Goal: Task Accomplishment & Management: Use online tool/utility

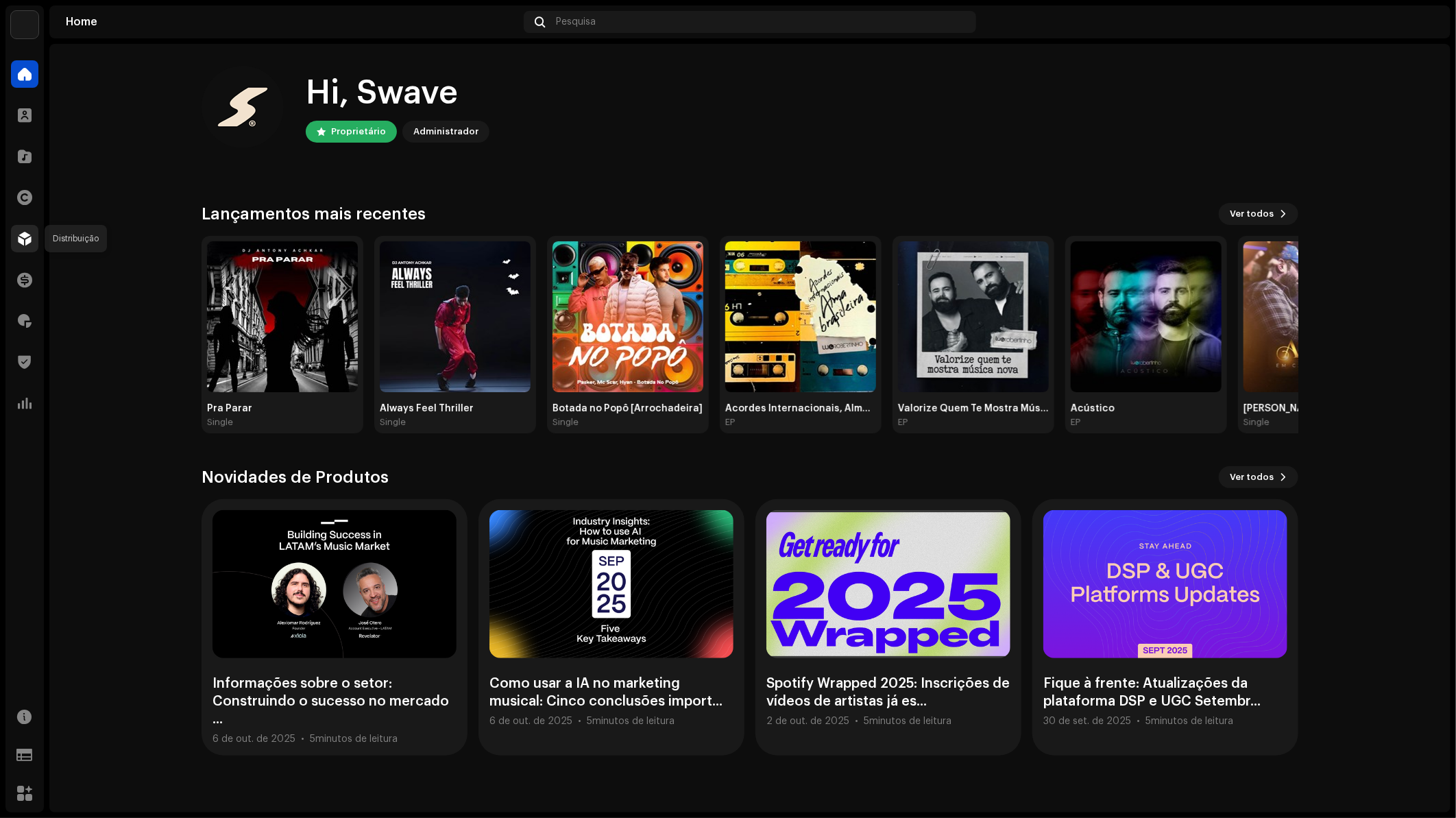
click at [34, 247] on div at bounding box center [24, 238] width 27 height 27
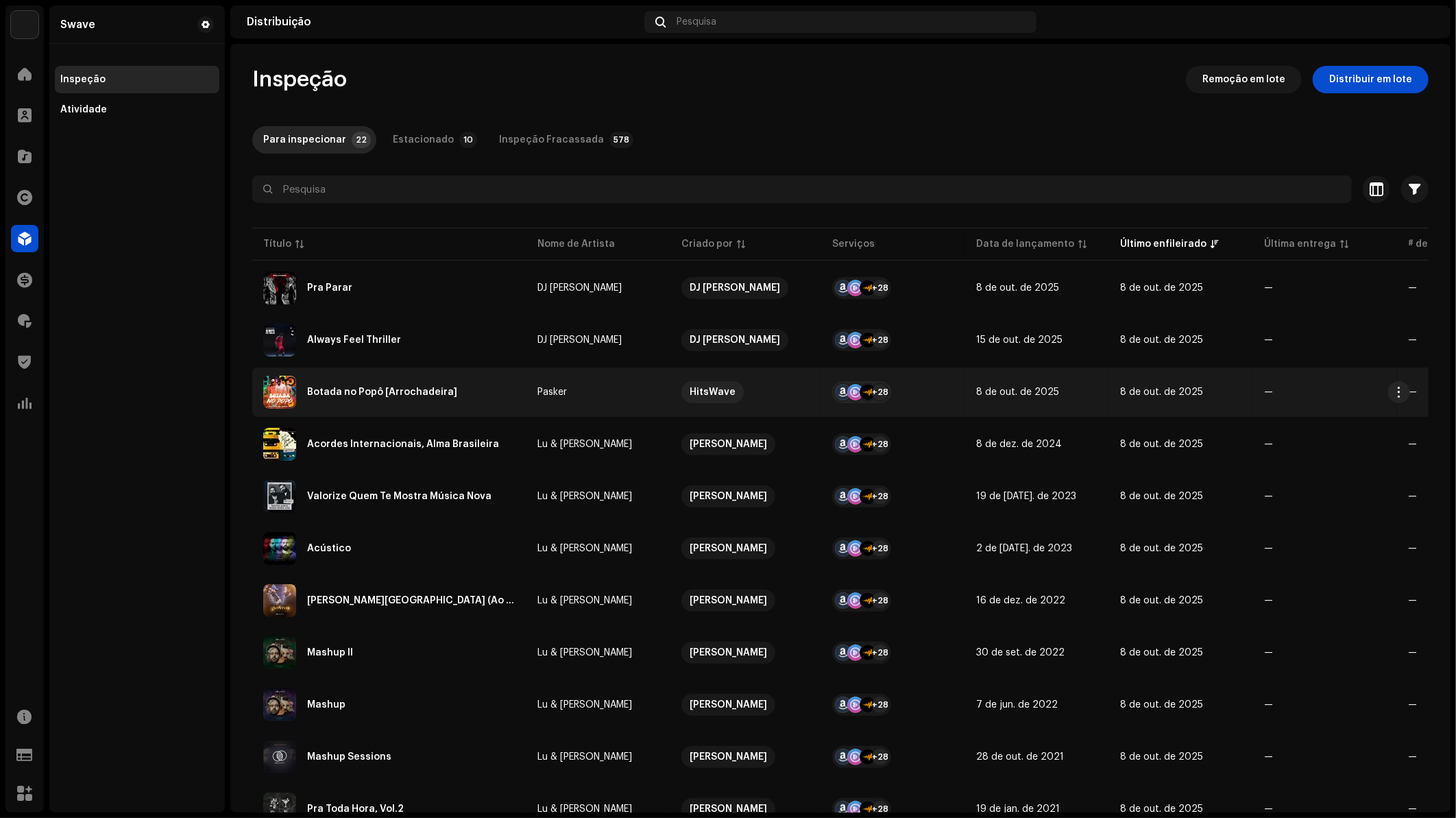
click at [450, 398] on div "Botada no Popô [Arrochadeira]" at bounding box center [389, 392] width 252 height 33
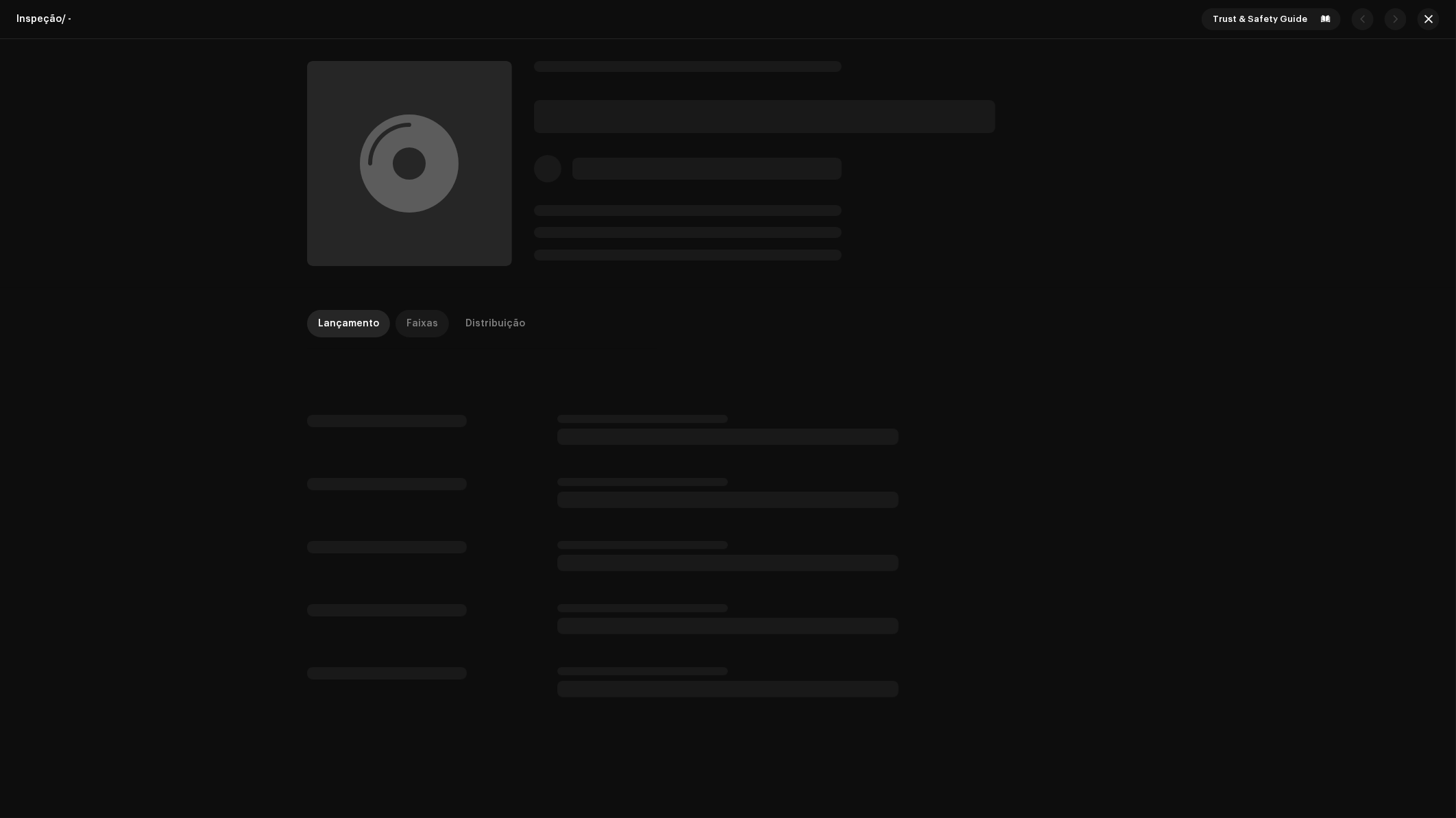
click at [417, 324] on div "Faixas" at bounding box center [422, 323] width 31 height 27
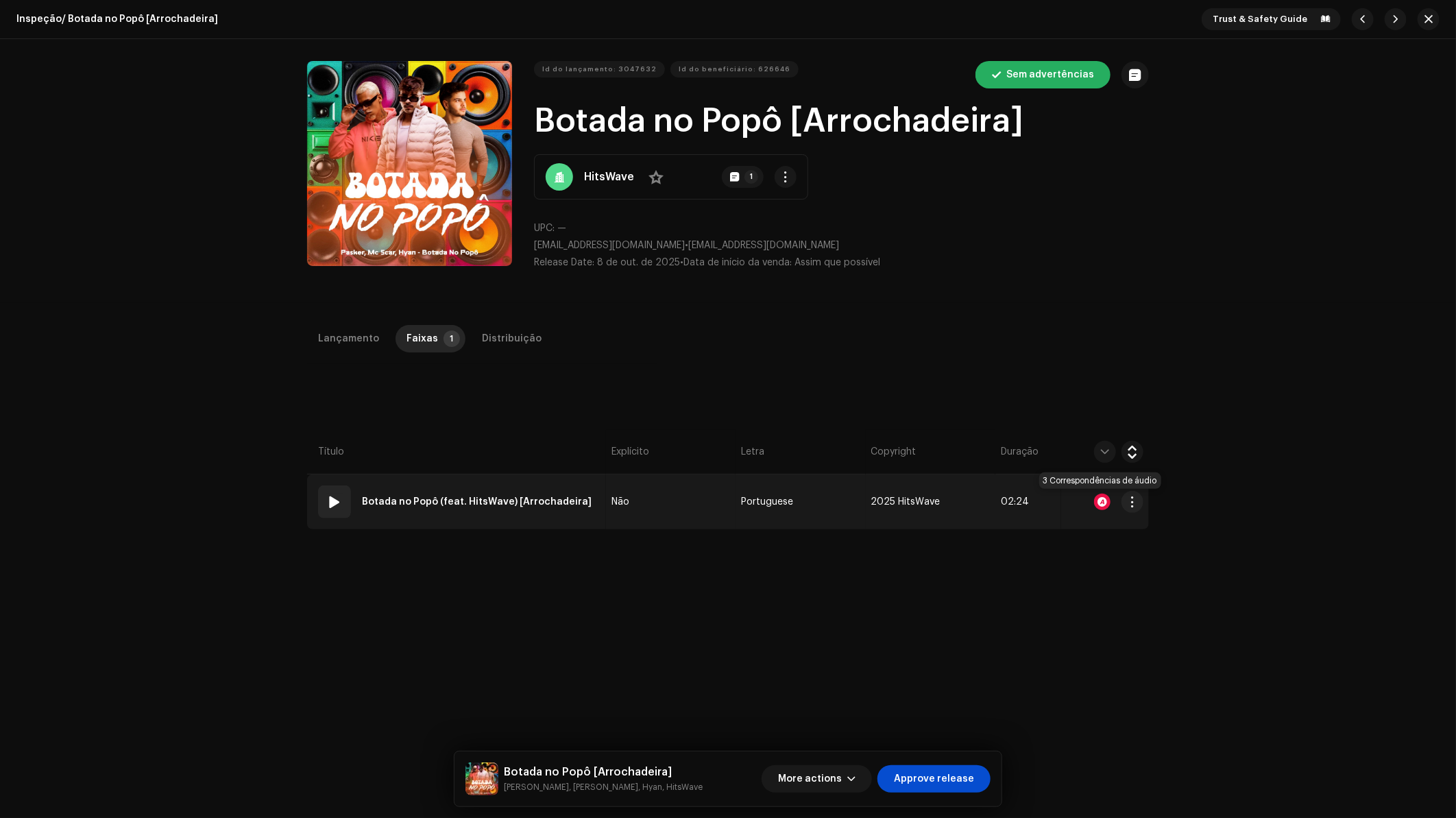
click at [1101, 493] on div at bounding box center [1102, 502] width 17 height 17
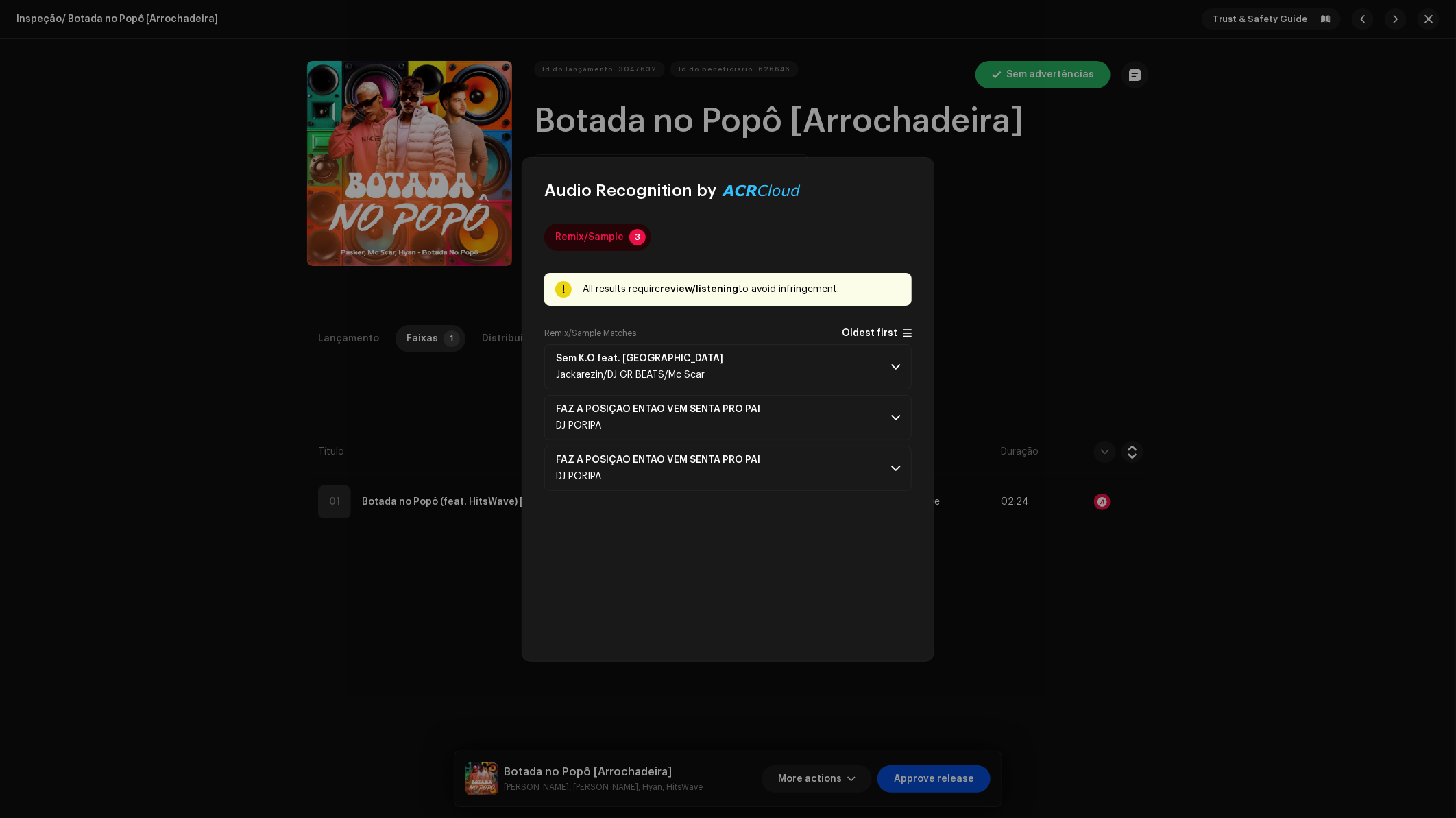
click at [875, 329] on span "Oldest first" at bounding box center [870, 333] width 56 height 10
click at [768, 361] on p-accordion-header "Sem K.O feat. [PERSON_NAME]/DJ GR BEATS/Mc Scar" at bounding box center [728, 366] width 367 height 45
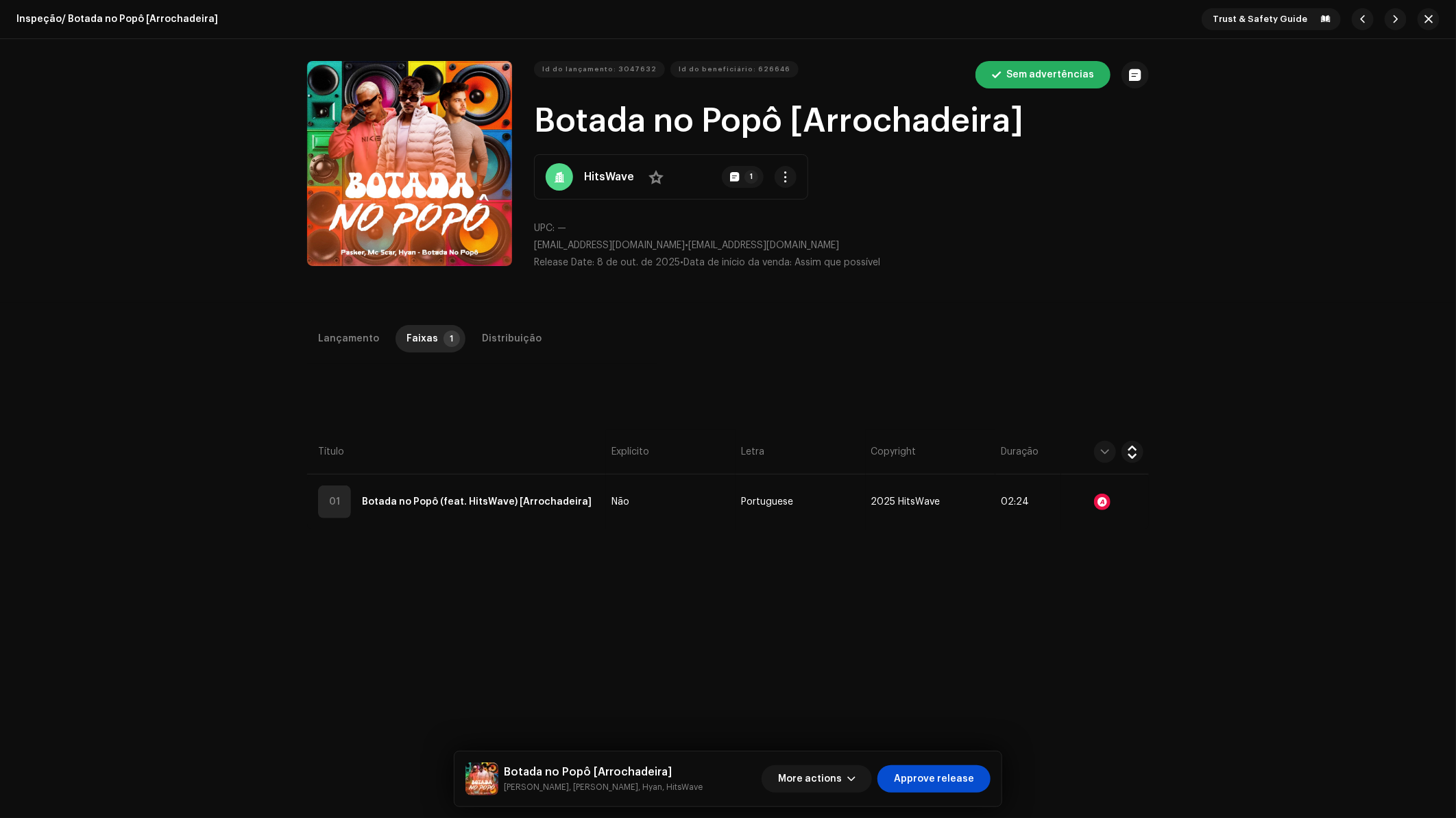
click at [1001, 357] on div "Audio Recognition by Remix/Sample 3 All results require review/listening to avo…" at bounding box center [728, 409] width 1456 height 818
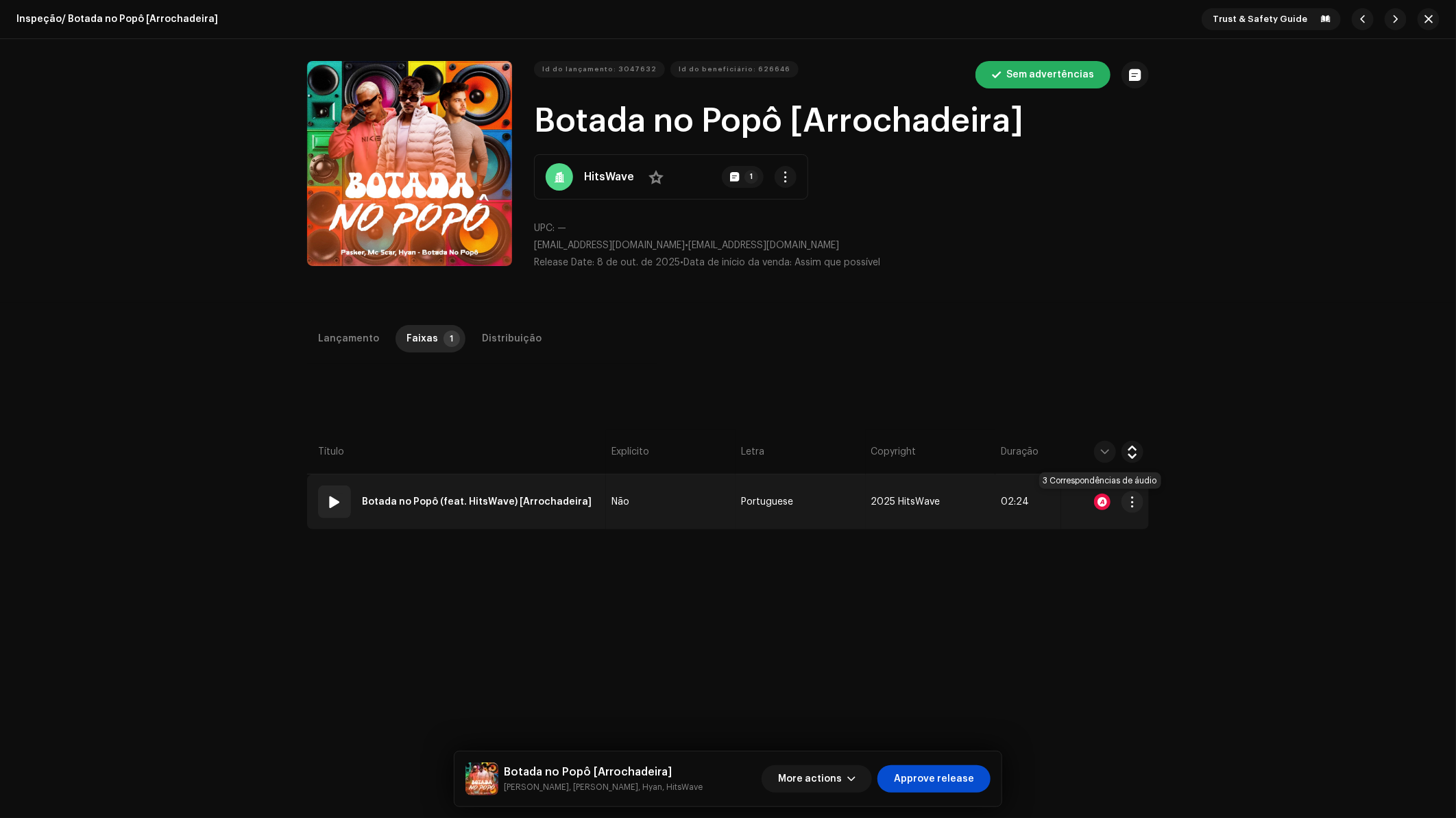
click at [1100, 507] on div at bounding box center [1102, 502] width 17 height 17
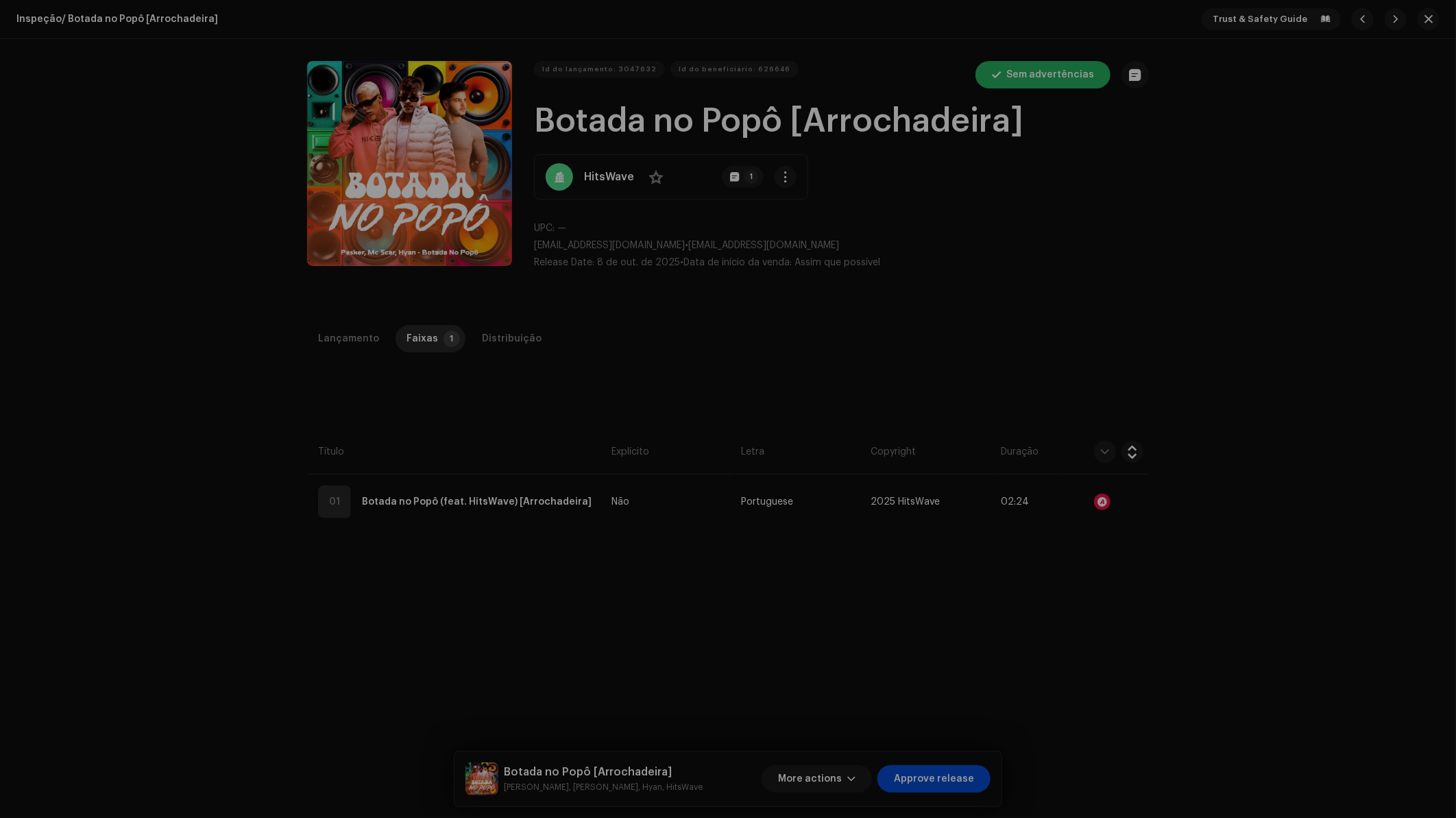
click at [1051, 399] on div "Audio Recognition by Remix/Sample 3 All results require review/listening to avo…" at bounding box center [728, 409] width 1456 height 818
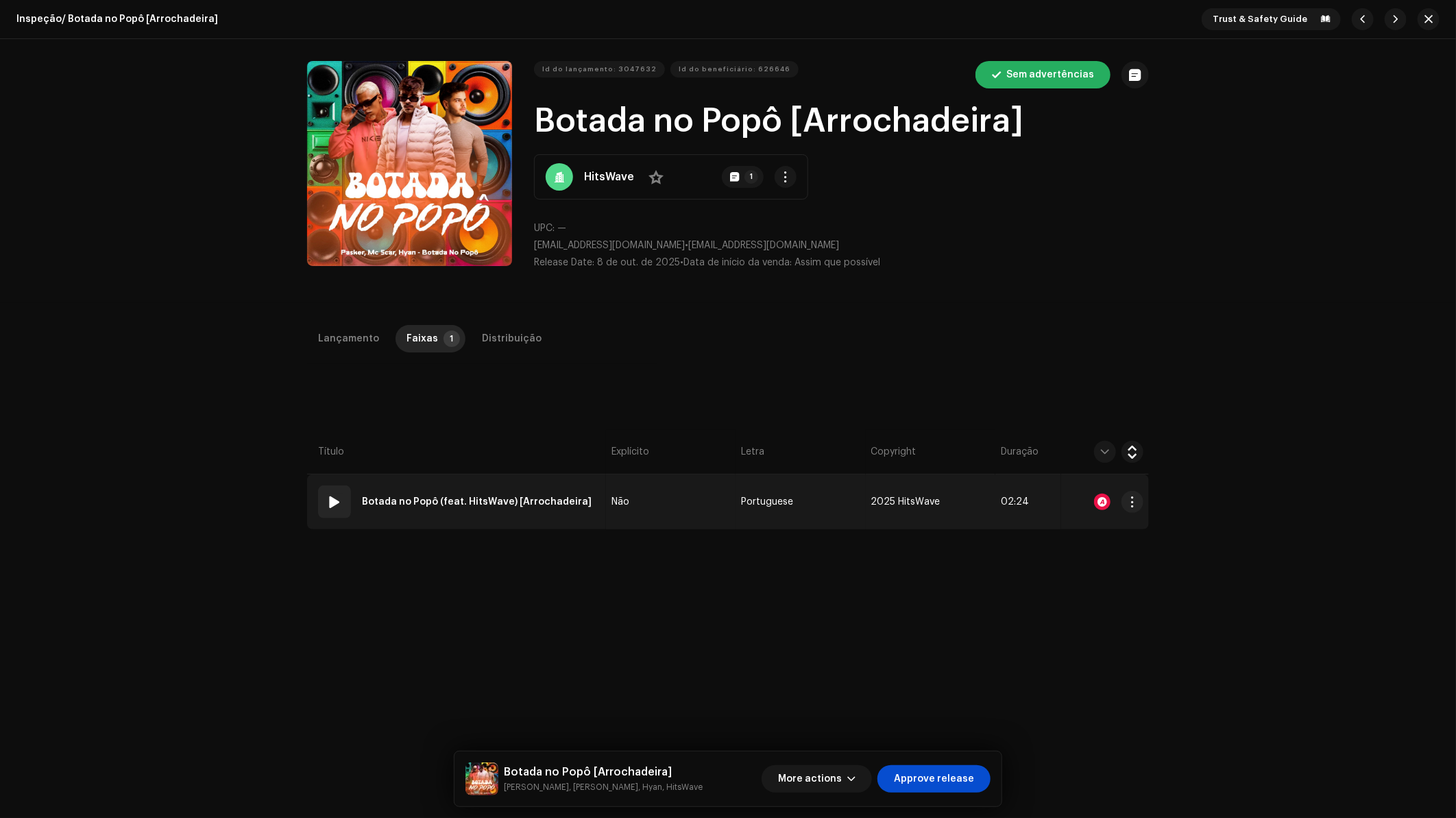
click at [679, 489] on td "Não" at bounding box center [671, 502] width 130 height 55
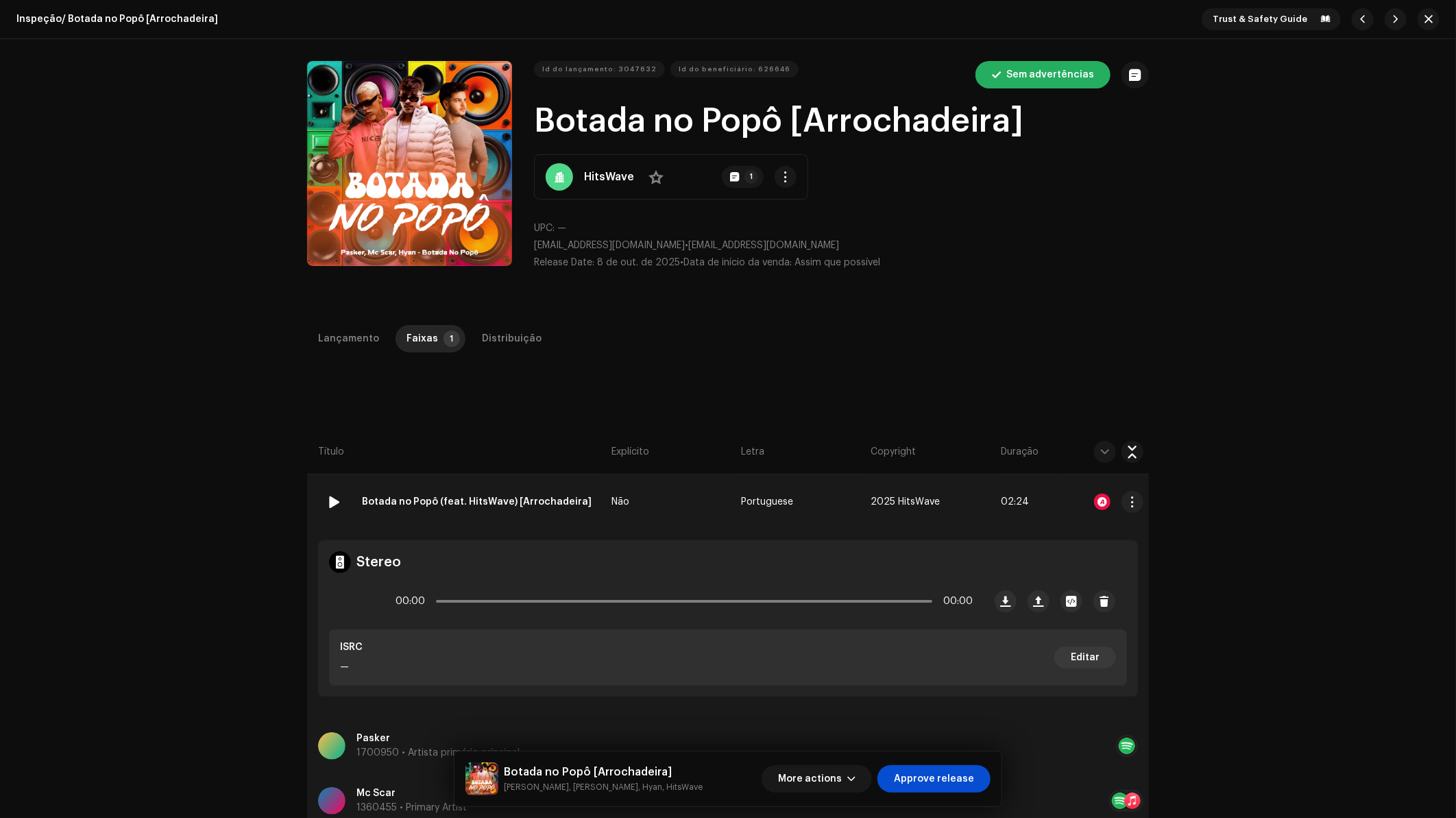
click at [1099, 505] on div at bounding box center [1102, 502] width 17 height 17
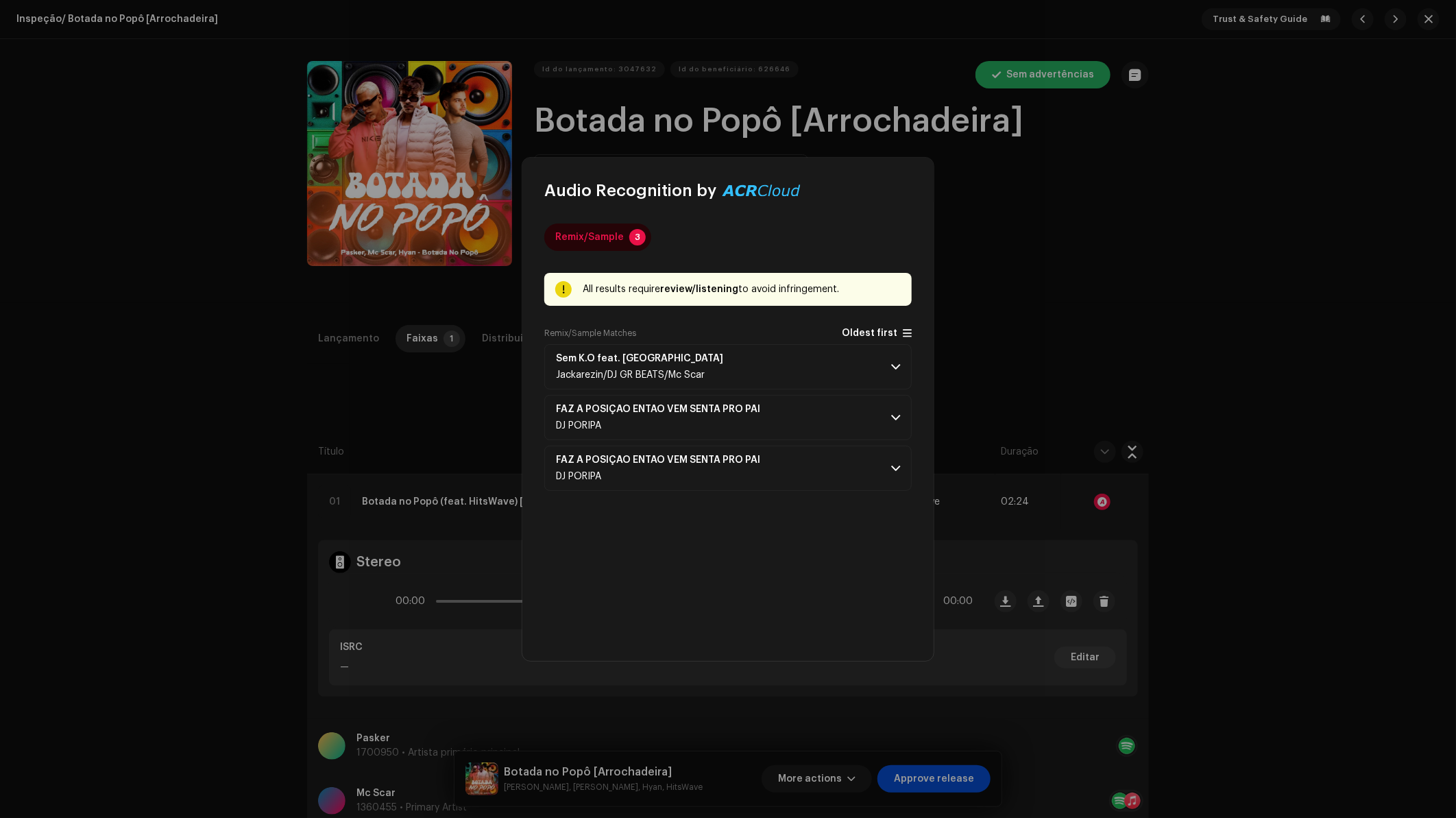
click at [876, 330] on span "Oldest first" at bounding box center [870, 333] width 56 height 10
click at [775, 379] on p-accordion-header "Sem K.O feat. [PERSON_NAME]/DJ GR BEATS/Mc Scar" at bounding box center [728, 366] width 367 height 45
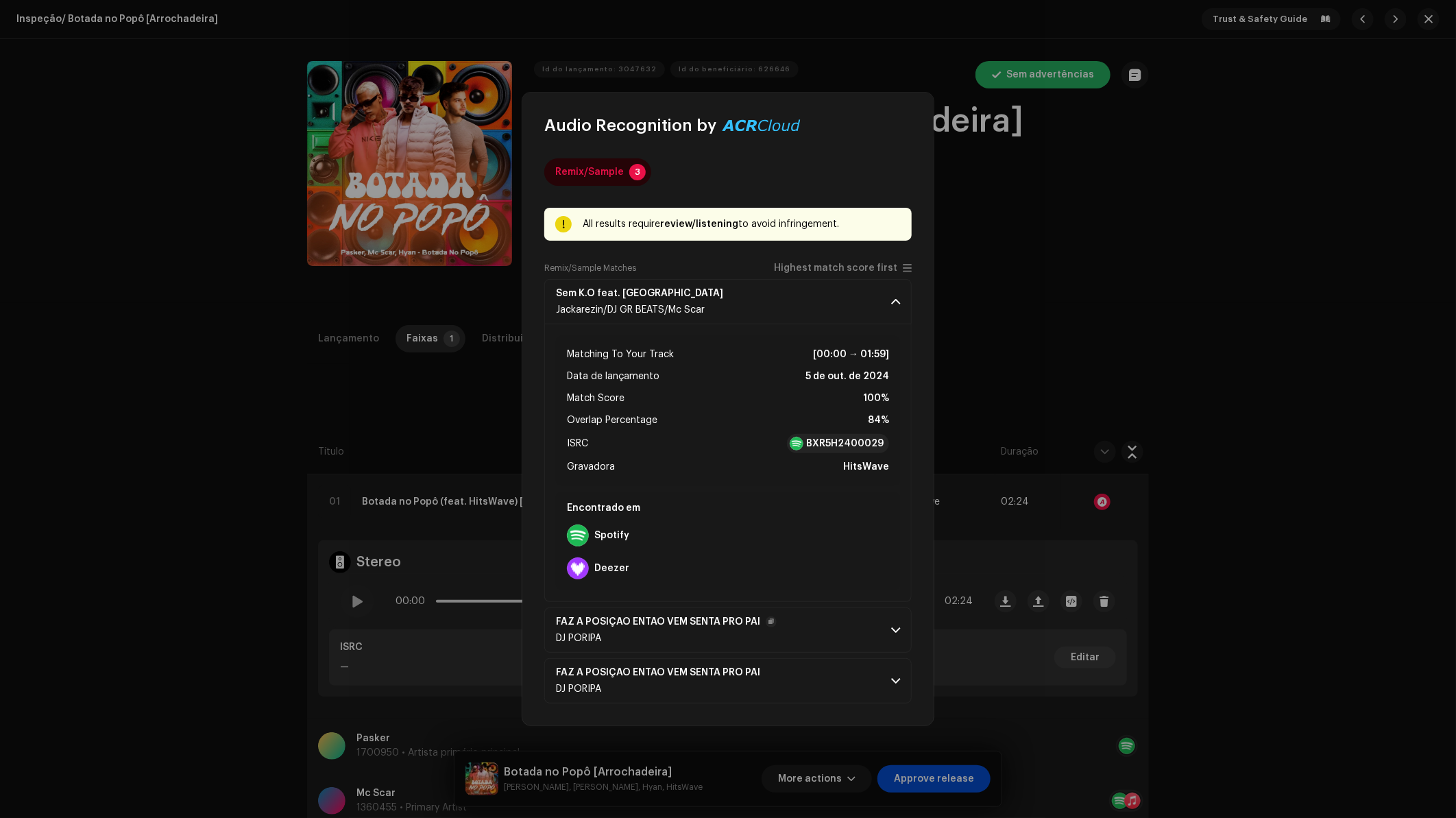
click at [812, 632] on p-accordion-header "FAZ A POSIÇAO ENTAO VEM SENTA PRO PAI DJ [PERSON_NAME]" at bounding box center [728, 630] width 367 height 45
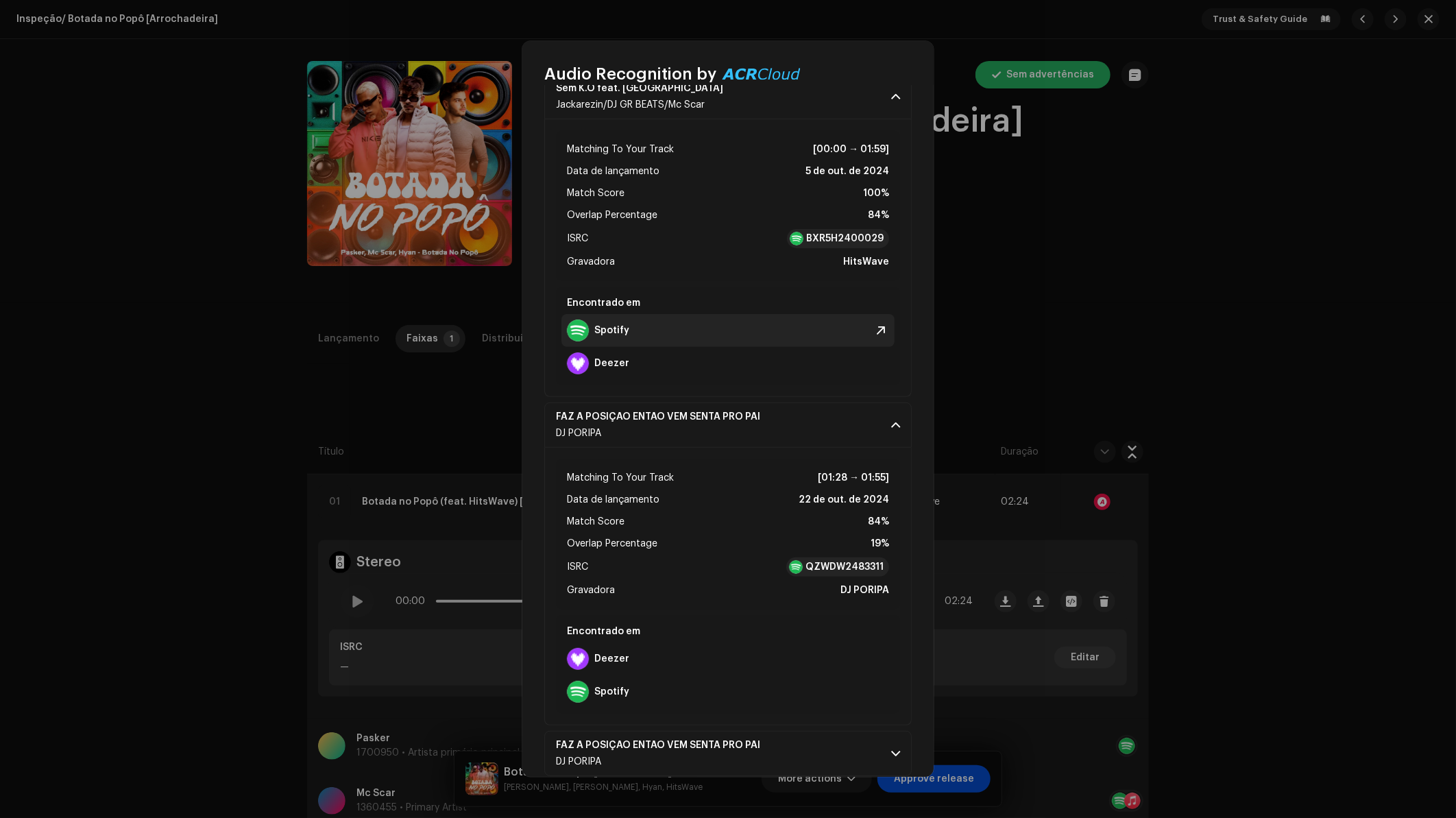
scroll to position [173, 0]
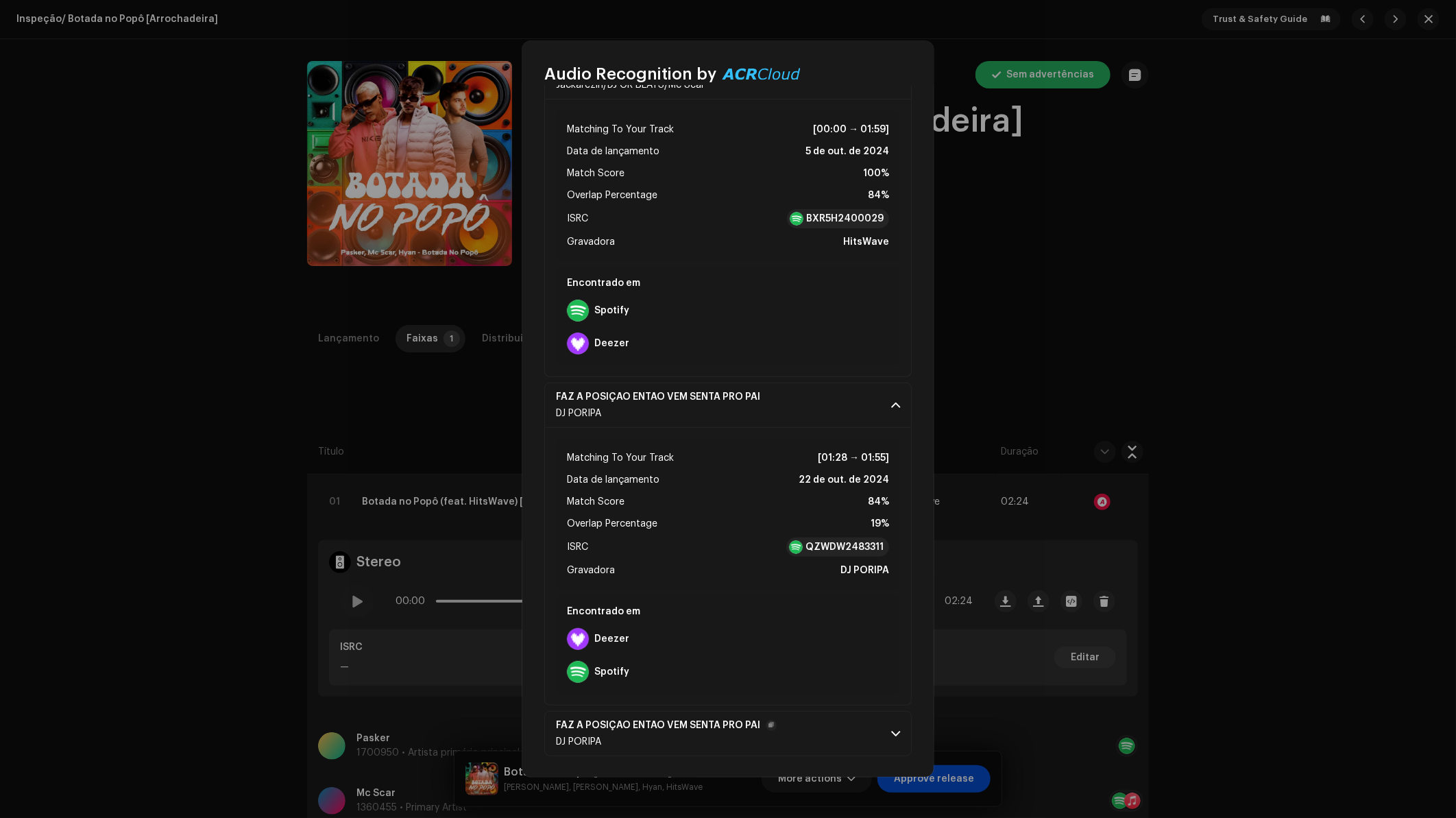
click at [850, 713] on p-accordion-header "FAZ A POSIÇAO ENTAO VEM SENTA PRO PAI DJ [PERSON_NAME]" at bounding box center [728, 733] width 367 height 45
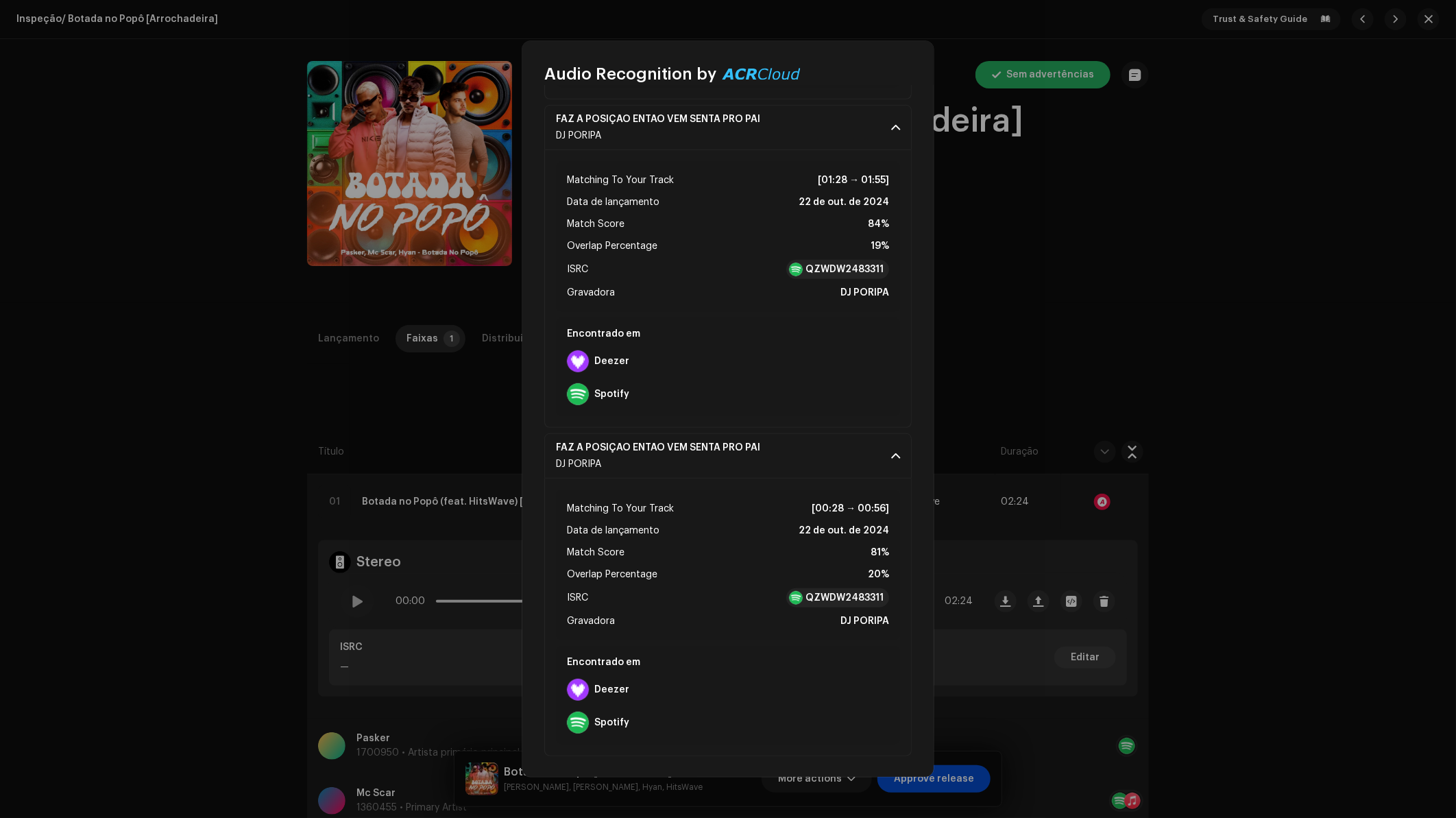
scroll to position [0, 0]
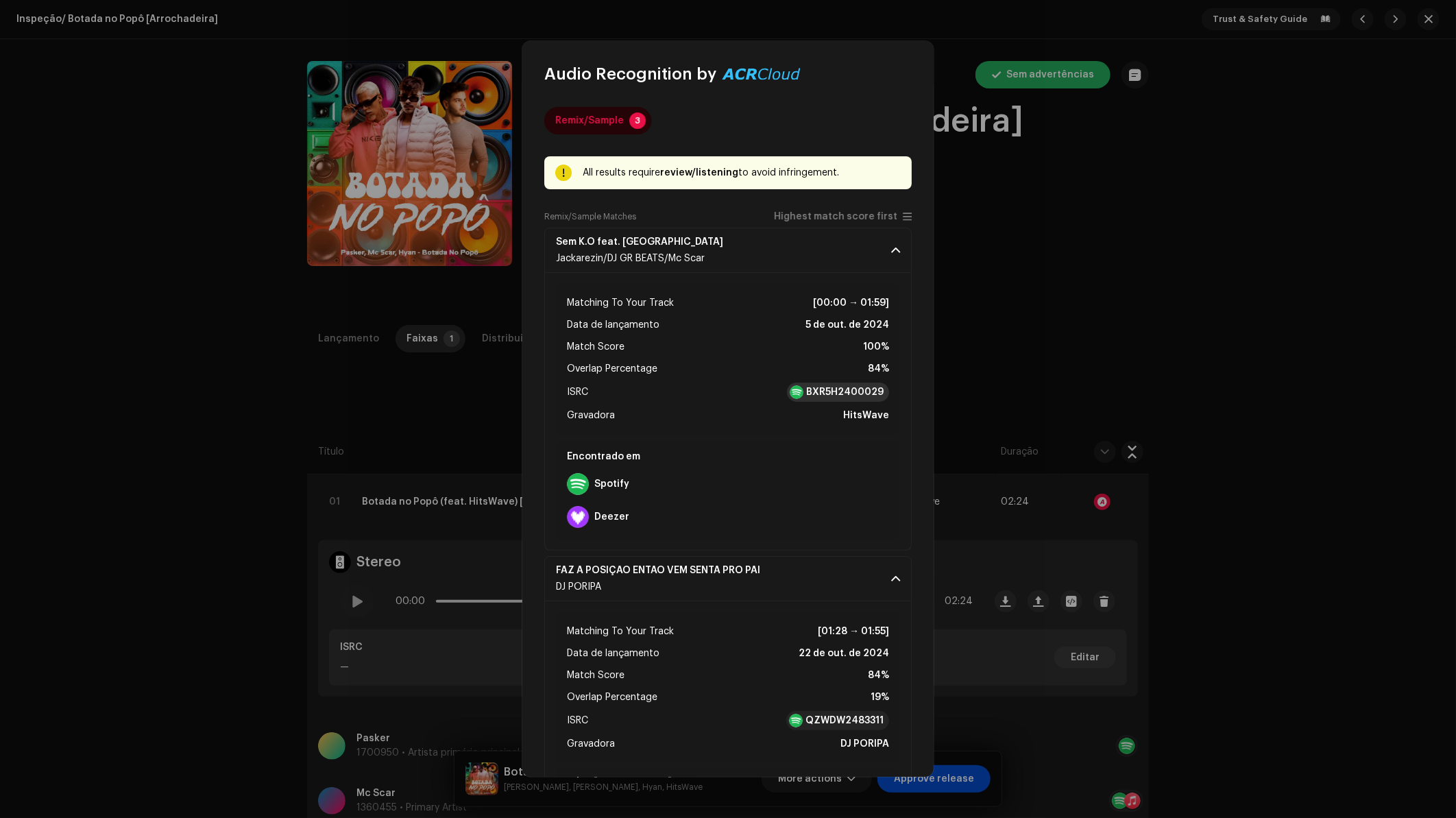
click at [841, 394] on strong "BXR5H2400029" at bounding box center [845, 392] width 77 height 14
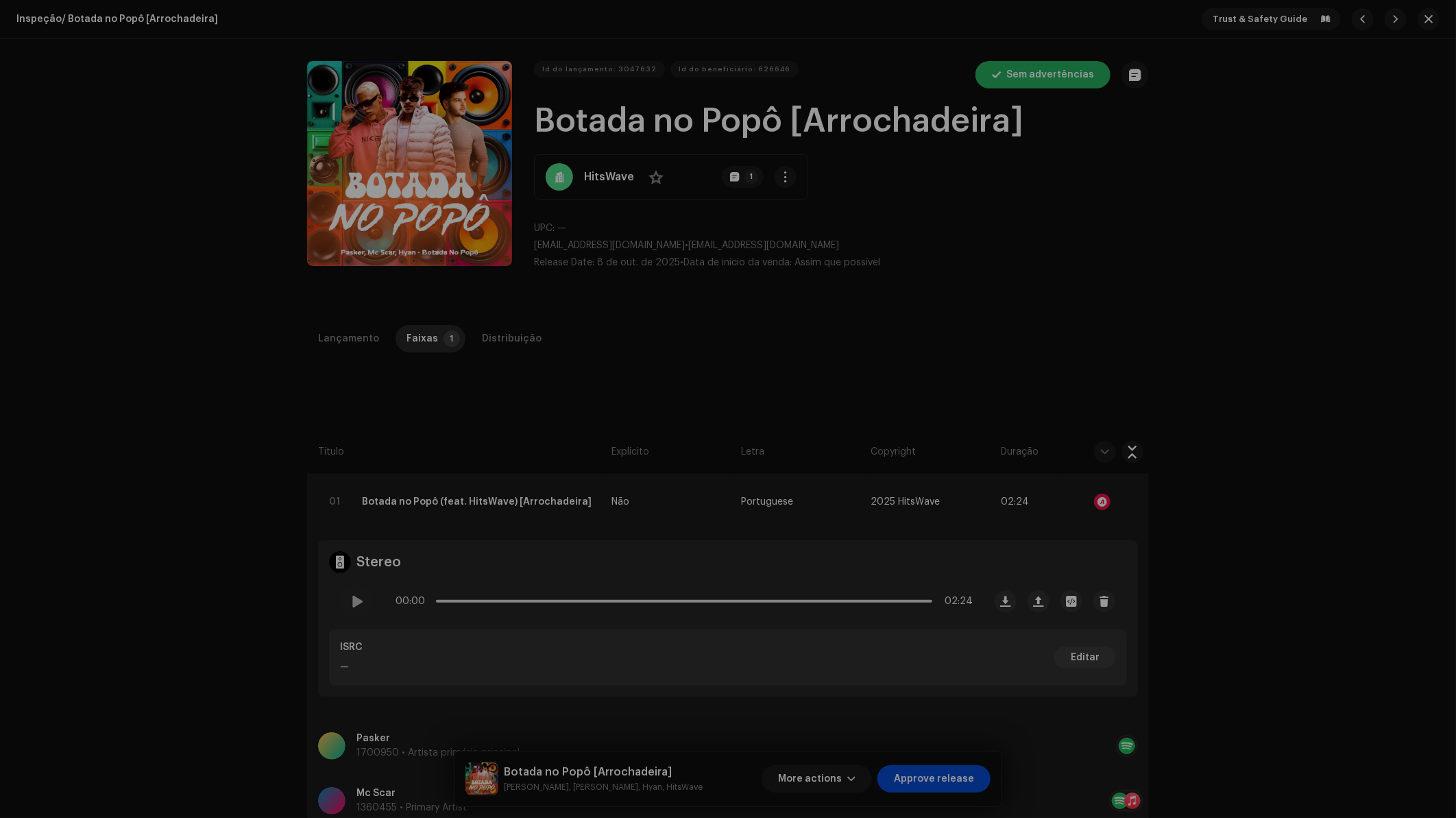
click at [1183, 343] on div "Audio Recognition by Remix/Sample 3 All results require review/listening to avo…" at bounding box center [728, 409] width 1456 height 818
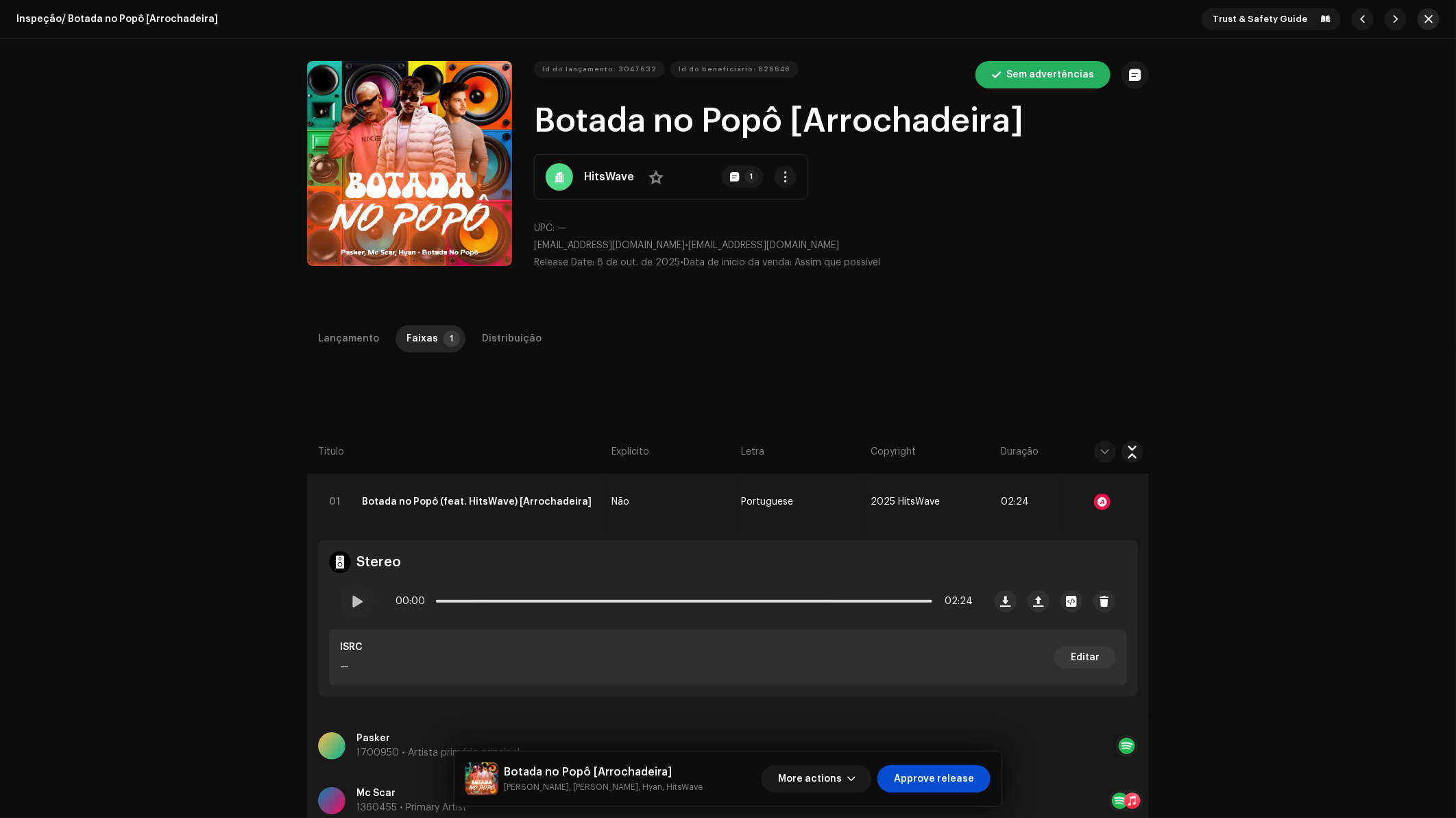
click at [1425, 22] on span "button" at bounding box center [1429, 20] width 8 height 11
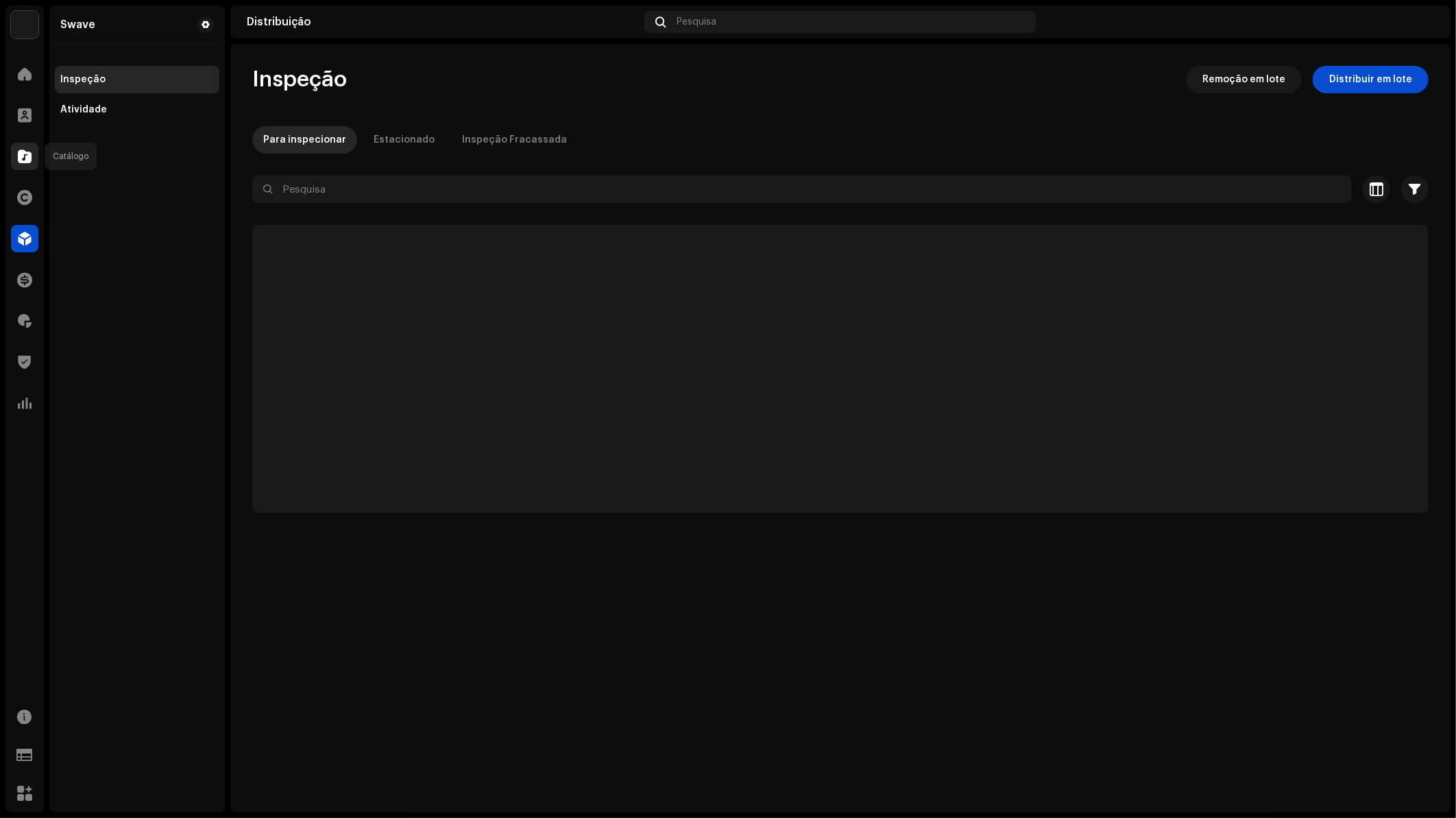
click at [22, 161] on span at bounding box center [25, 156] width 14 height 11
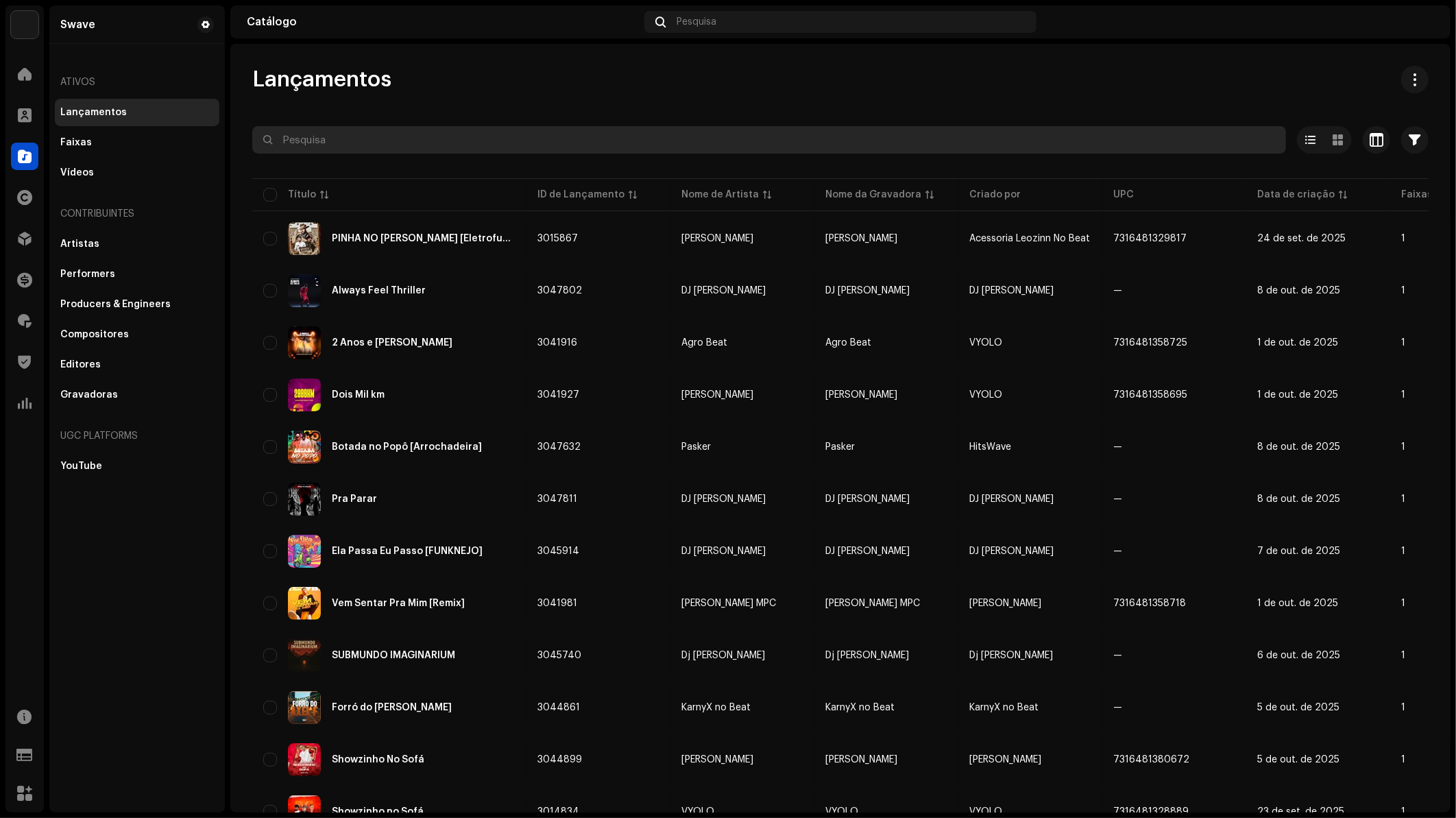
click at [347, 149] on input "text" at bounding box center [768, 140] width 1034 height 27
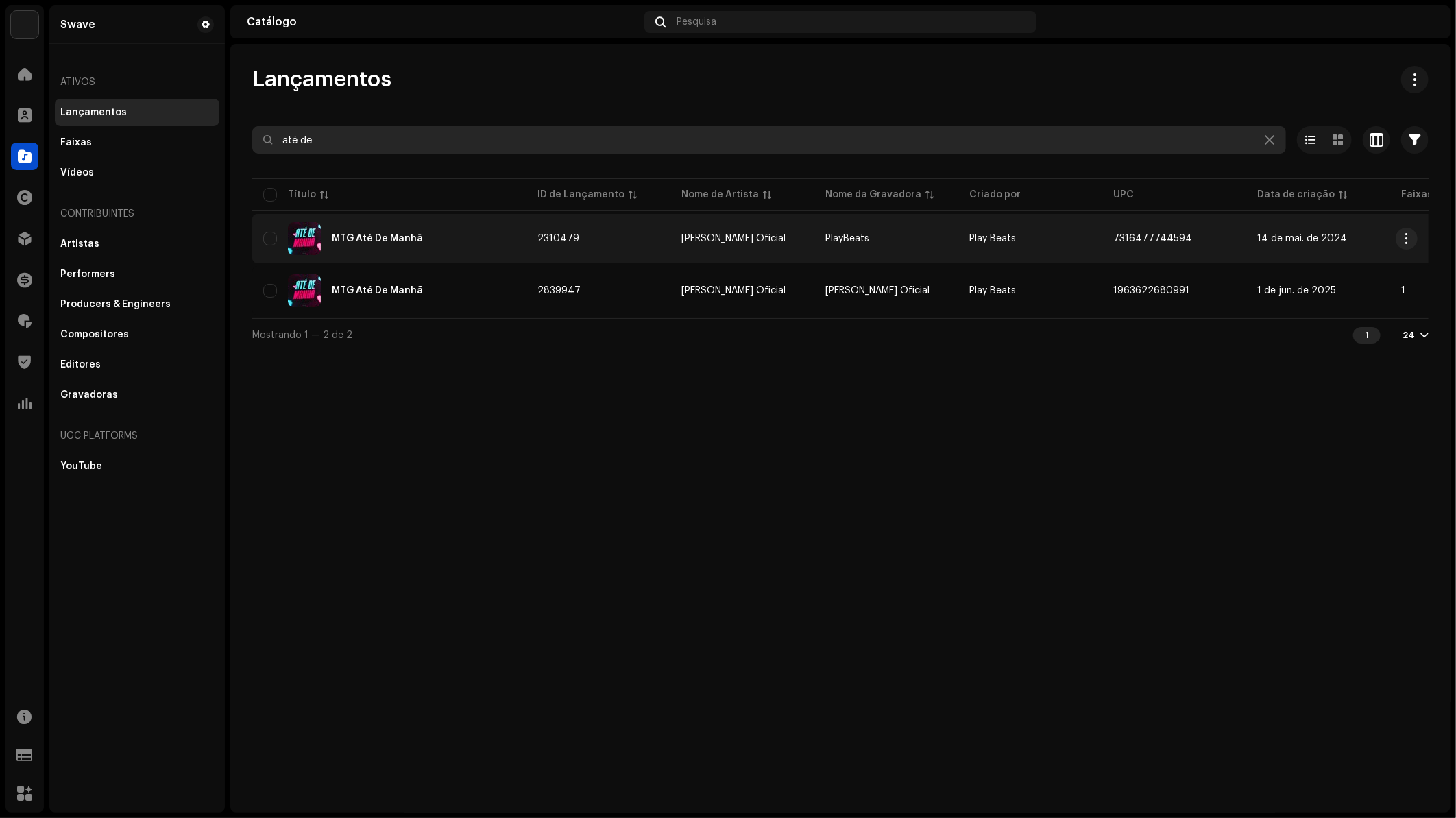
type input "até de"
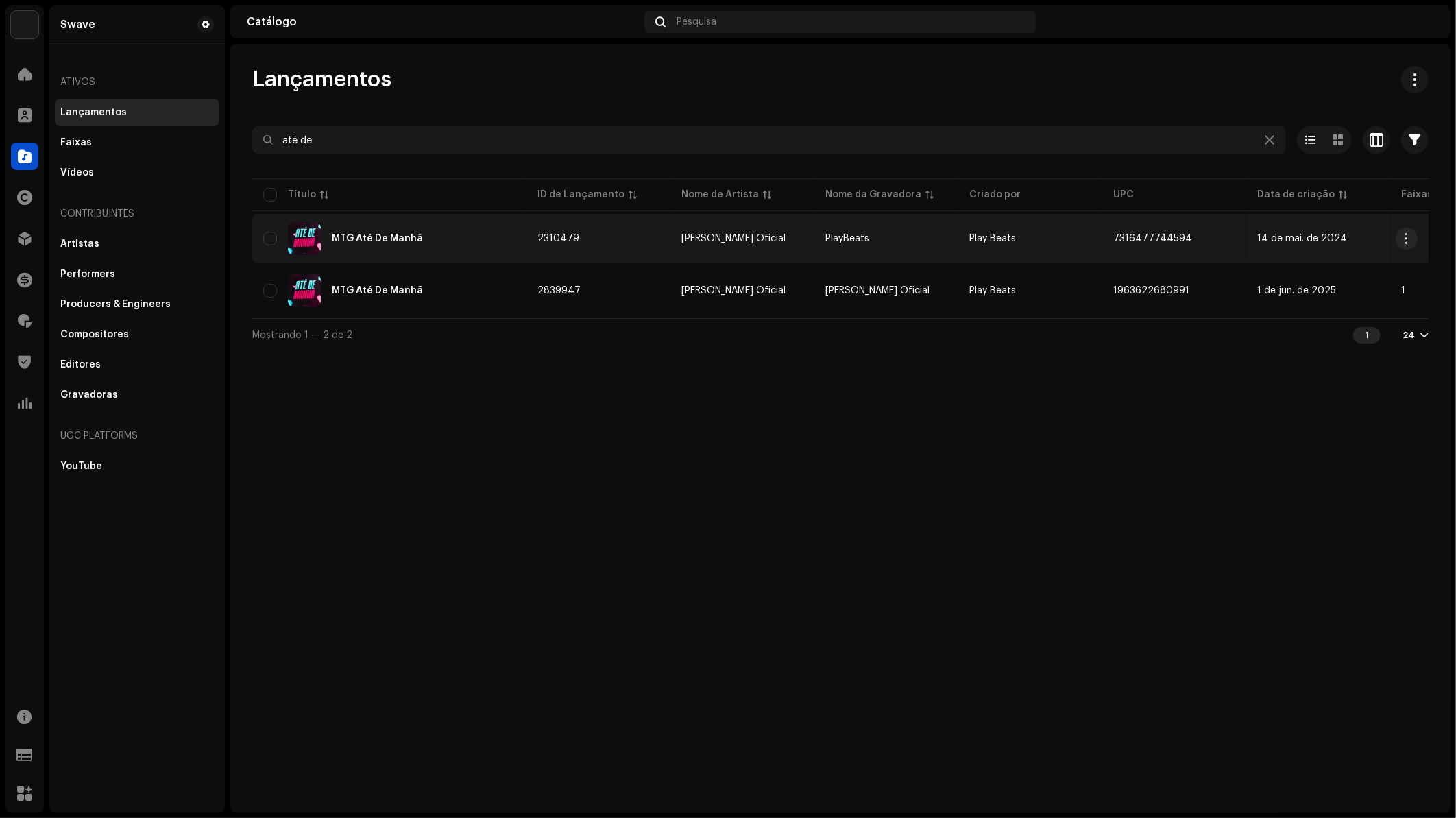
click at [395, 231] on div "MTG Até De Manhã" at bounding box center [389, 238] width 252 height 33
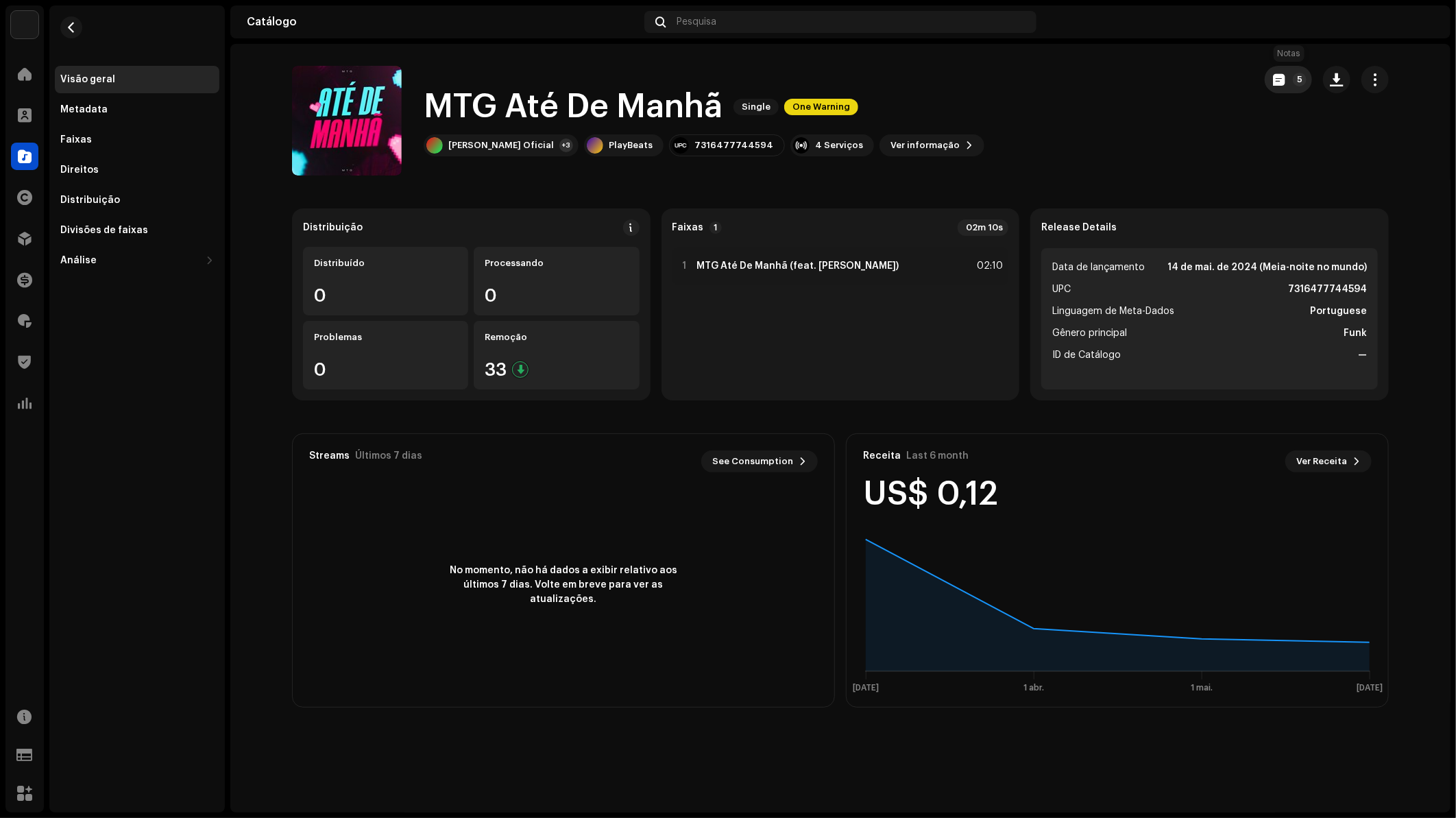
click at [1280, 80] on span "button" at bounding box center [1279, 80] width 12 height 11
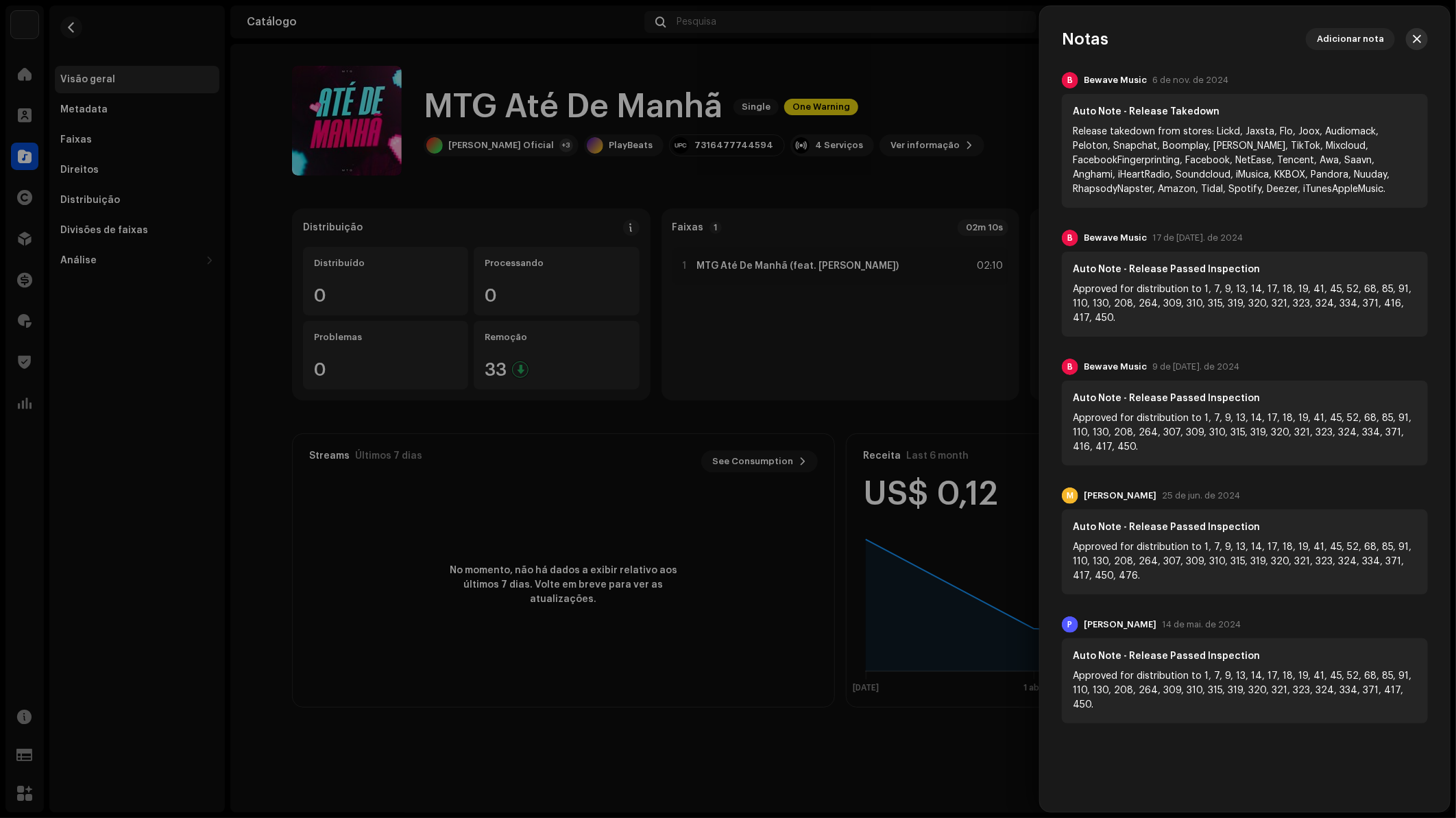
click at [1418, 38] on span "button" at bounding box center [1417, 39] width 8 height 11
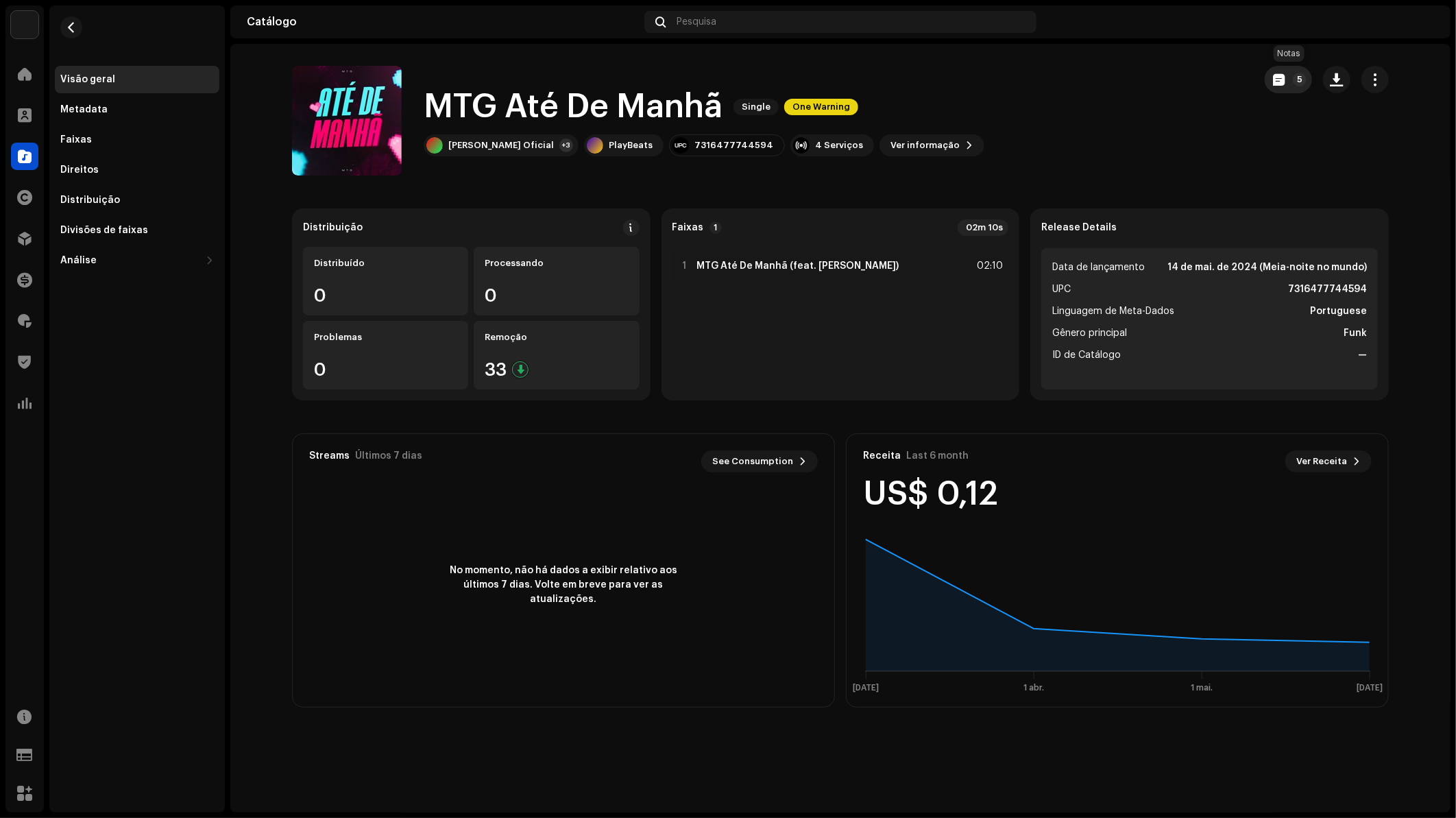
click at [1288, 84] on button "5" at bounding box center [1288, 79] width 47 height 27
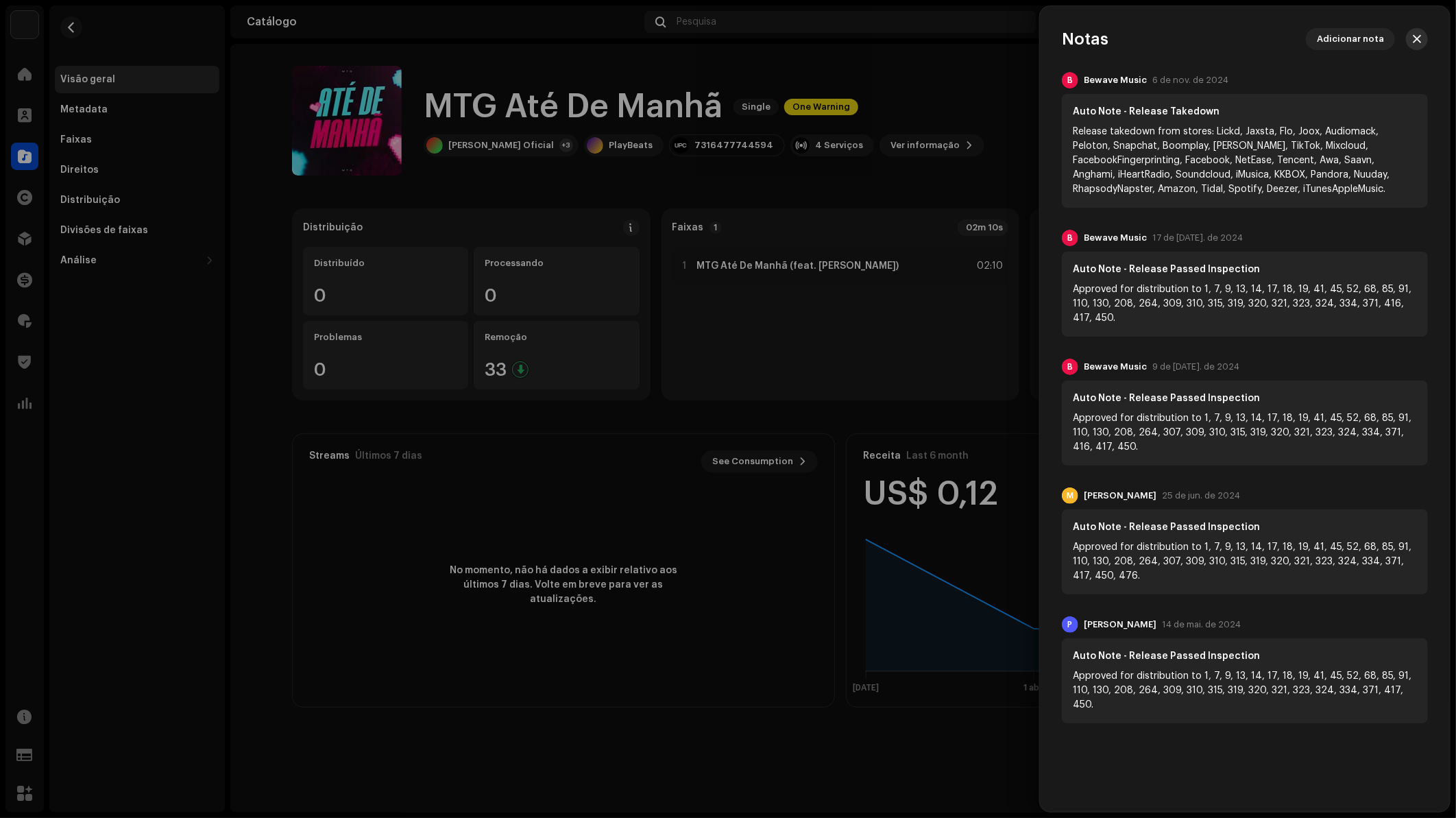
click at [1416, 38] on span "button" at bounding box center [1417, 39] width 8 height 11
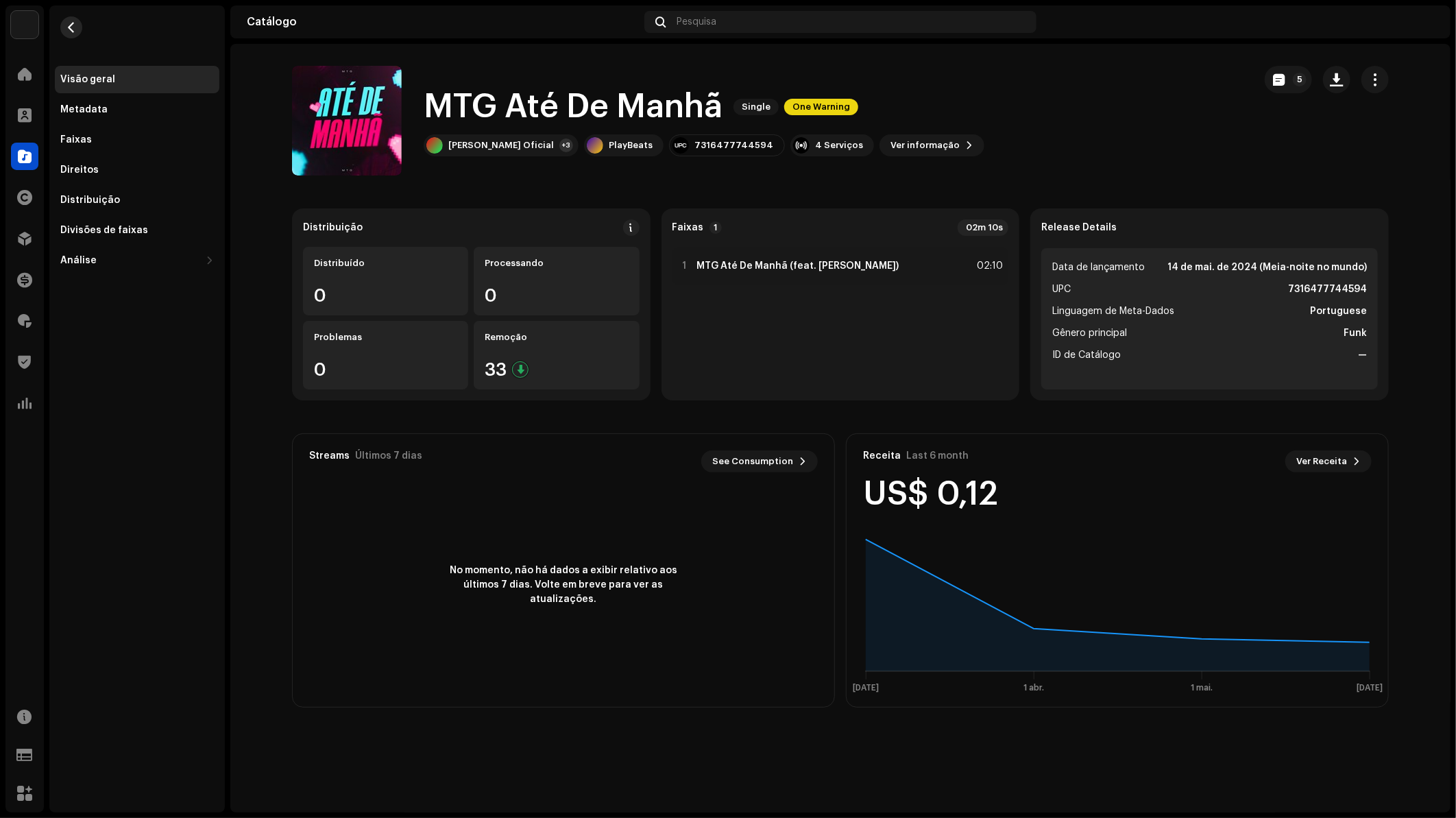
click at [64, 30] on button "button" at bounding box center [70, 27] width 22 height 22
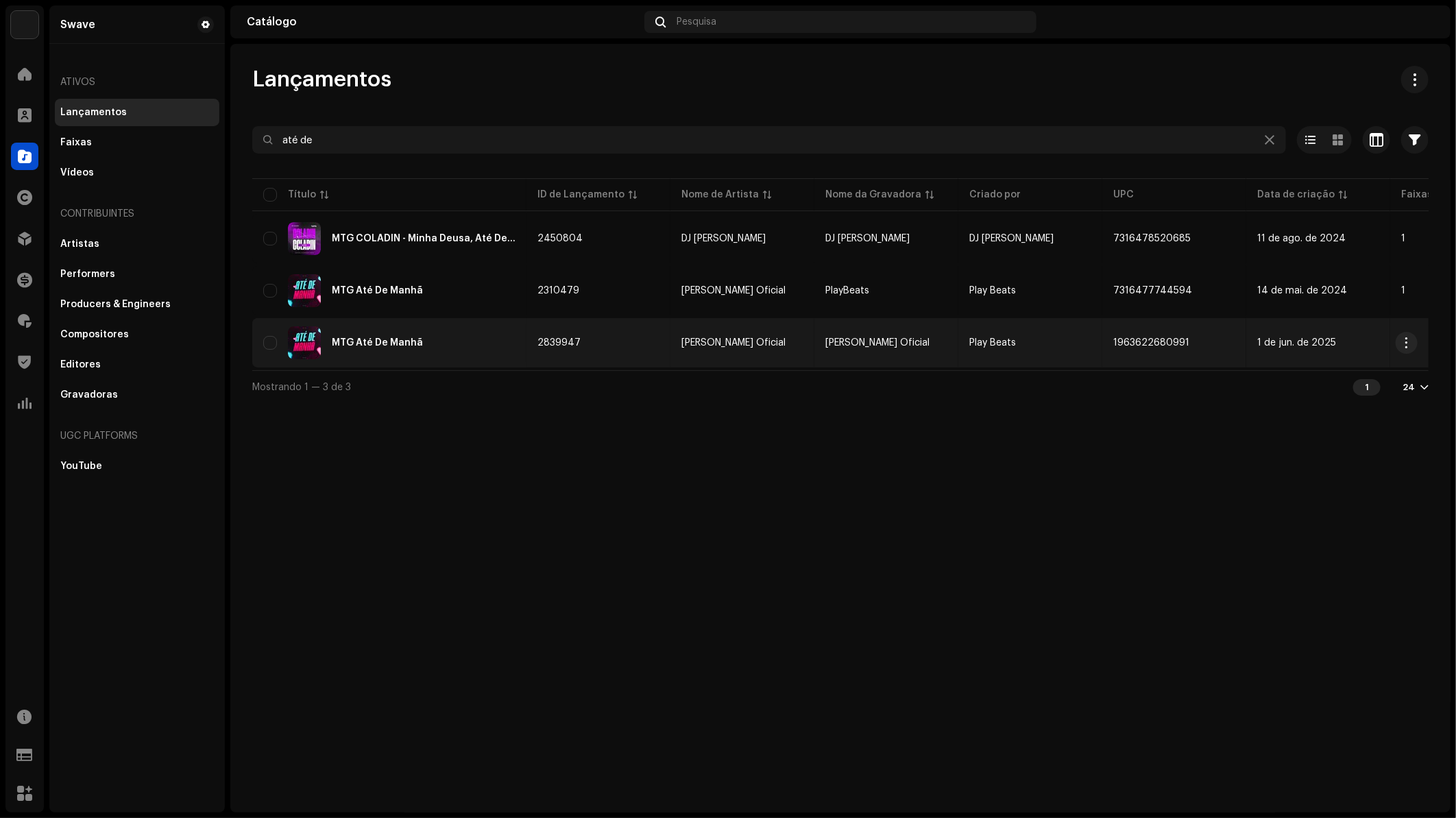
click at [368, 339] on div "MTG Até De Manhã" at bounding box center [377, 343] width 91 height 10
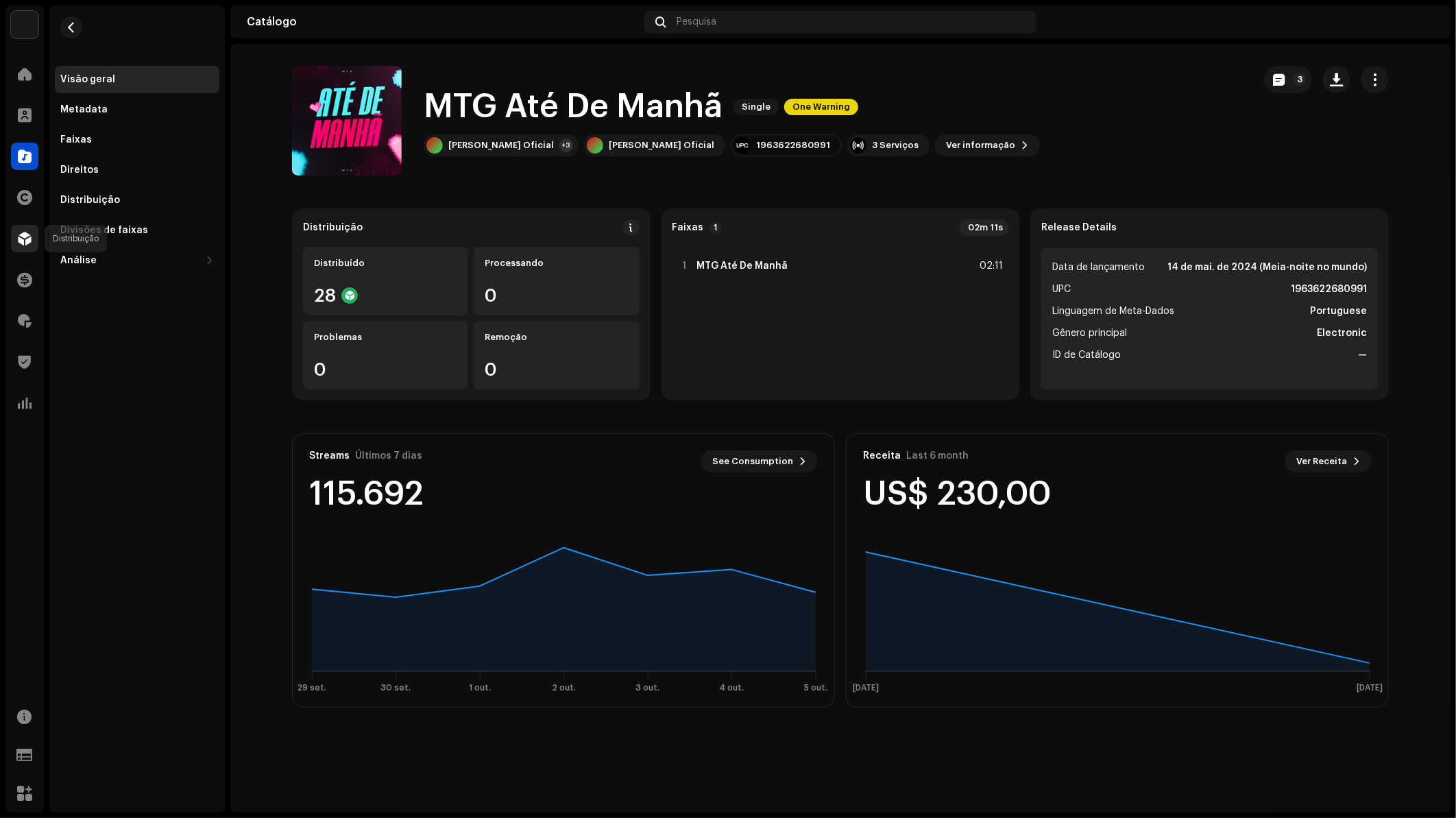
click at [22, 248] on div at bounding box center [24, 238] width 27 height 27
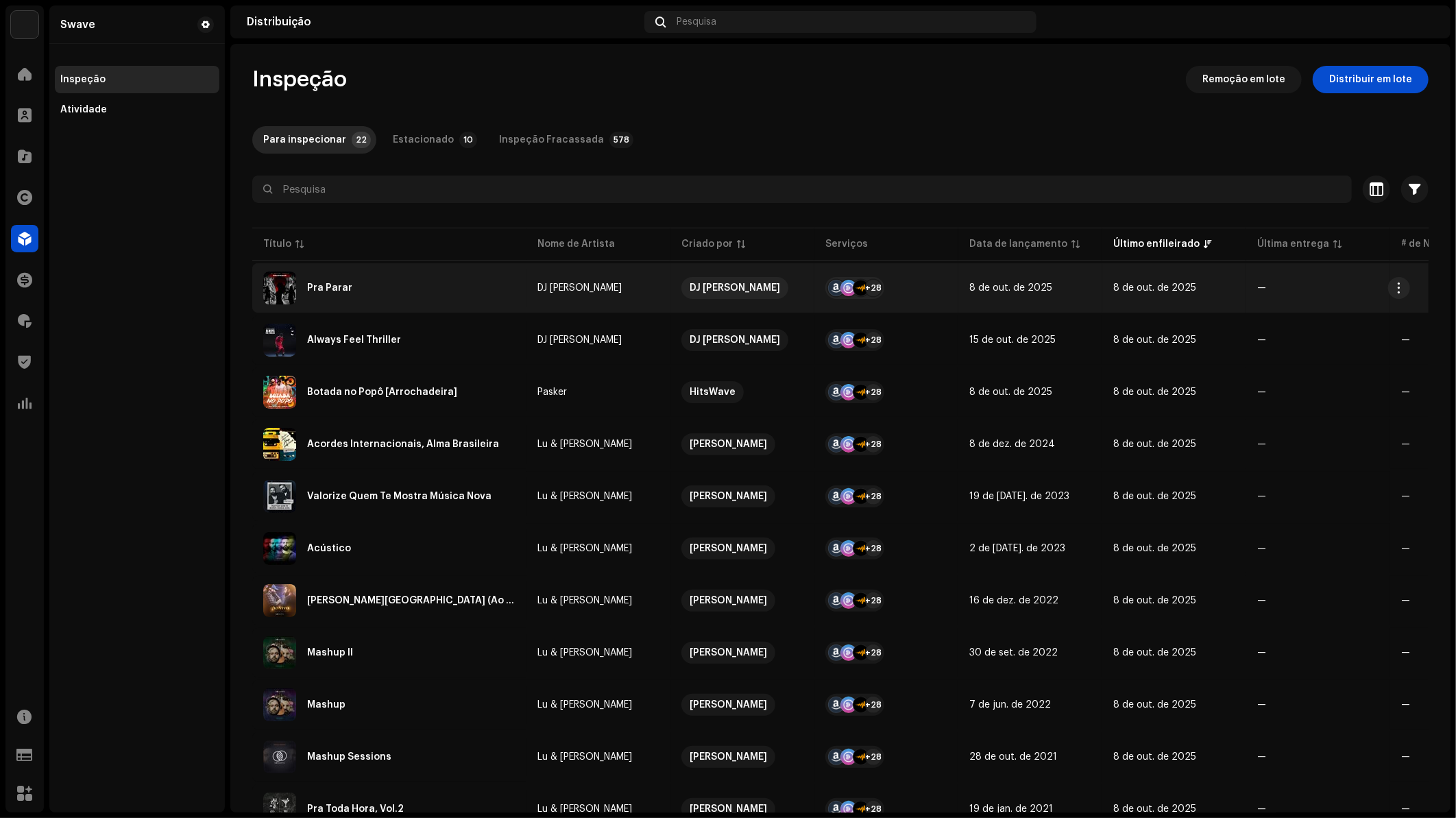
click at [392, 285] on div "Pra Parar" at bounding box center [389, 288] width 252 height 33
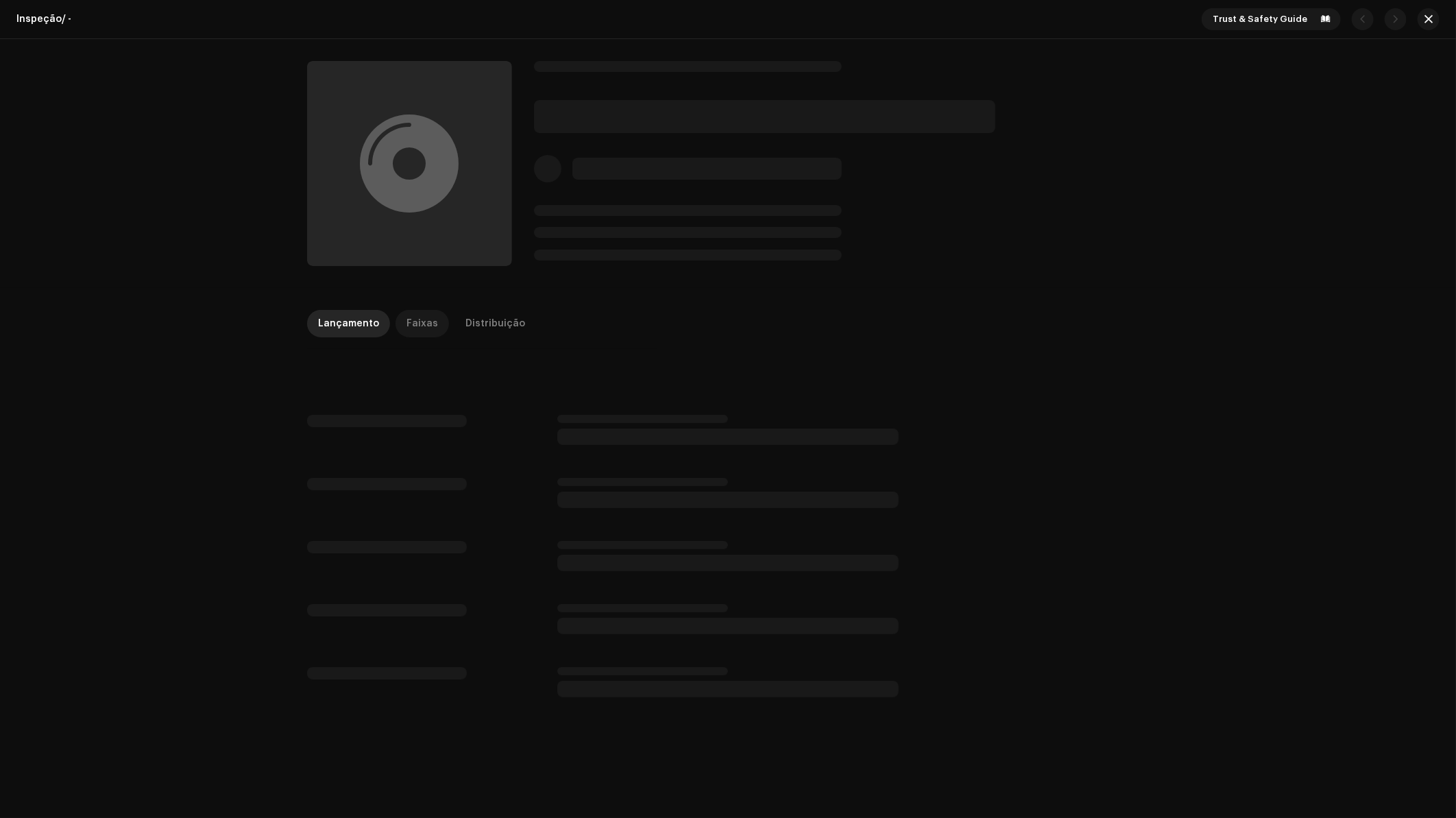
click at [396, 324] on p-tab "Faixas" at bounding box center [422, 323] width 54 height 27
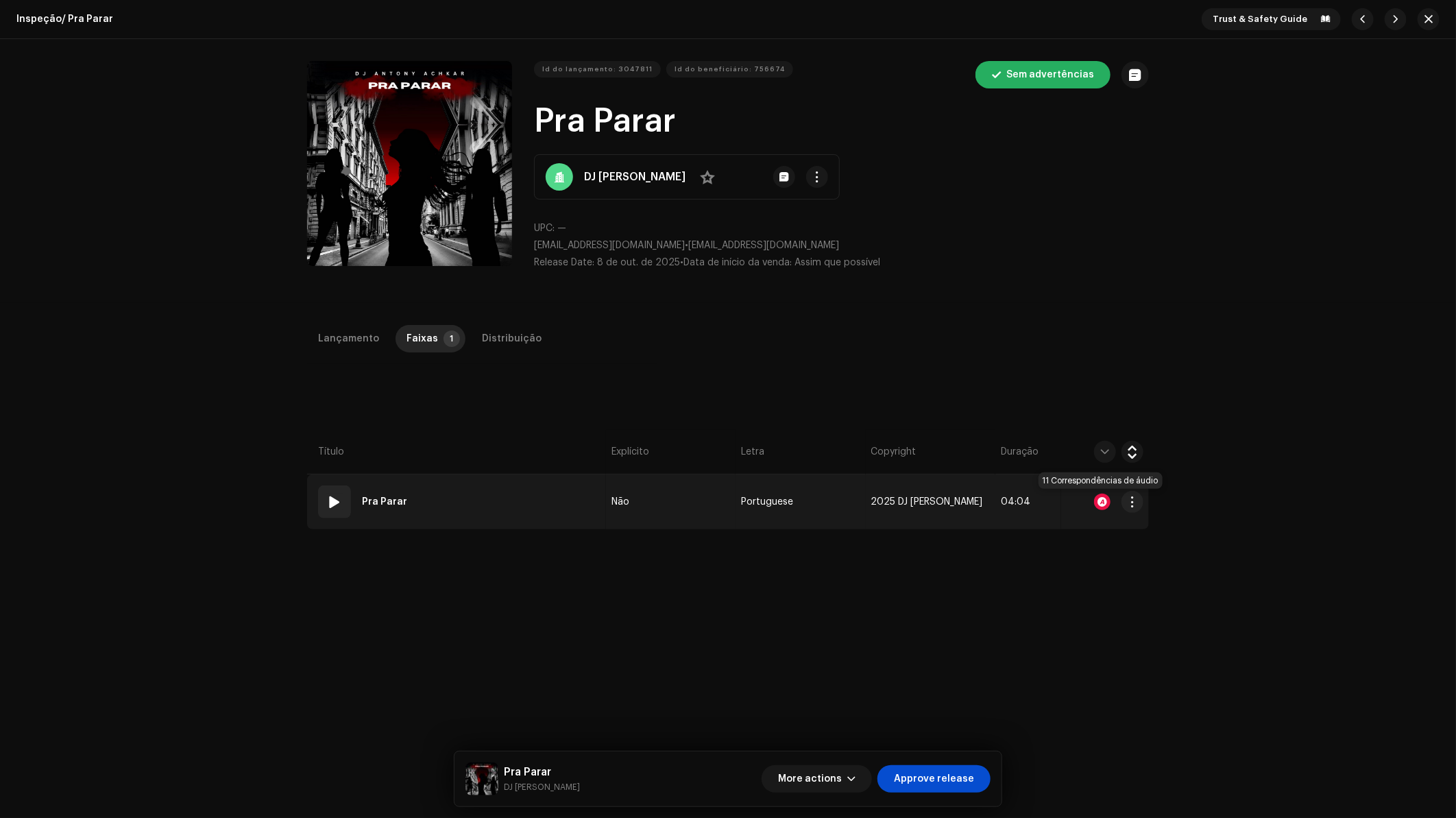
click at [1094, 503] on div at bounding box center [1102, 502] width 17 height 17
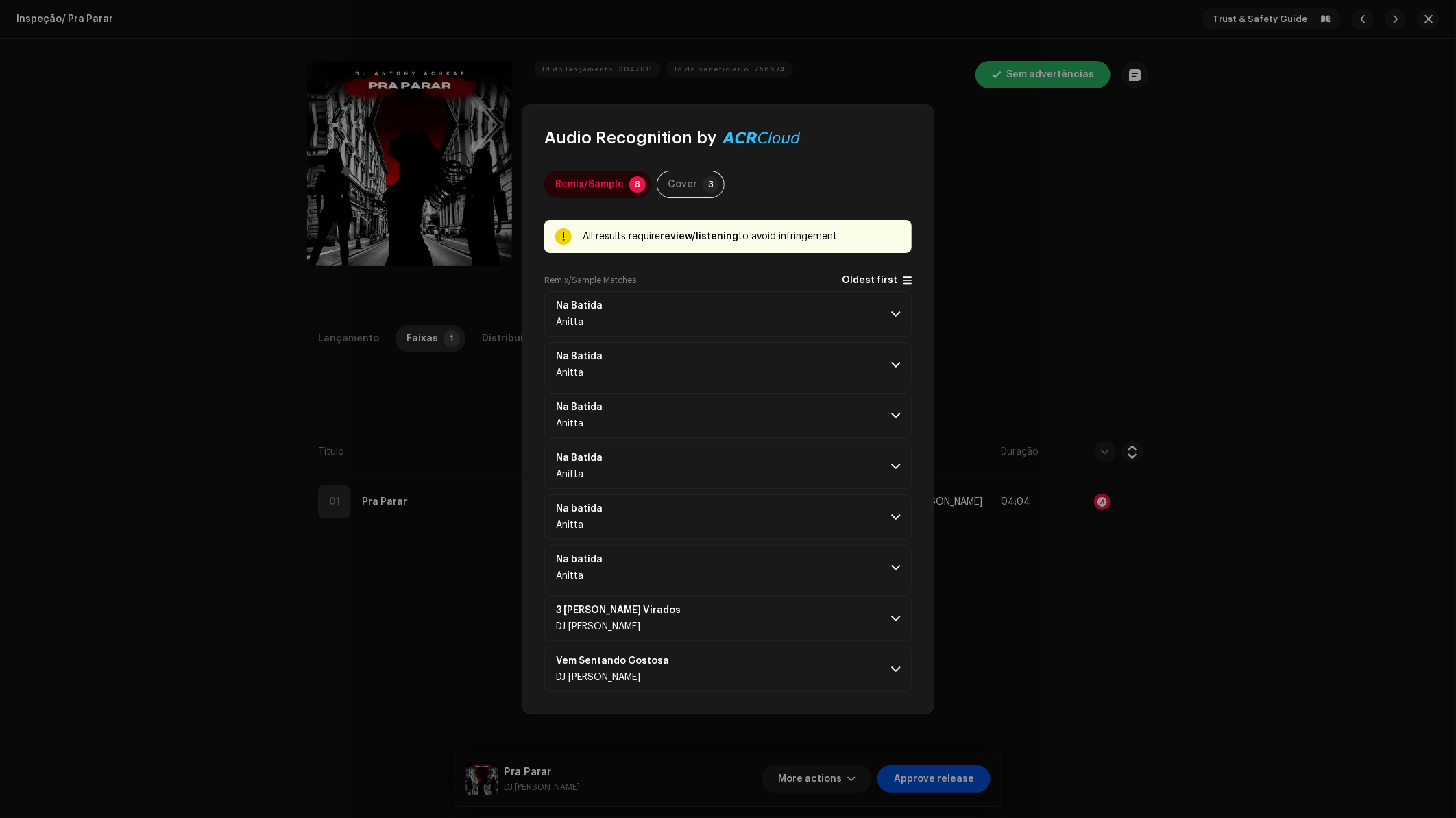
click at [873, 276] on span "Oldest first" at bounding box center [870, 281] width 56 height 10
click at [755, 309] on p-accordion-header "Na Batida Anitta" at bounding box center [728, 313] width 367 height 45
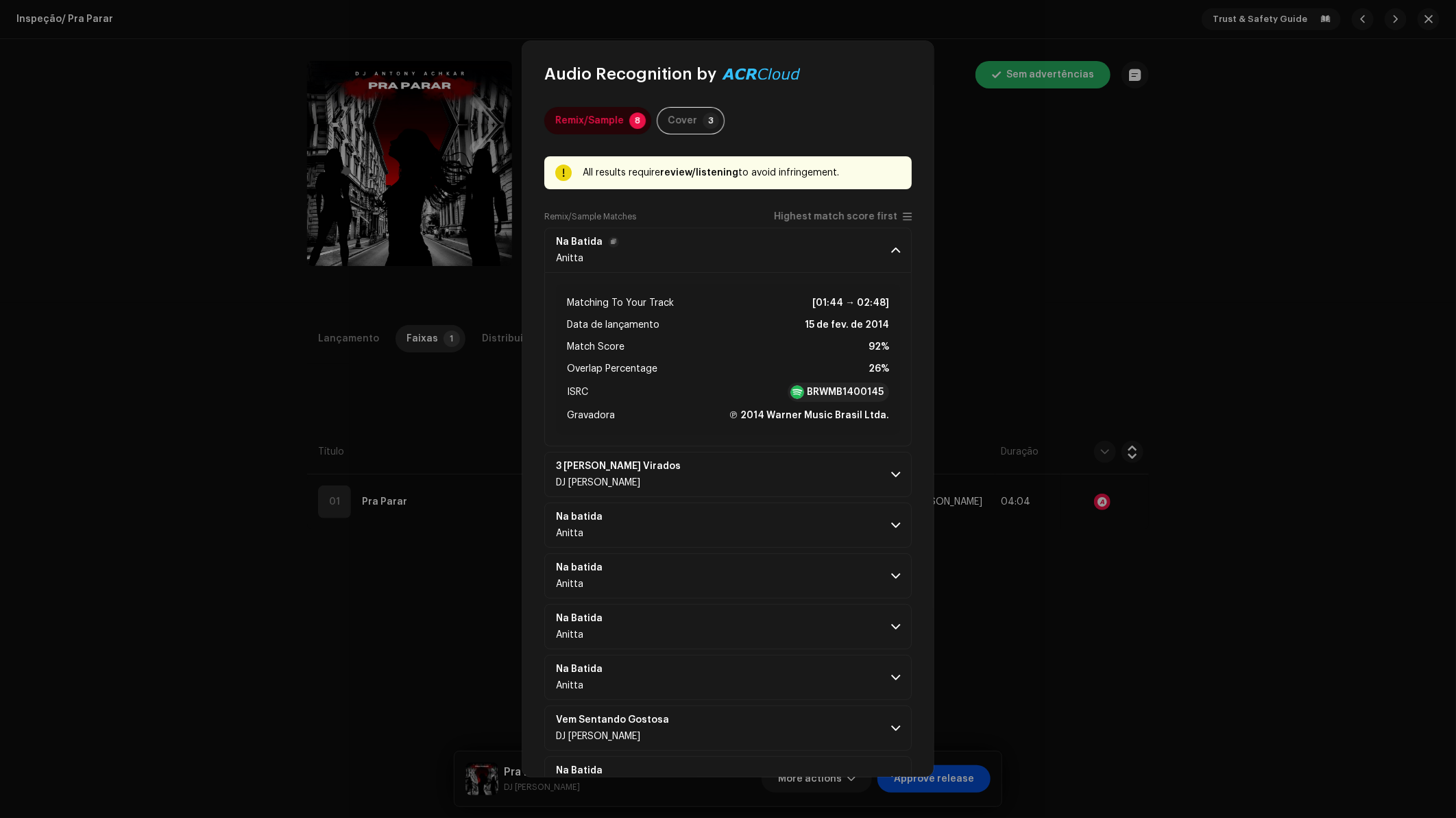
click at [868, 260] on p-accordion-header "Na Batida Anitta" at bounding box center [728, 250] width 367 height 45
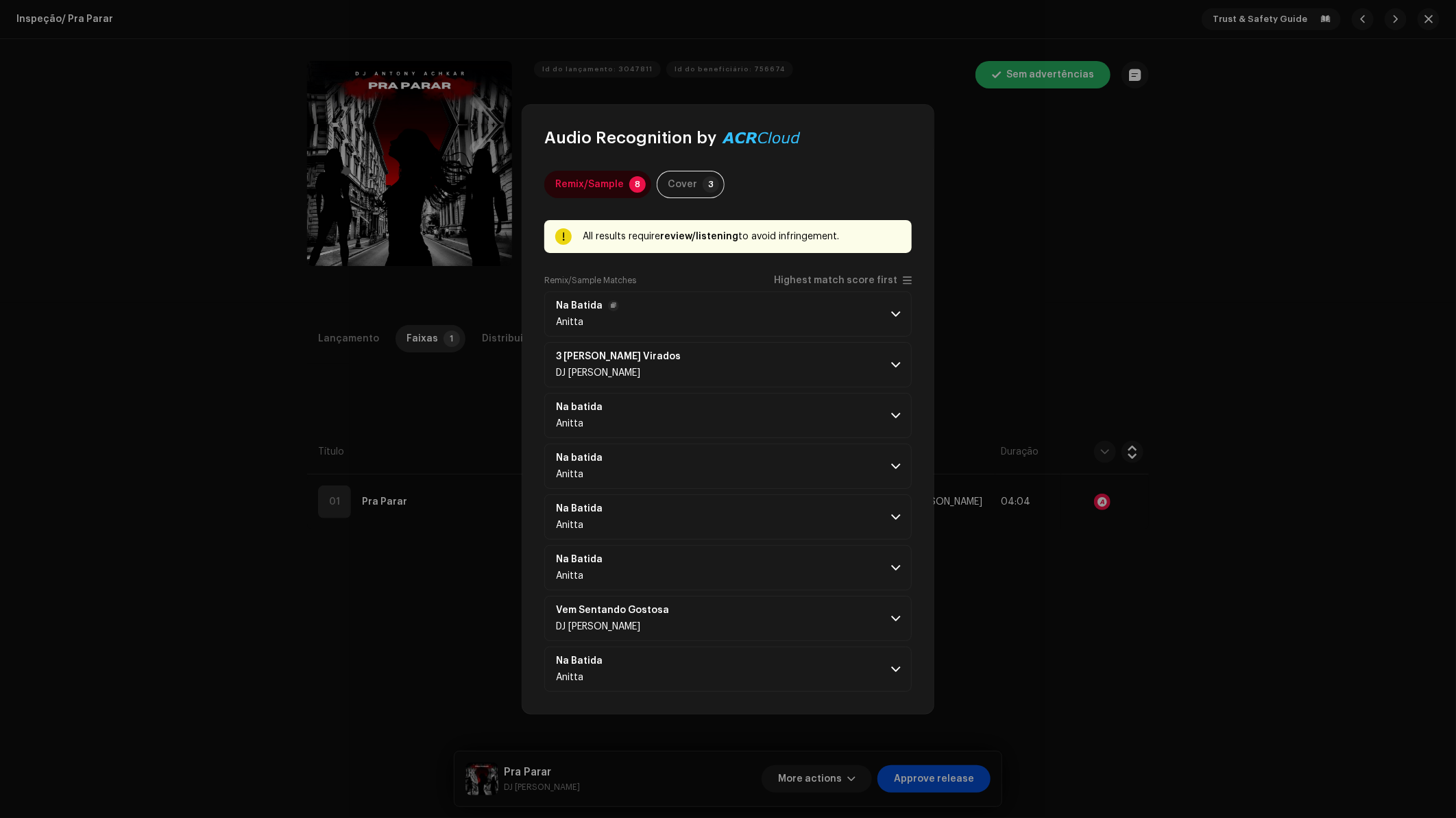
click at [861, 296] on p-accordion-header "Na Batida Anitta" at bounding box center [728, 313] width 367 height 45
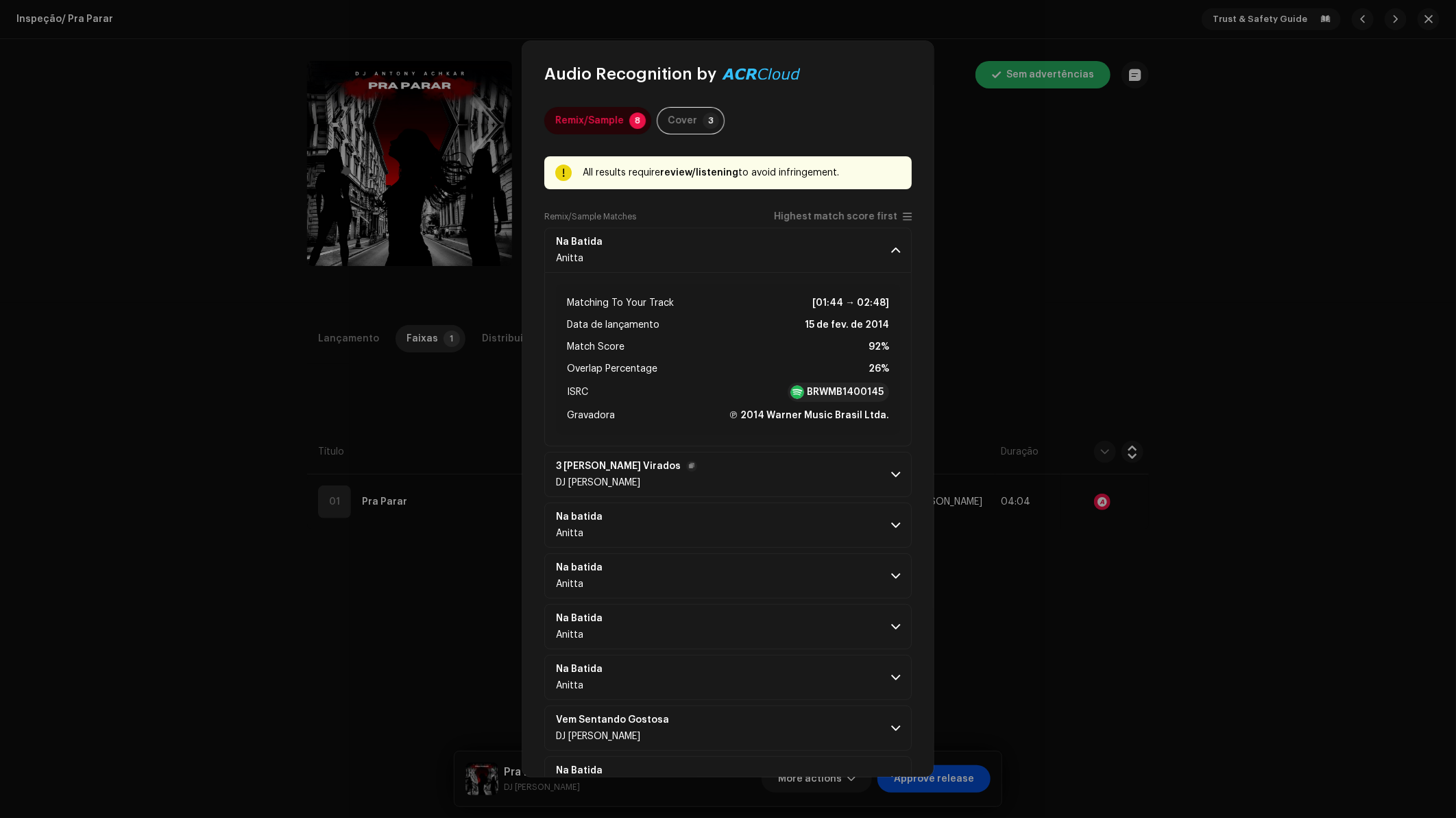
click at [858, 479] on p-accordion-header "3 [PERSON_NAME] Virados DJ [PERSON_NAME]" at bounding box center [728, 474] width 367 height 45
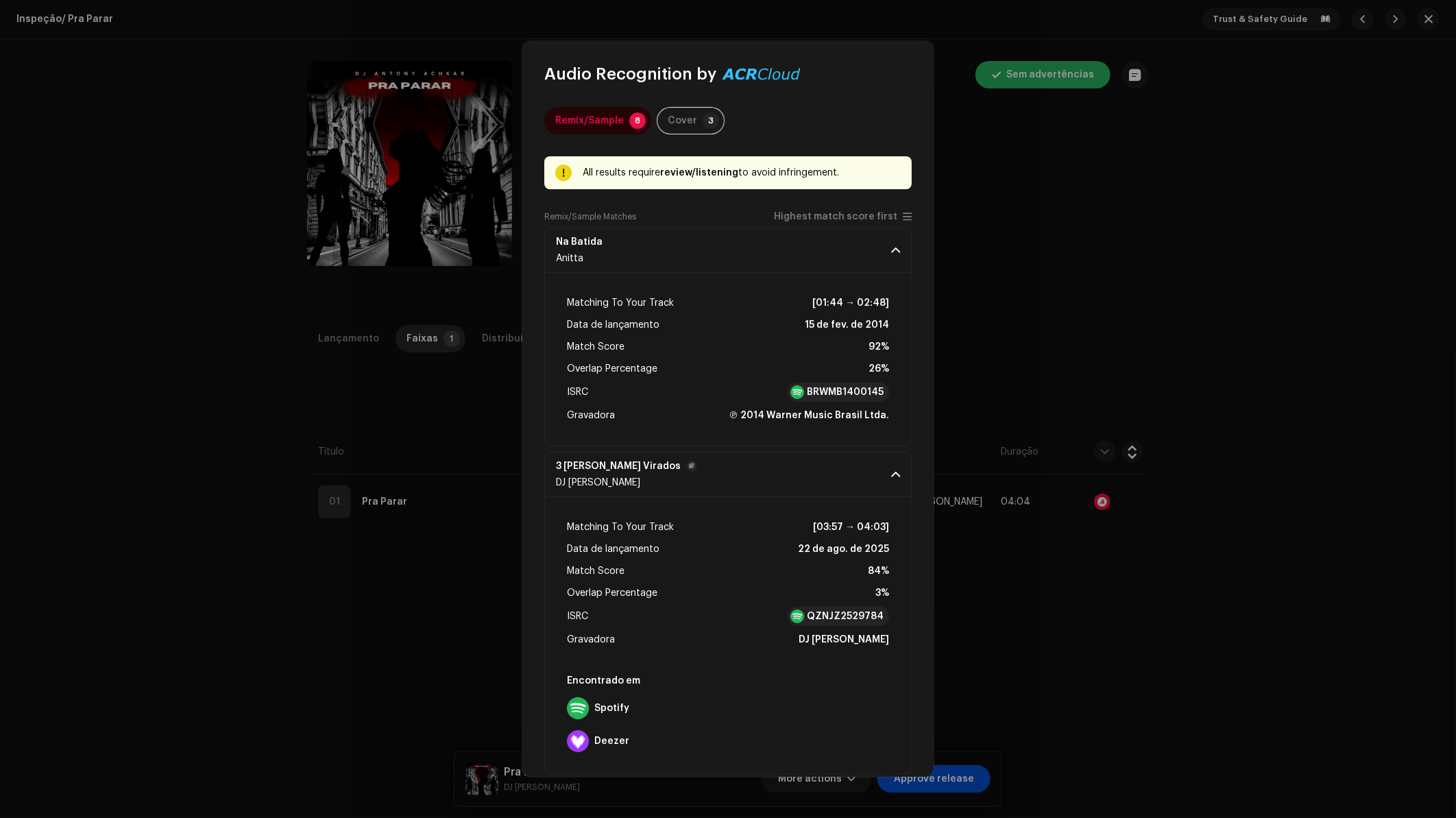
click at [858, 476] on p-accordion-header "3 [PERSON_NAME] Virados DJ [PERSON_NAME]" at bounding box center [728, 474] width 367 height 45
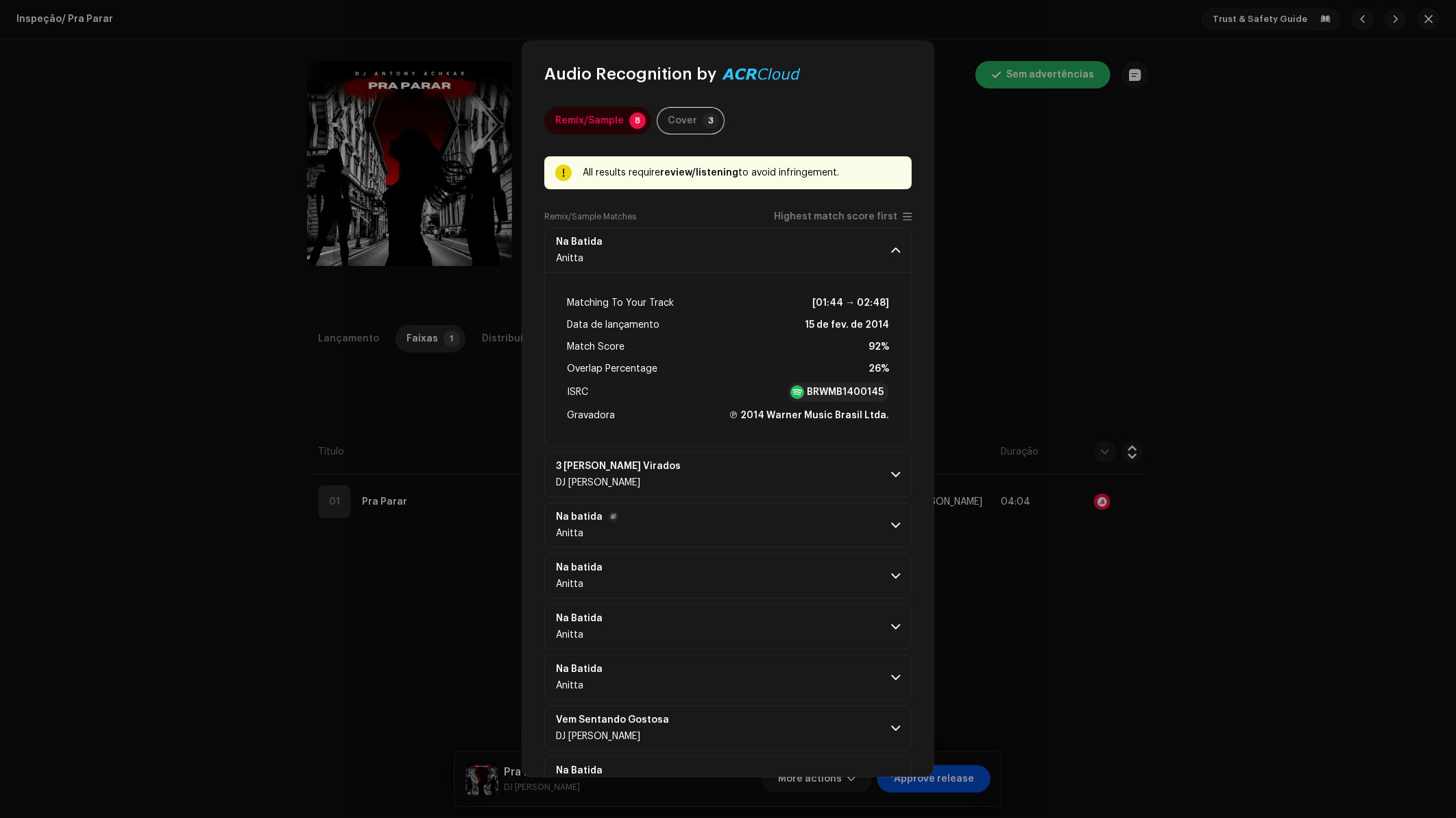
click at [836, 521] on p-accordion-header "Na batida Anitta" at bounding box center [728, 525] width 367 height 45
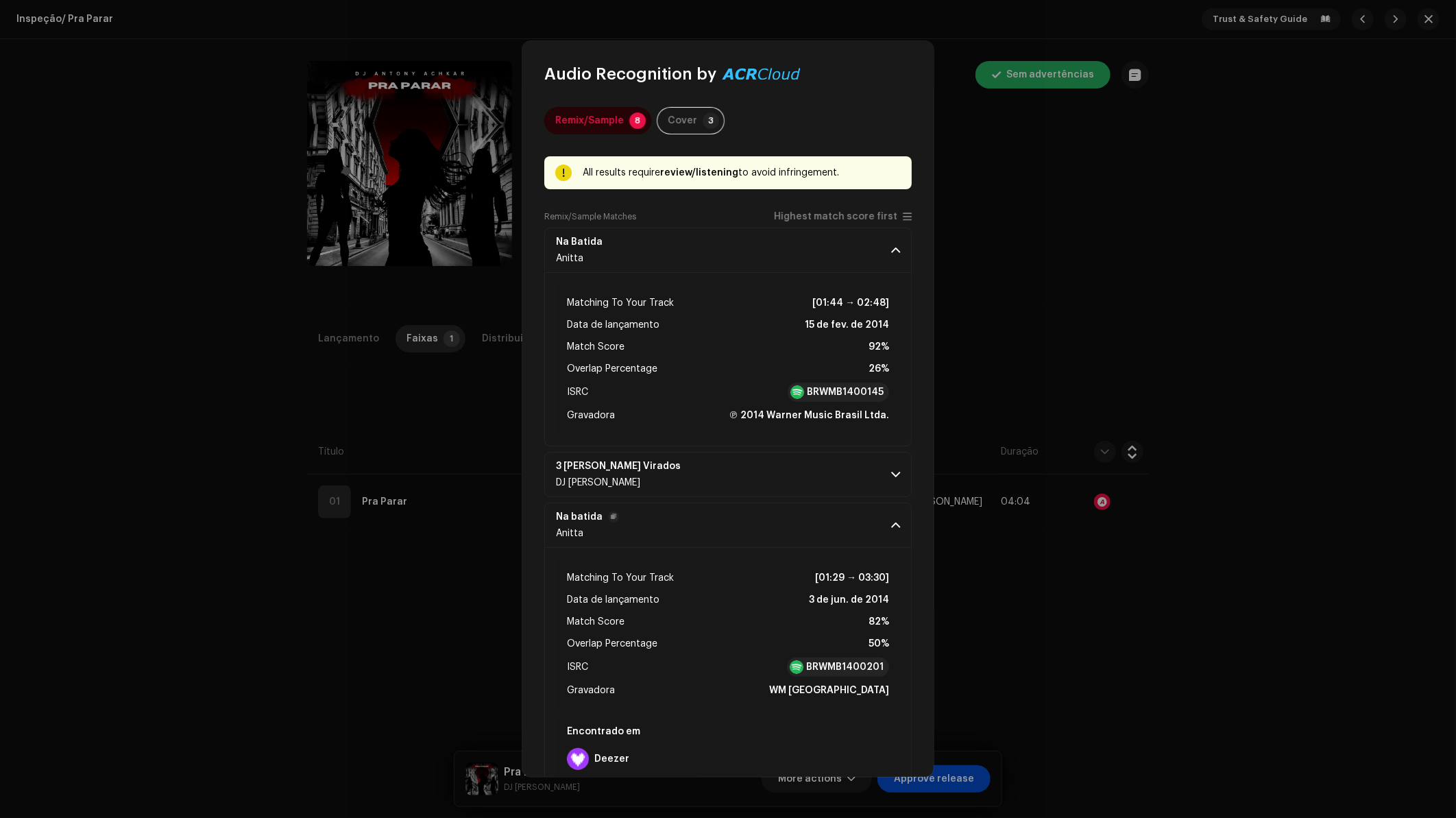
click at [836, 521] on p-accordion-header "Na batida Anitta" at bounding box center [728, 525] width 367 height 45
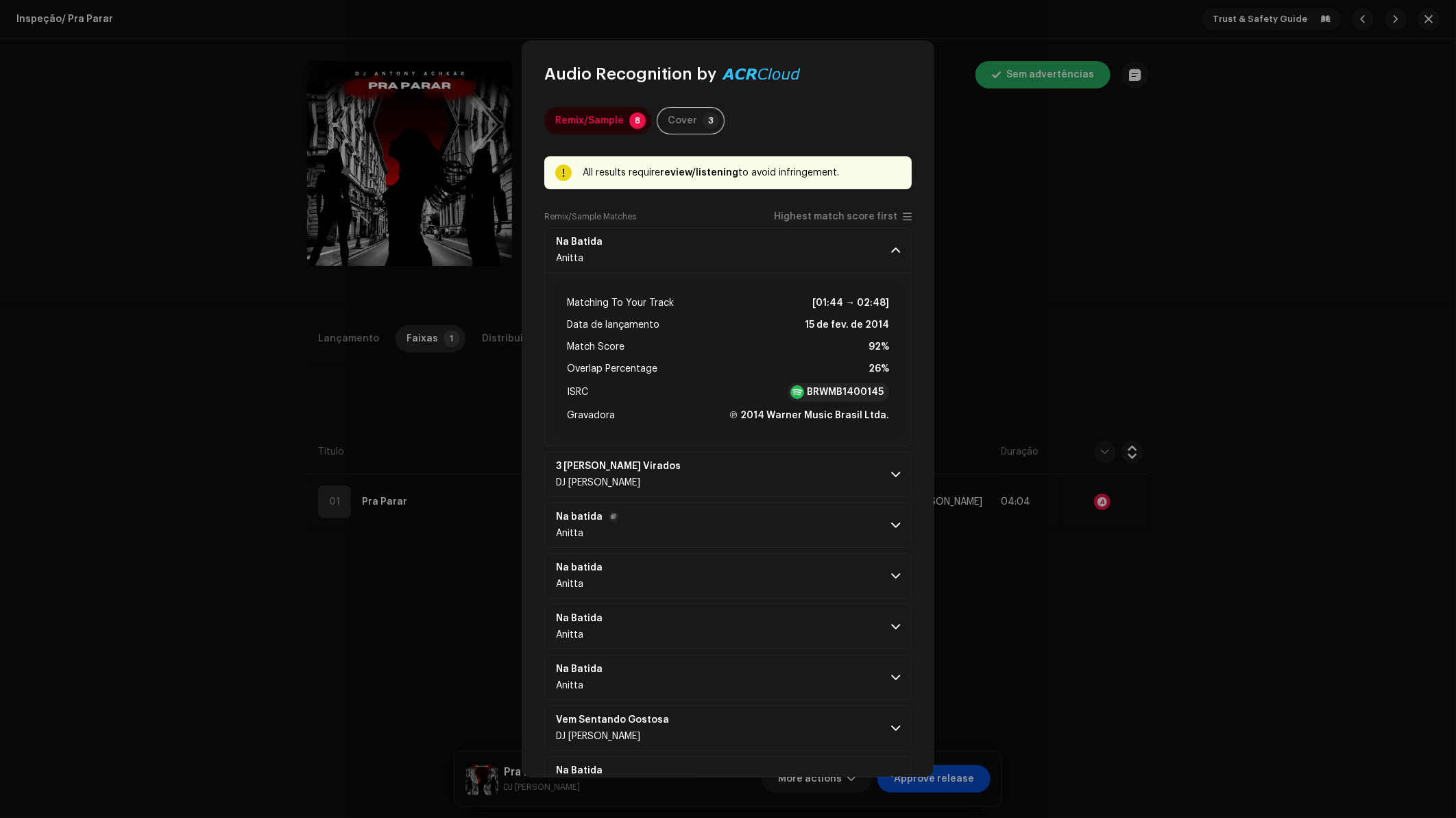
scroll to position [47, 0]
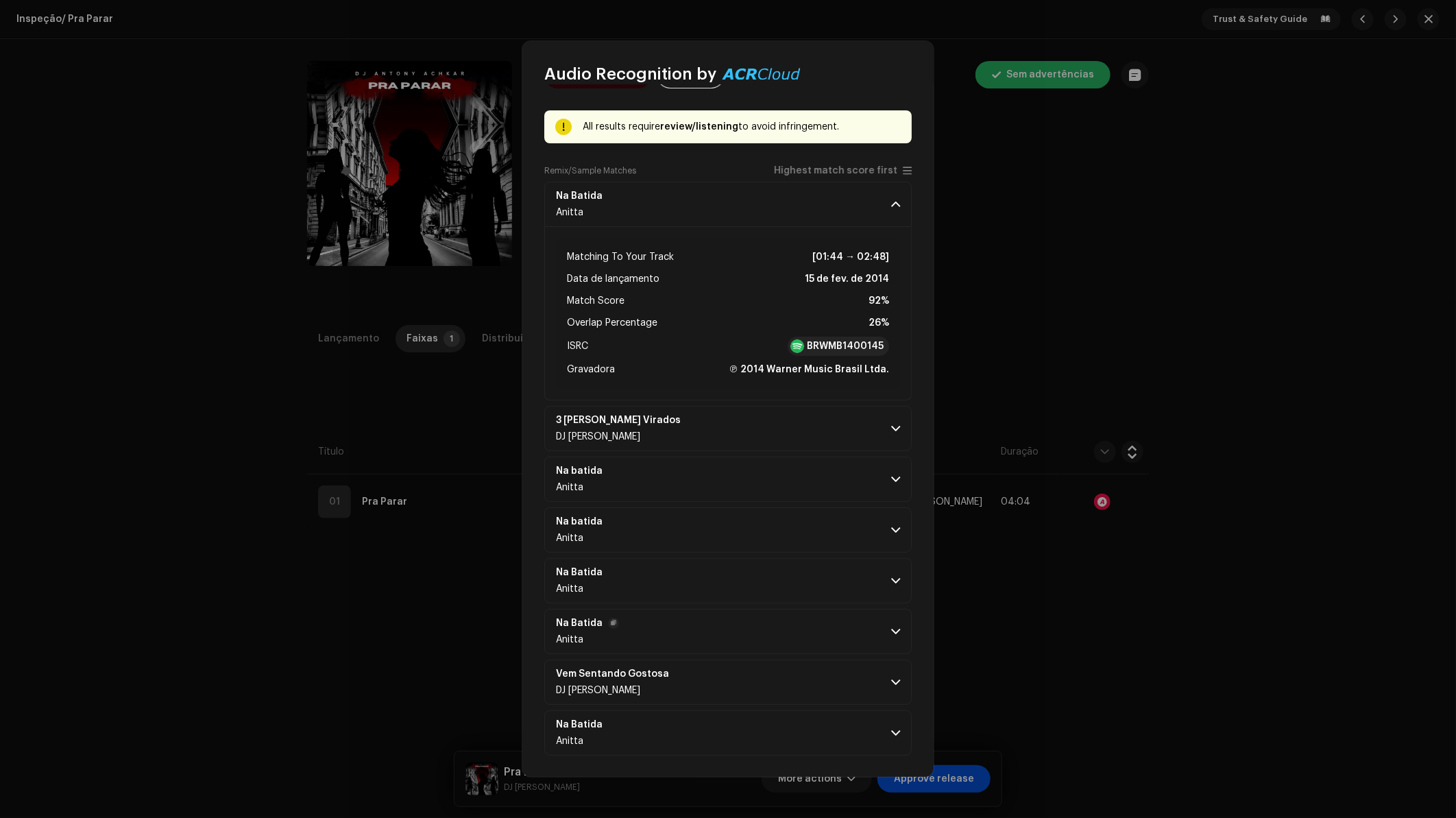
click at [847, 615] on p-accordion-header "Na Batida Anitta" at bounding box center [728, 631] width 367 height 45
click at [866, 630] on p-accordion-header "Na Batida Anitta" at bounding box center [728, 630] width 367 height 45
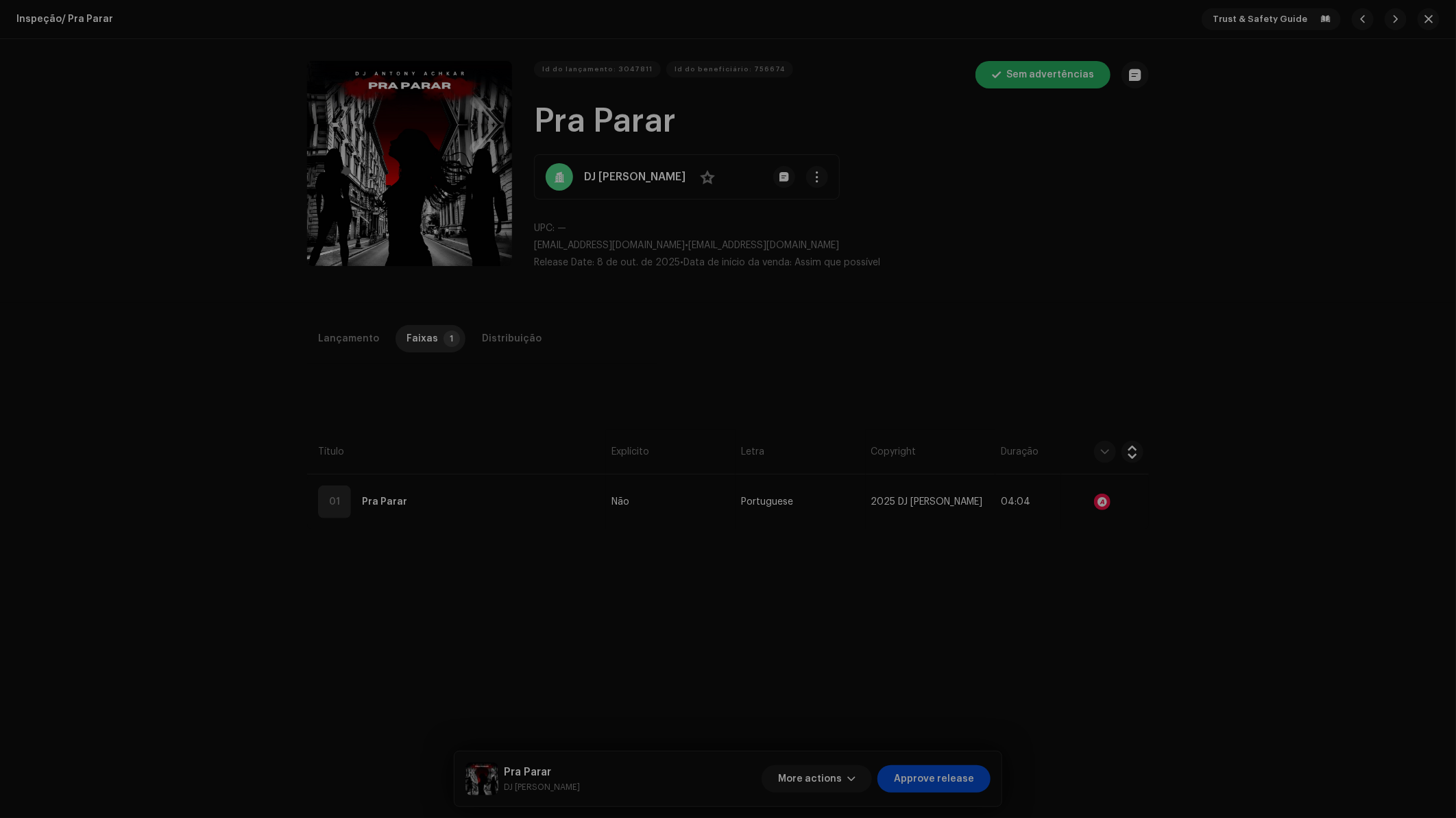
click at [1040, 440] on div "Audio Recognition by Remix/Sample 8 Cover 3 All results require review/listenin…" at bounding box center [728, 409] width 1456 height 818
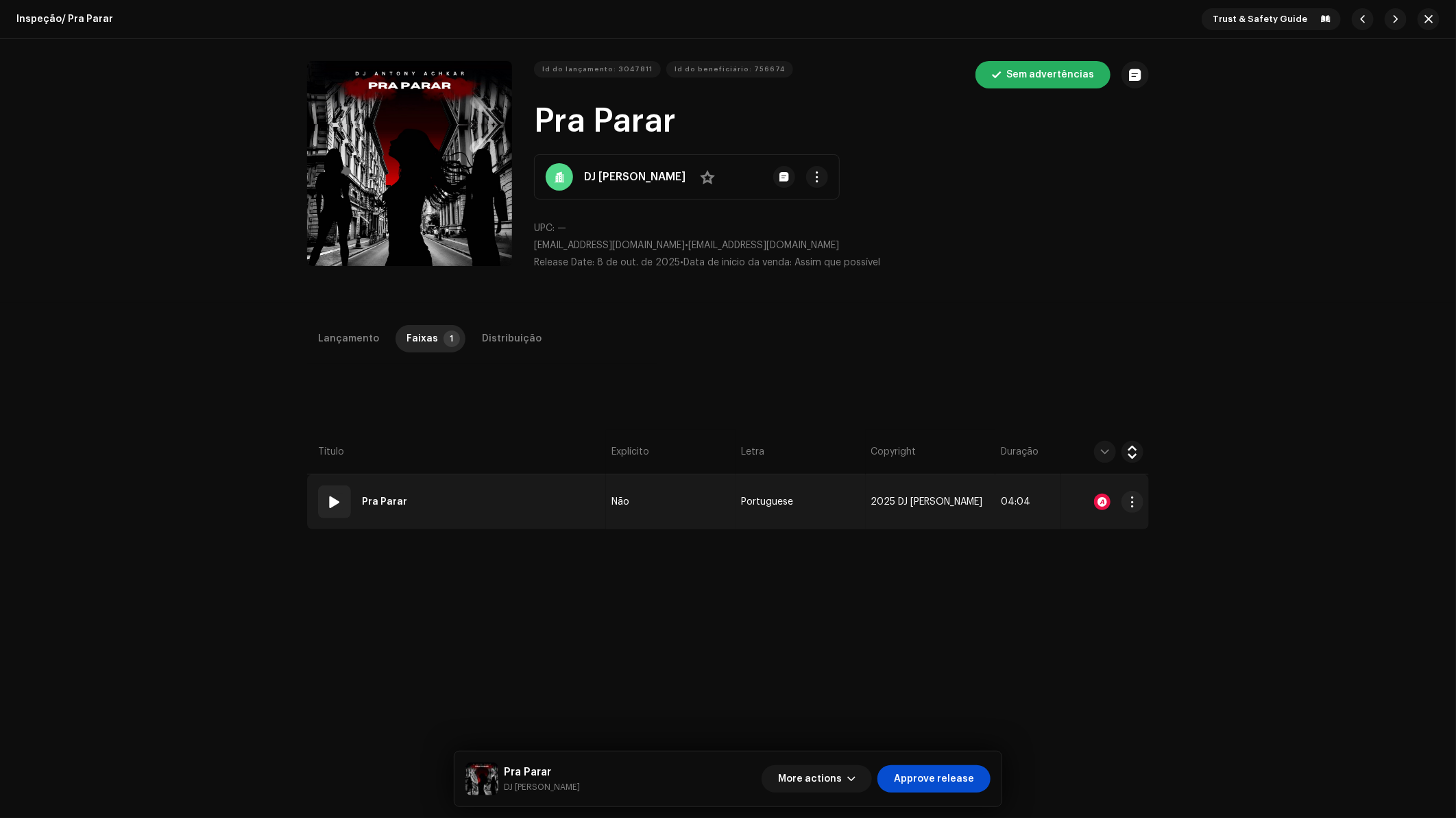
click at [437, 514] on td "01 Pra Parar" at bounding box center [456, 502] width 299 height 55
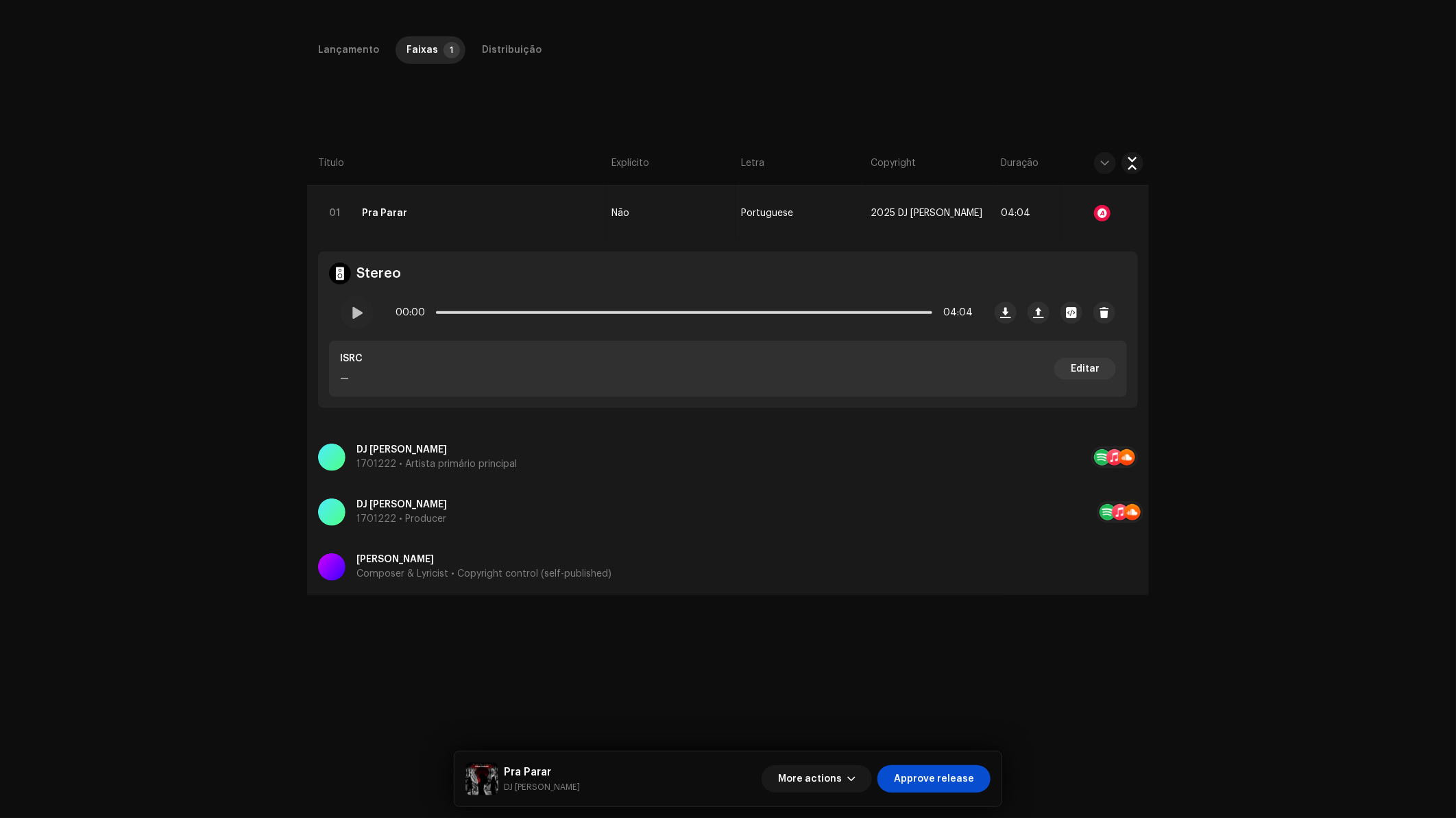
scroll to position [289, 0]
click at [348, 340] on div "ISRC — Editar" at bounding box center [727, 368] width 798 height 57
click at [349, 317] on div at bounding box center [357, 311] width 33 height 33
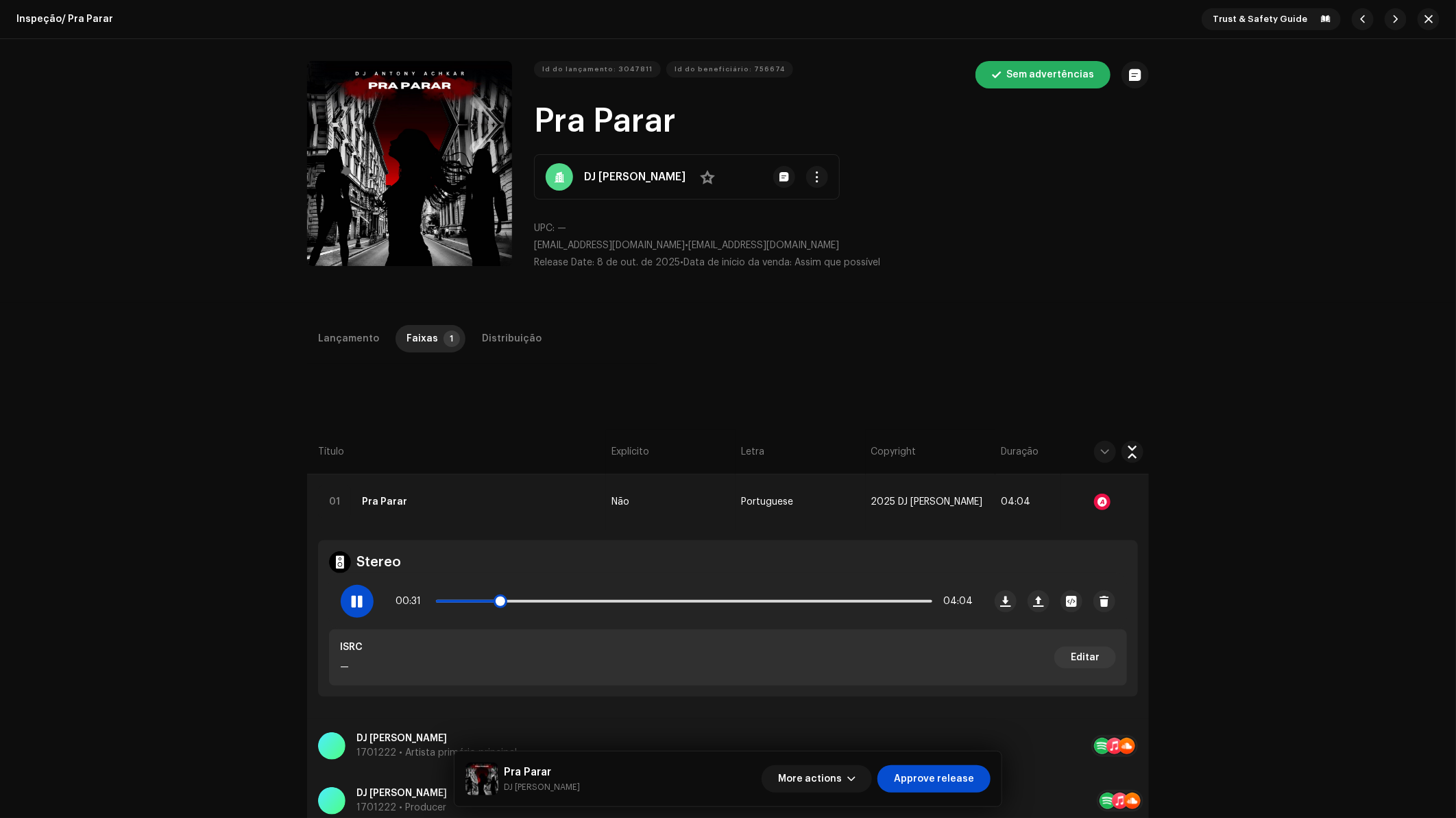
click at [355, 604] on span at bounding box center [357, 601] width 12 height 11
click at [1436, 10] on div "Inspeção / Pra Parar Trust & Safety Guide" at bounding box center [728, 20] width 1456 height 39
click at [1427, 15] on span "button" at bounding box center [1429, 20] width 8 height 11
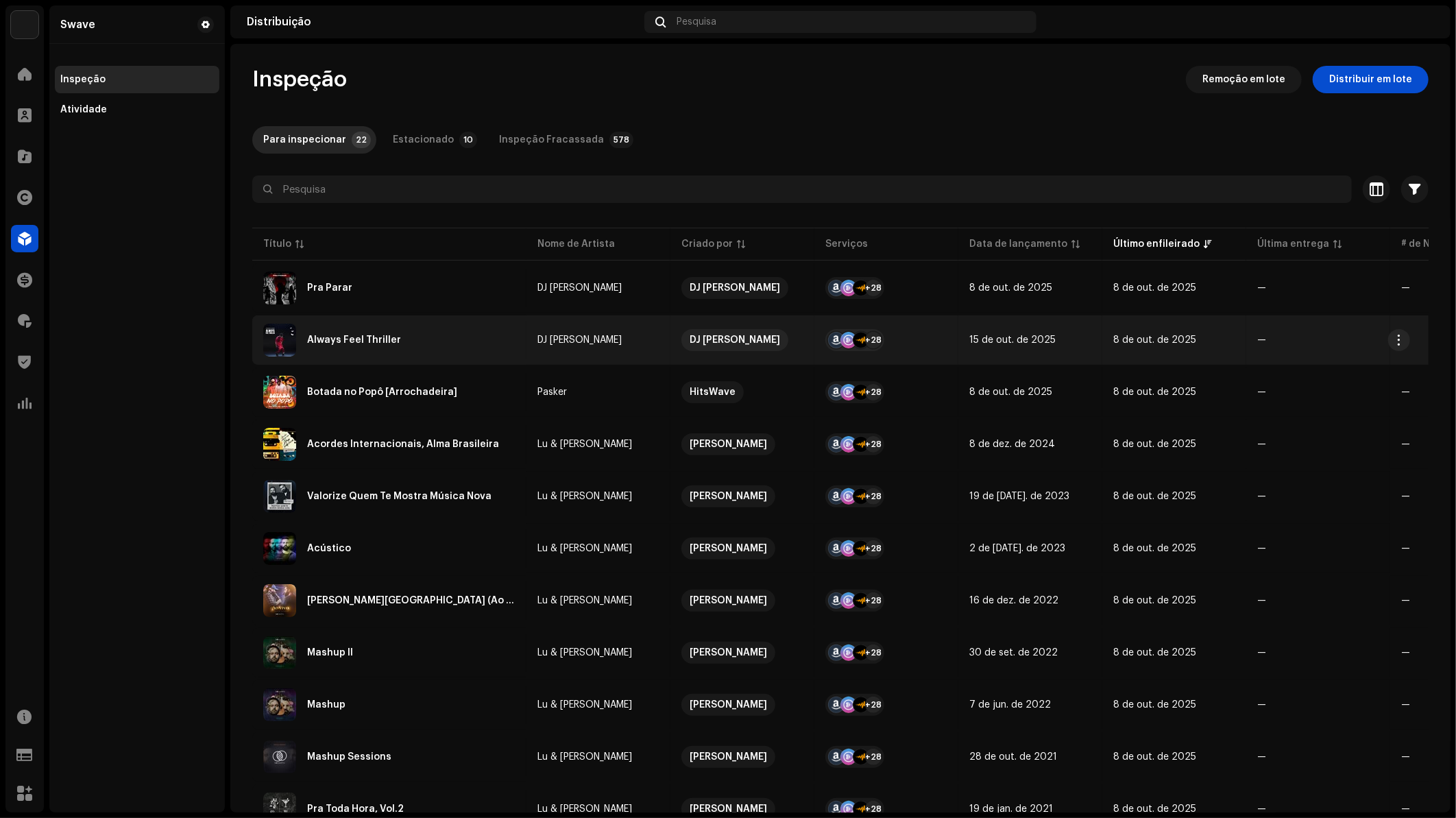
click at [352, 336] on div "Always Feel Thriller" at bounding box center [354, 340] width 94 height 10
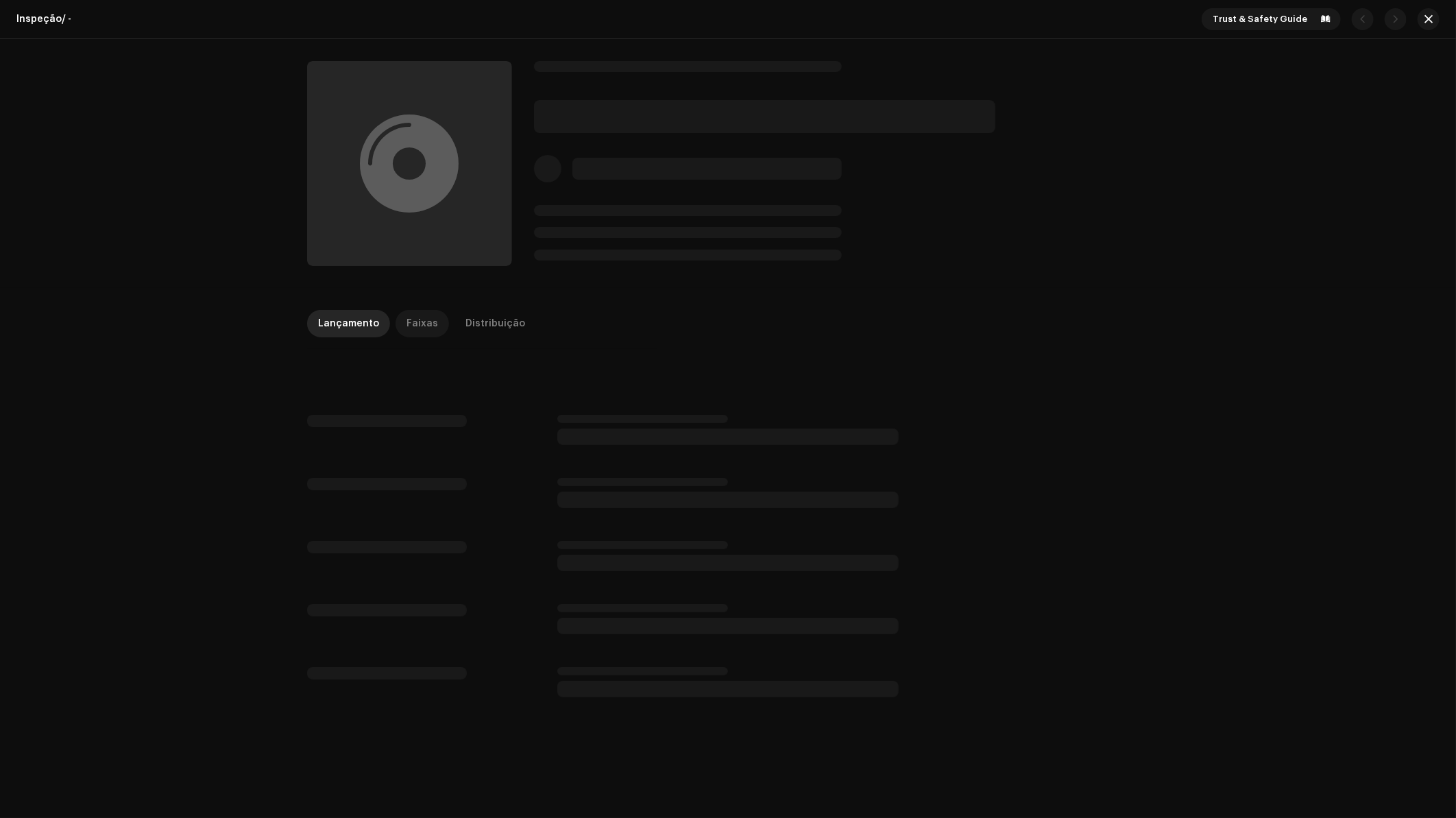
click at [433, 319] on p-tab "Faixas" at bounding box center [422, 323] width 54 height 27
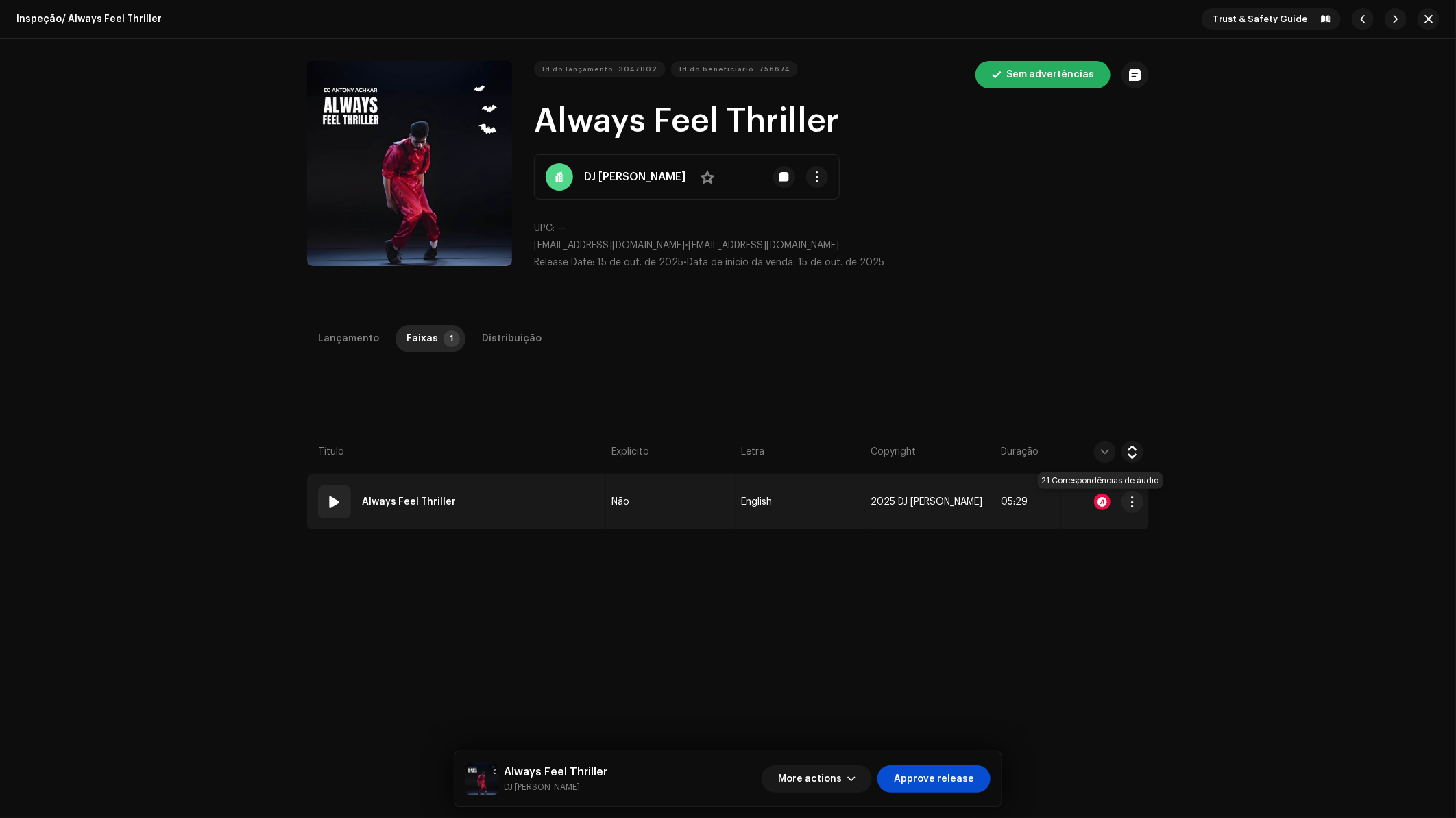
click at [1099, 500] on div at bounding box center [1102, 502] width 17 height 17
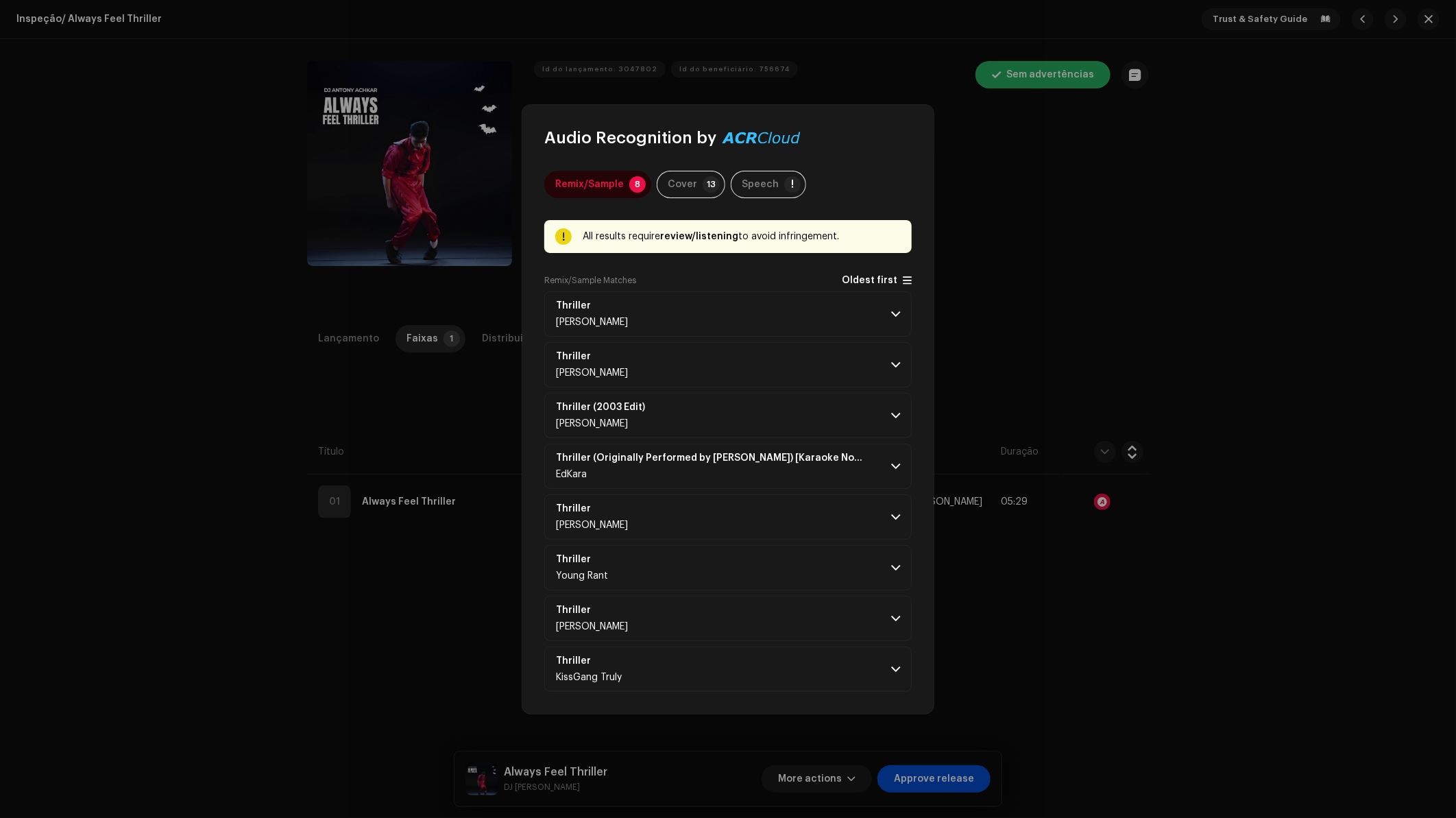
click at [879, 283] on span "Oldest first" at bounding box center [870, 281] width 56 height 10
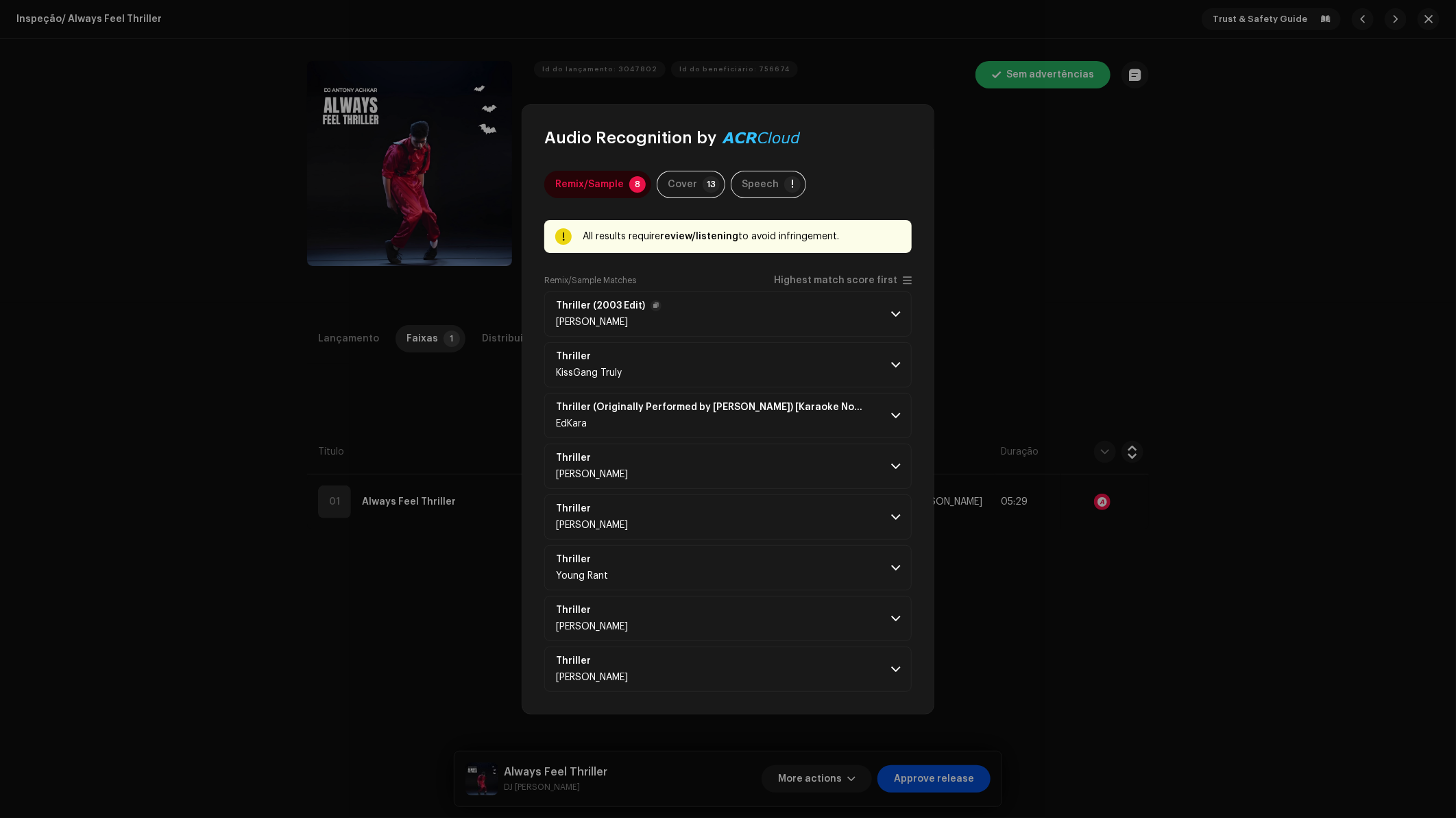
click at [764, 317] on p-accordion-header "Thriller (2003 Edit) [PERSON_NAME]" at bounding box center [728, 313] width 367 height 45
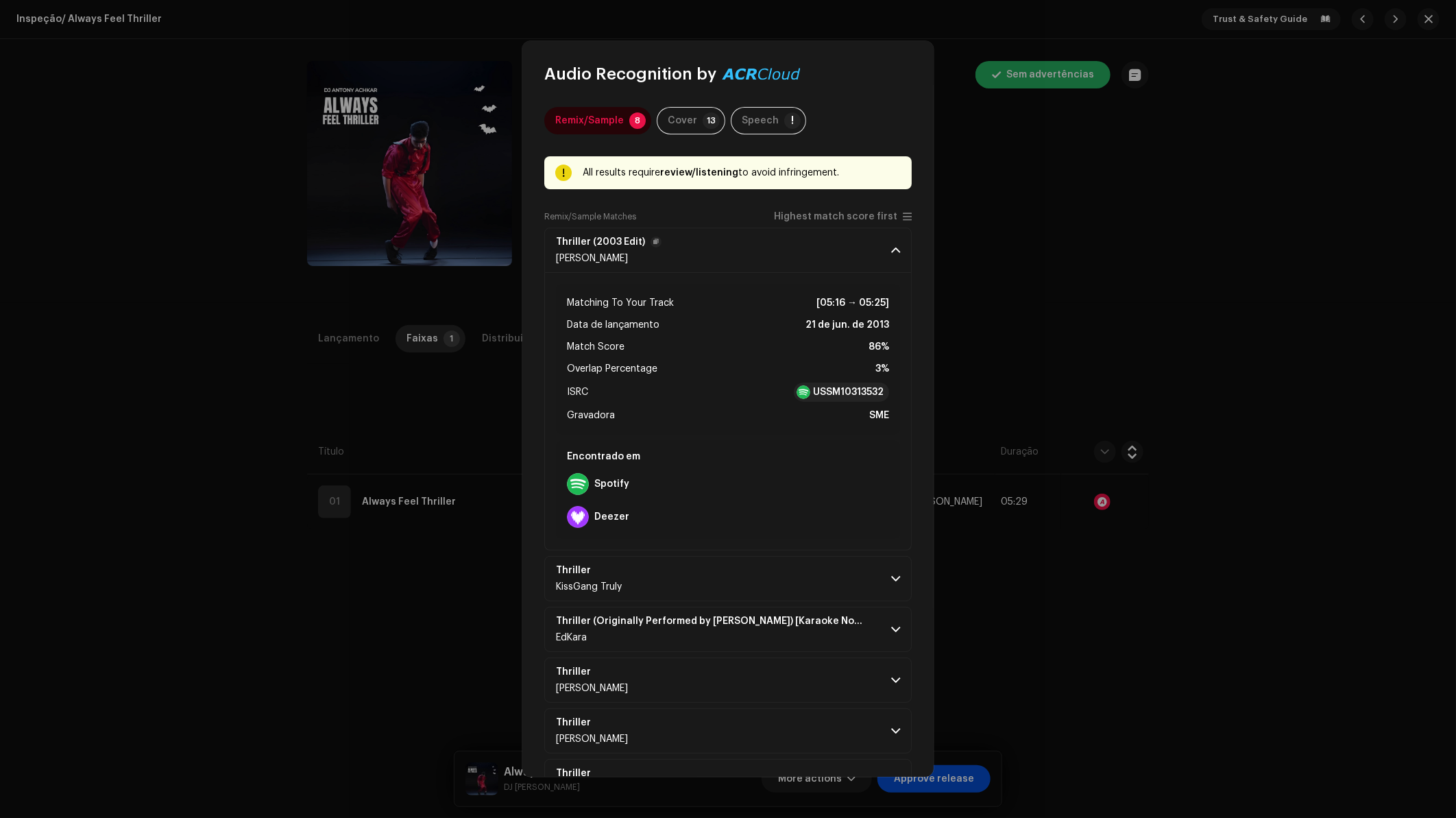
click at [798, 251] on p-accordion-header "Thriller (2003 Edit) [PERSON_NAME]" at bounding box center [728, 250] width 367 height 45
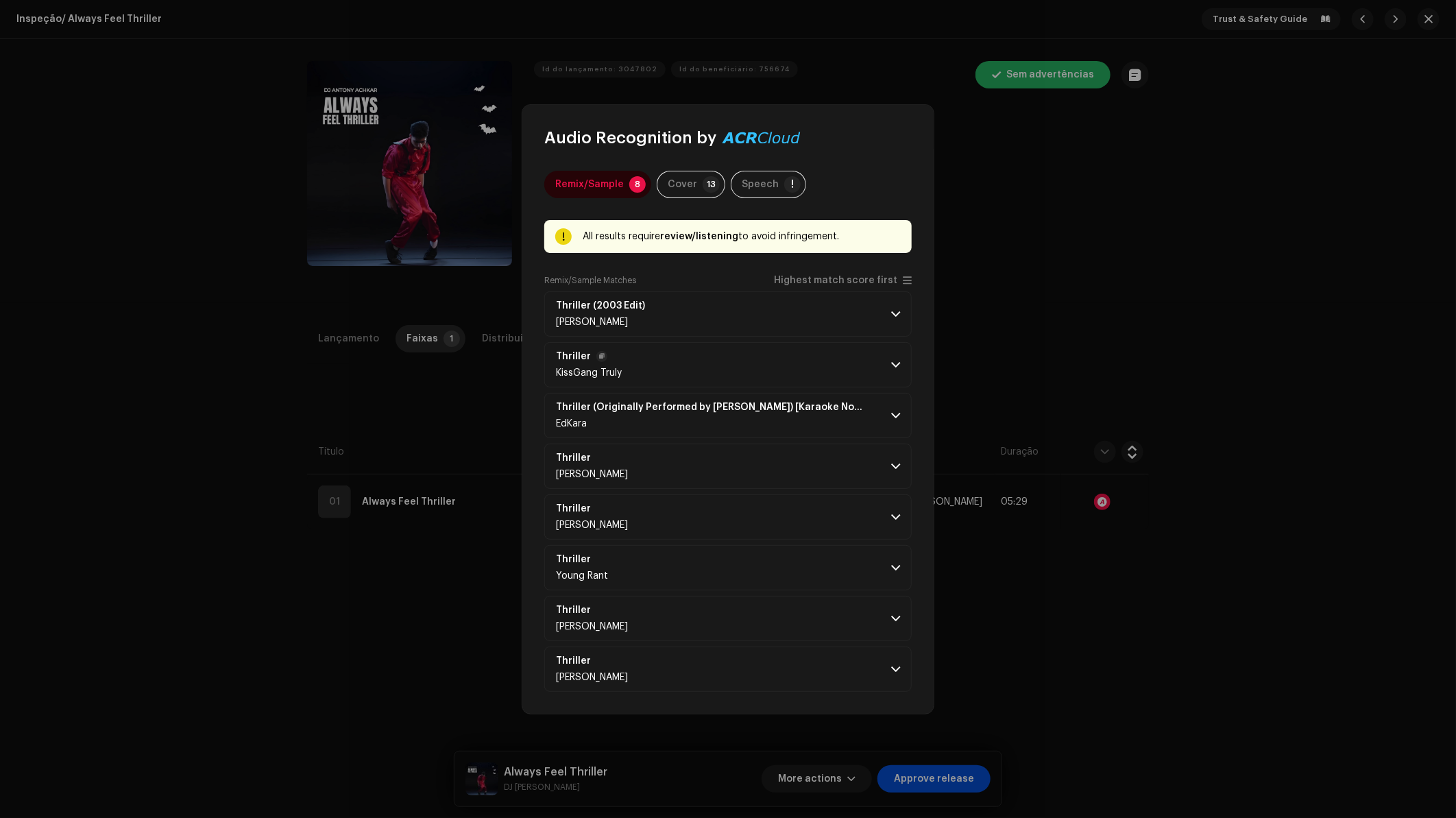
click at [731, 371] on p-accordion-header "Thriller KissGang Truly" at bounding box center [728, 364] width 367 height 45
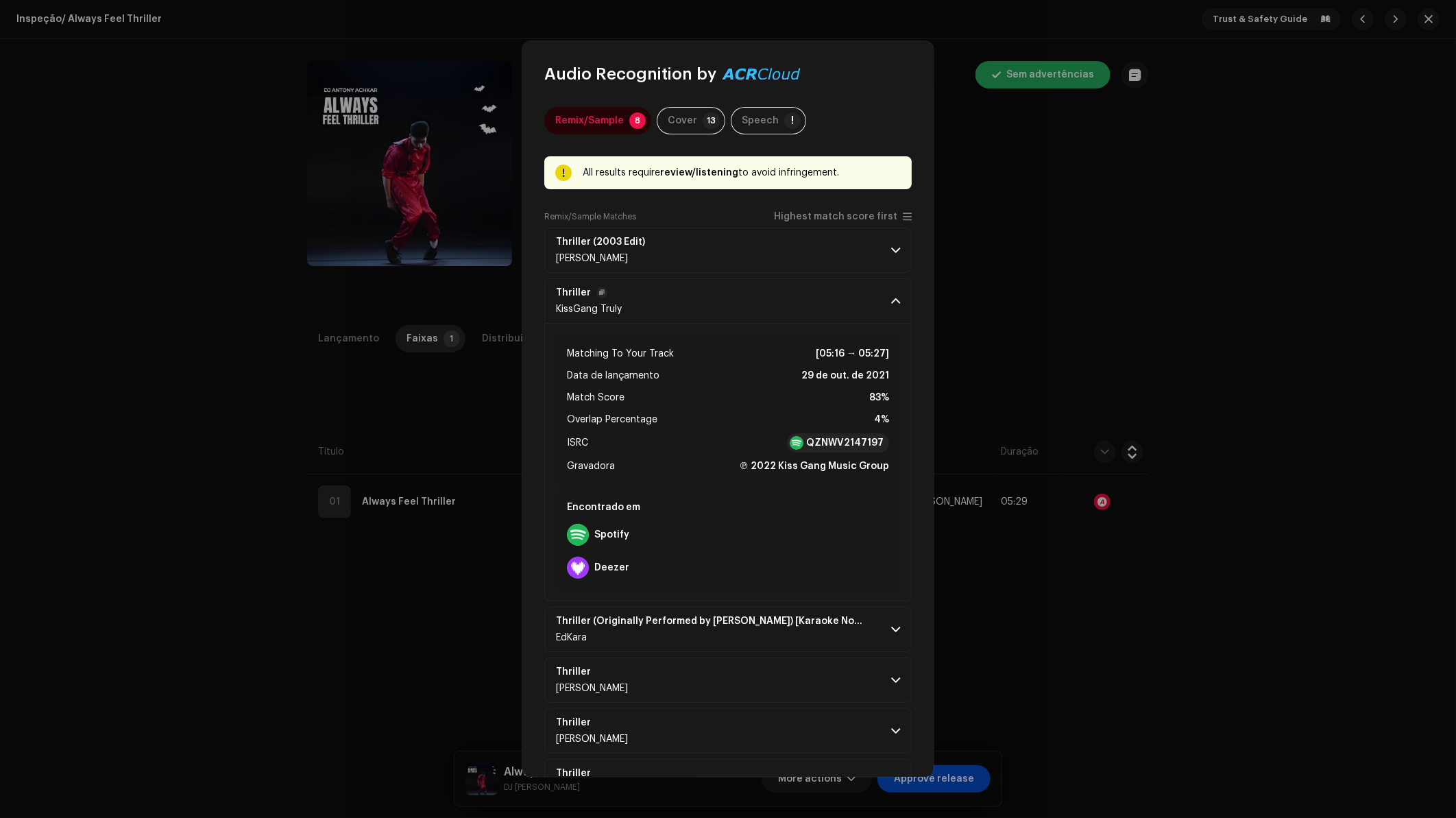
click at [821, 311] on p-accordion-header "Thriller KissGang Truly" at bounding box center [728, 301] width 367 height 45
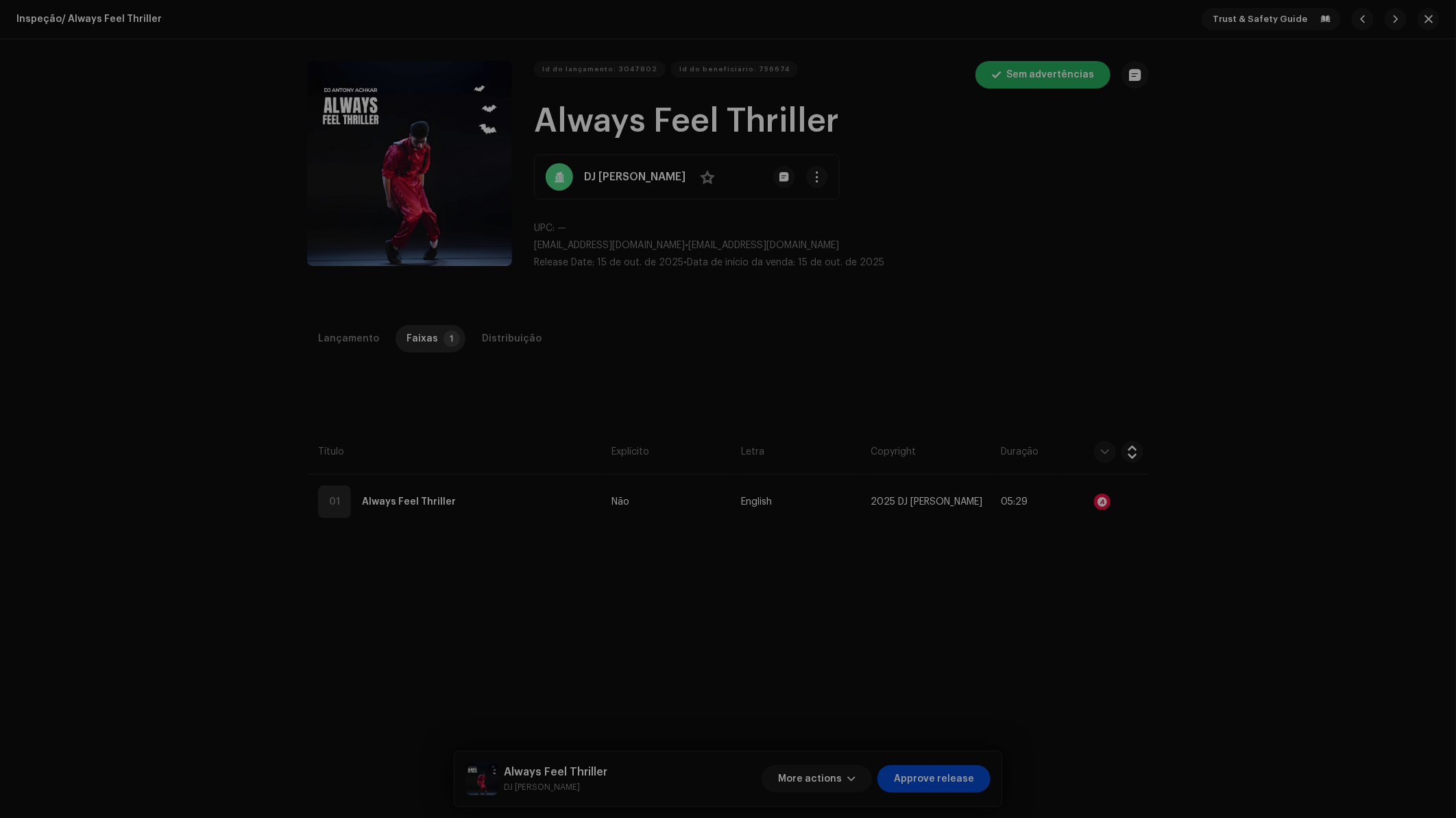
click at [1188, 241] on div "Audio Recognition by Remix/Sample 8 Cover 13 Speech ! All results require revie…" at bounding box center [728, 409] width 1456 height 818
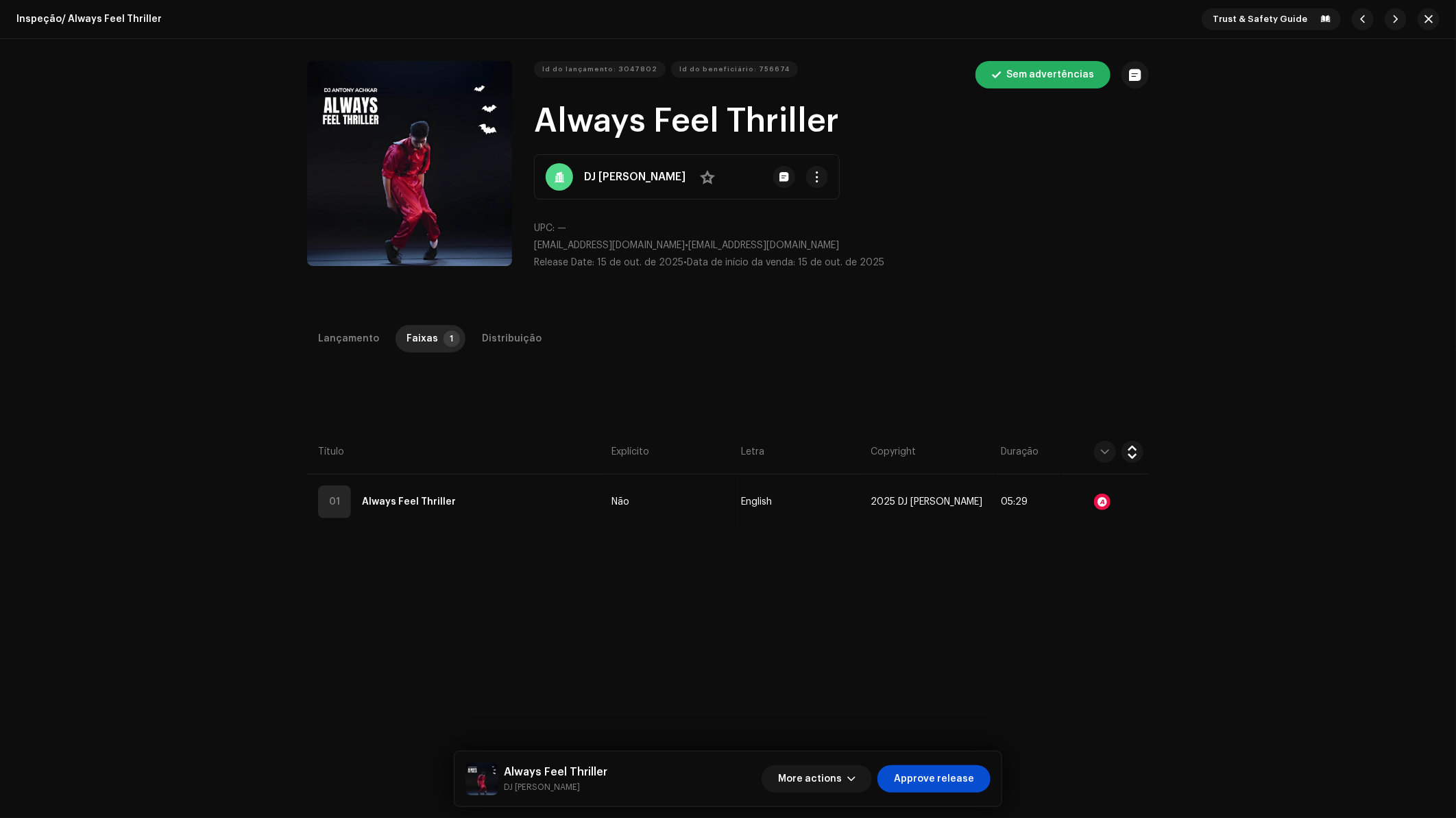
click at [1416, 31] on div "Inspeção / Always Feel Thriller Trust & Safety Guide" at bounding box center [728, 20] width 1456 height 39
click at [1422, 24] on button "button" at bounding box center [1428, 19] width 22 height 22
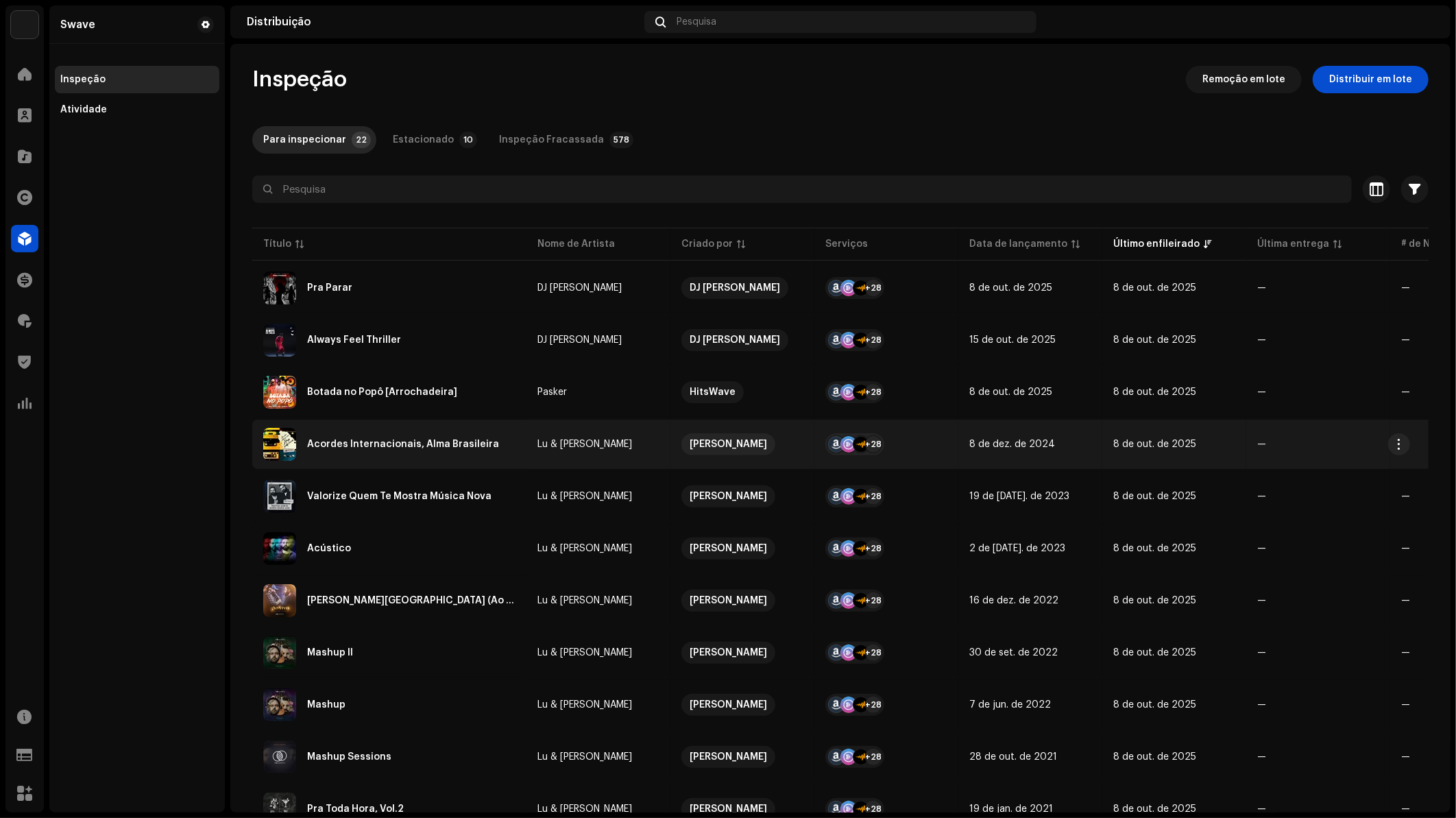
click at [471, 447] on div "Acordes Internacionais, Alma Brasileira" at bounding box center [389, 444] width 252 height 33
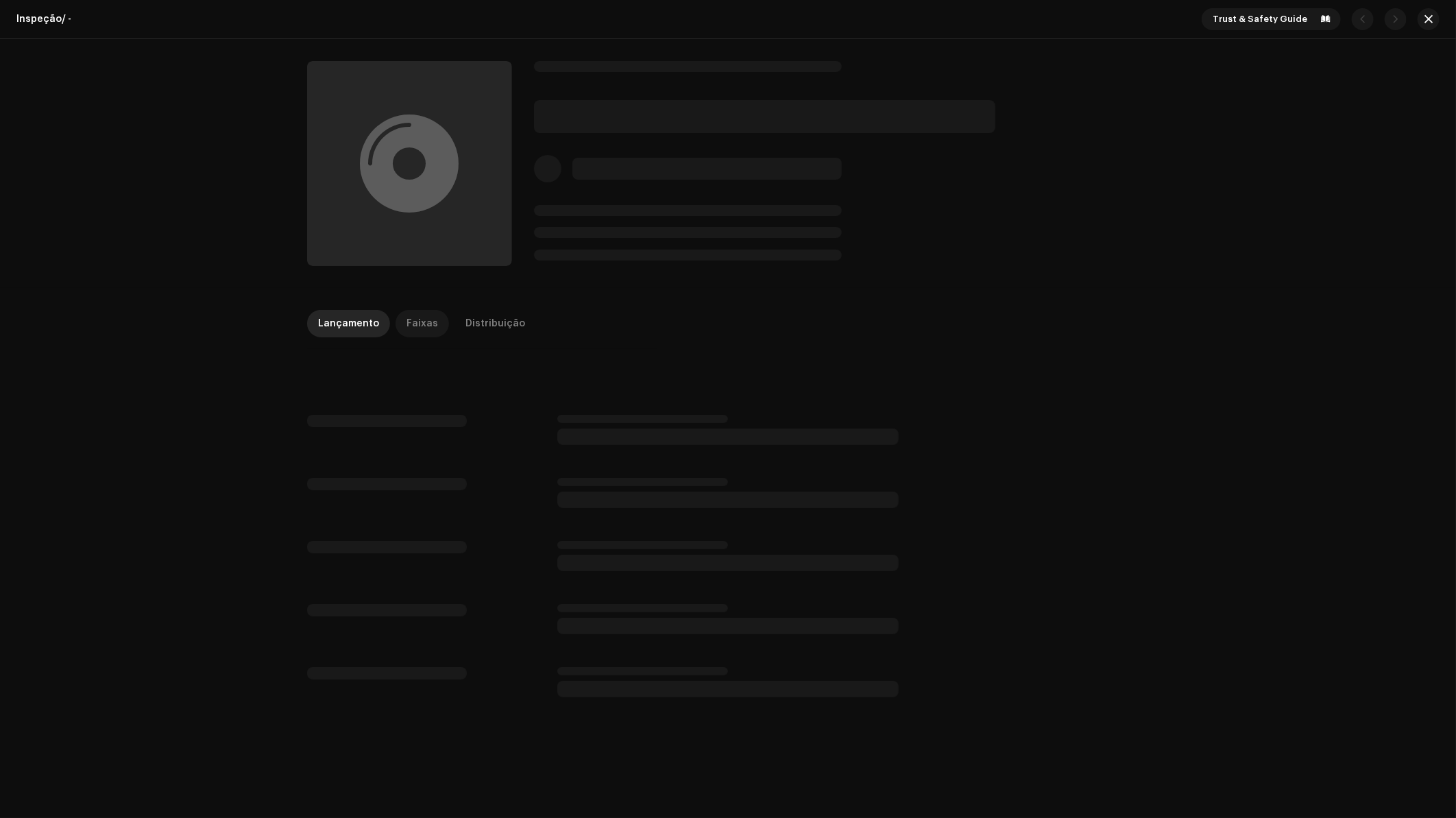
click at [406, 320] on div "Faixas" at bounding box center [422, 323] width 31 height 27
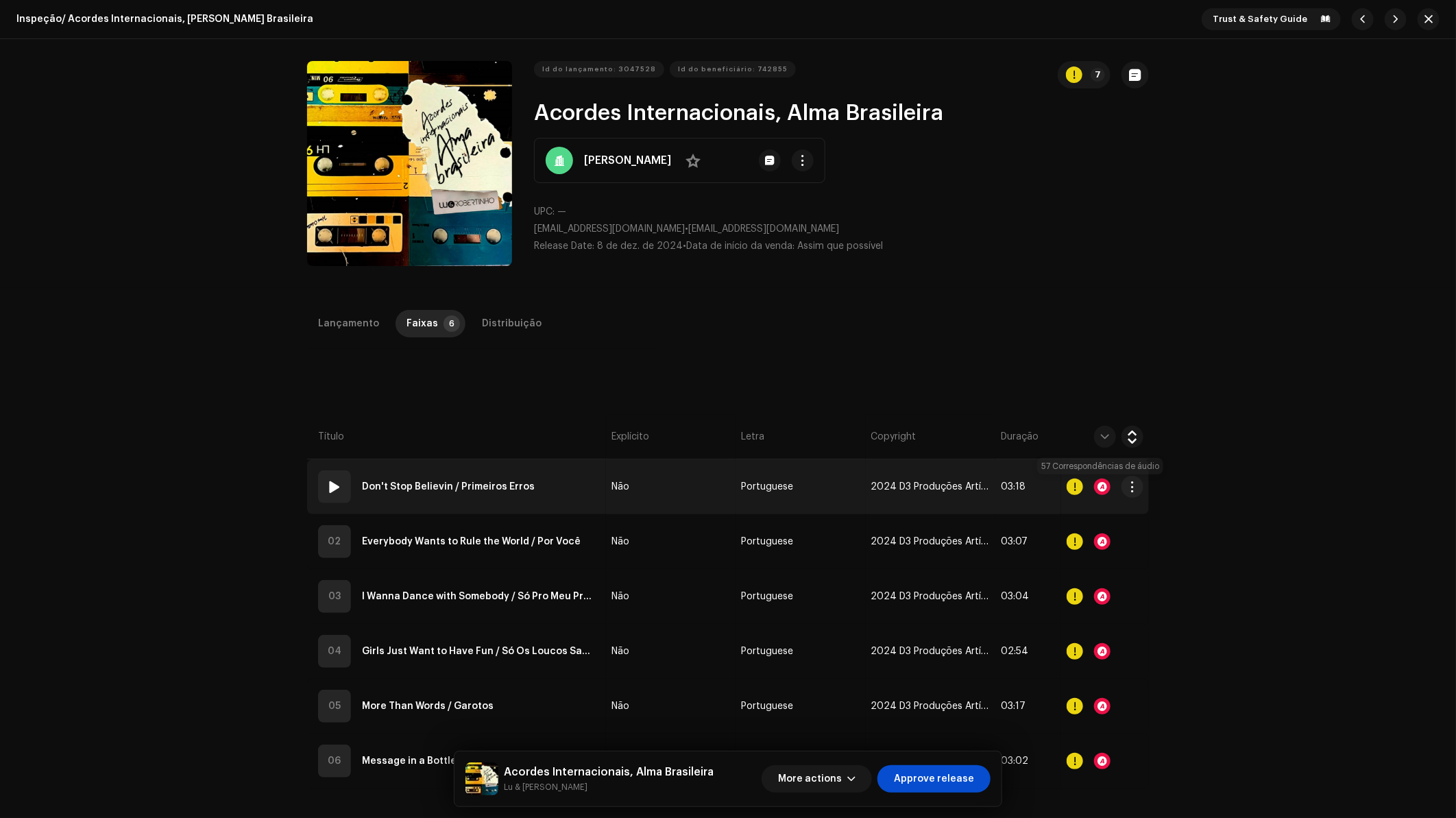
click at [1101, 484] on div at bounding box center [1102, 486] width 17 height 17
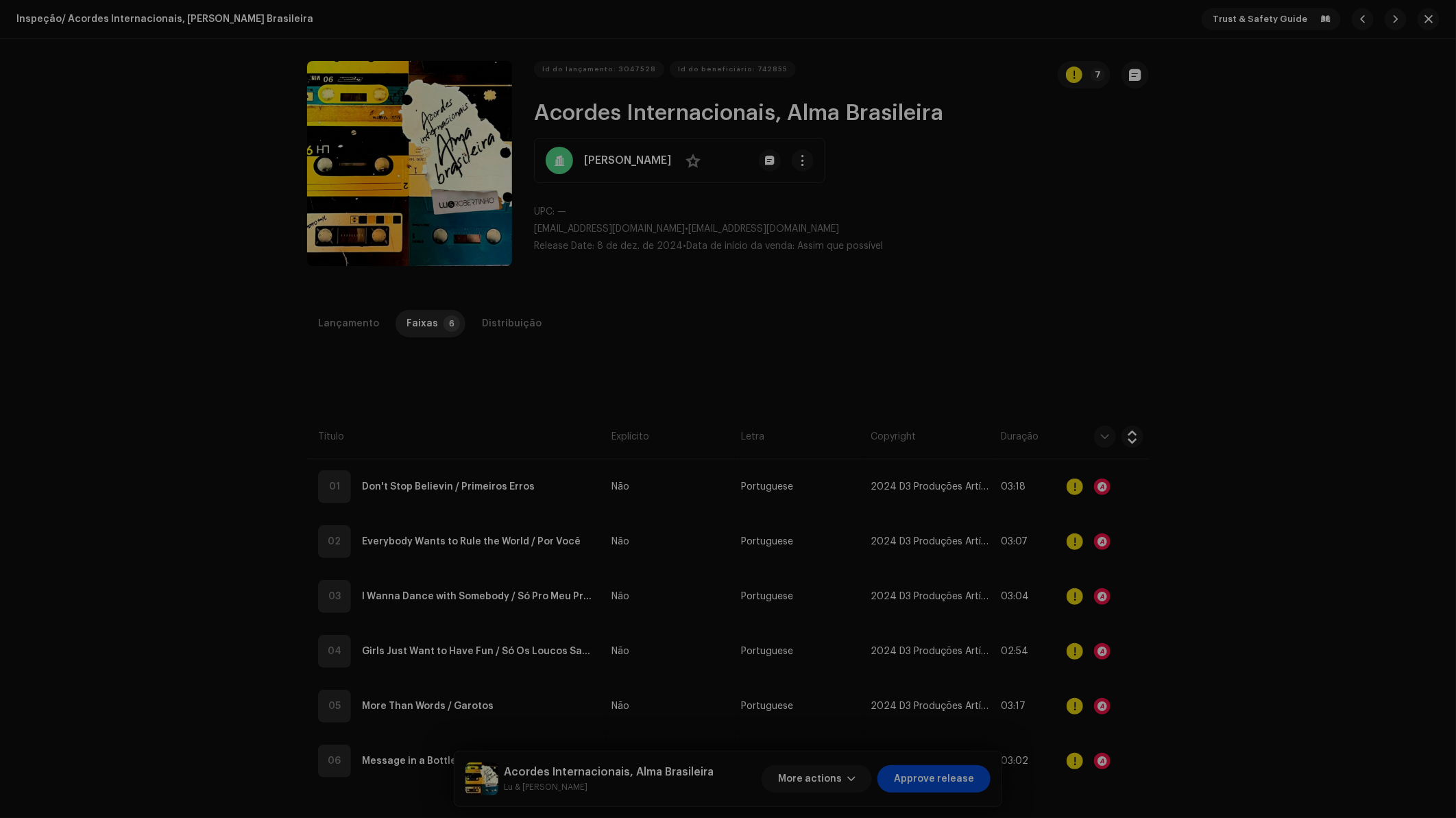
click at [1166, 513] on div "Audio Recognition by Cover 57 Speech ! All results require review/listening to …" at bounding box center [728, 409] width 1456 height 818
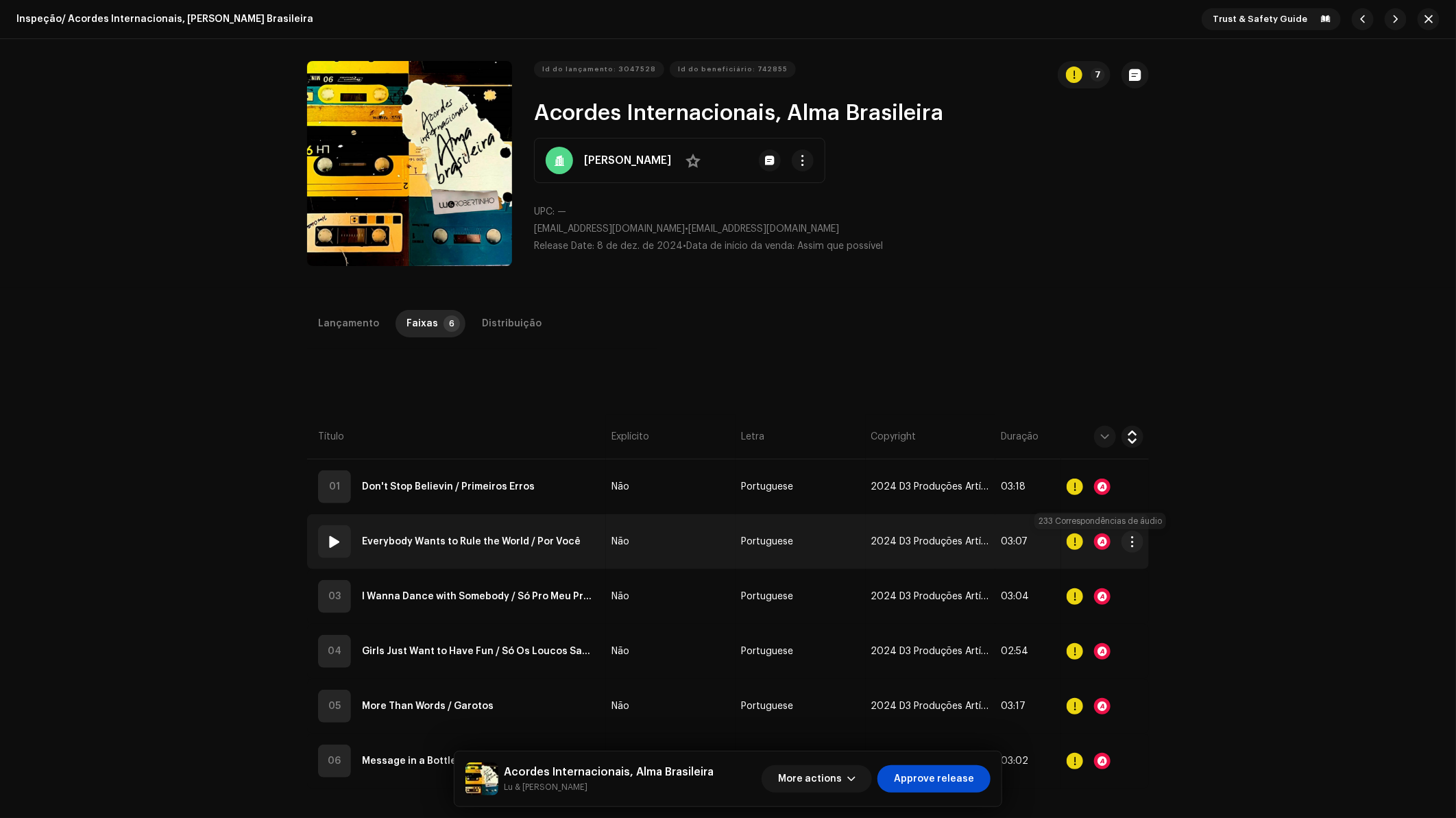
click at [1098, 541] on div at bounding box center [1102, 542] width 17 height 17
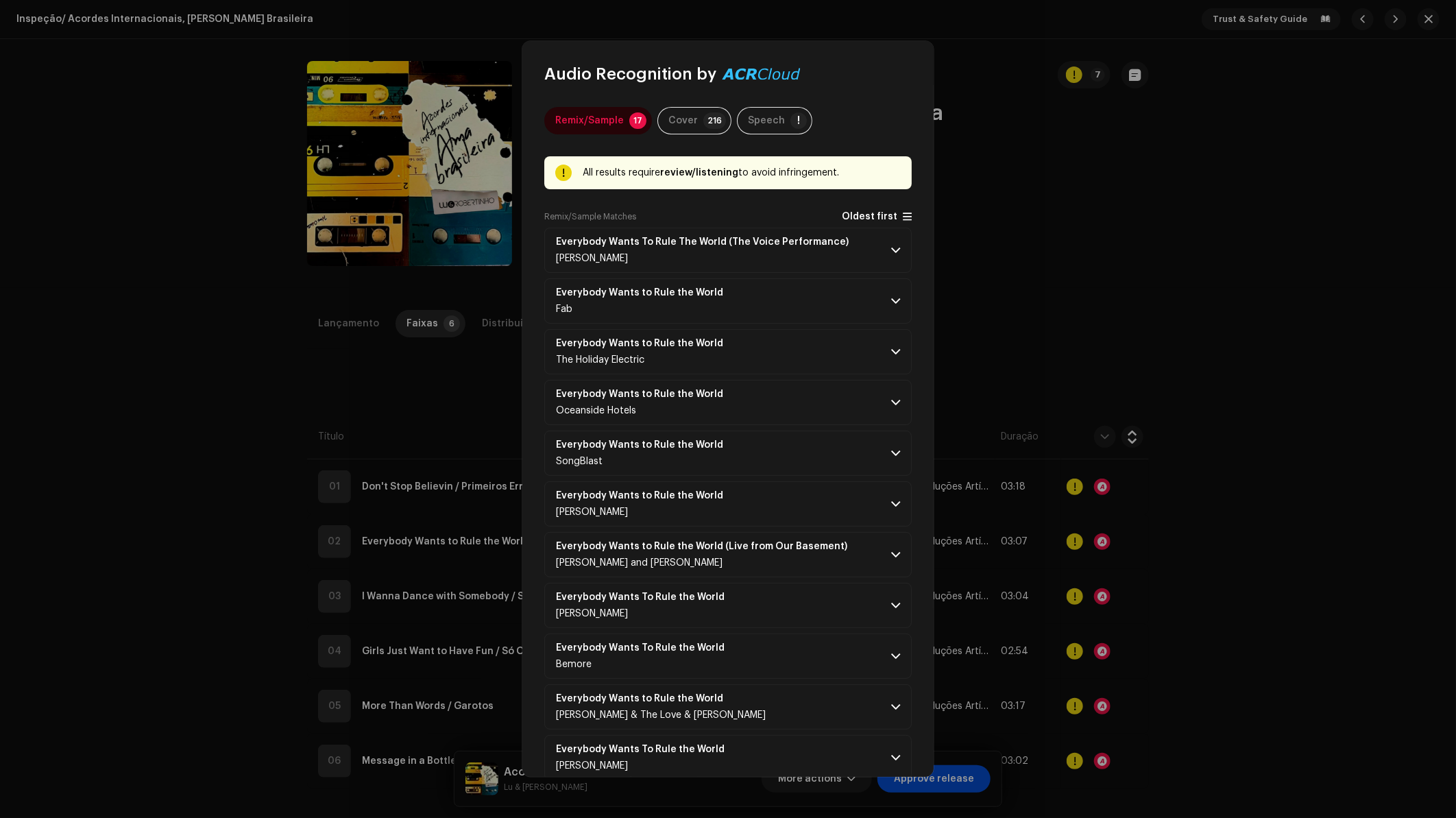
click at [854, 216] on span "Oldest first" at bounding box center [870, 216] width 56 height 10
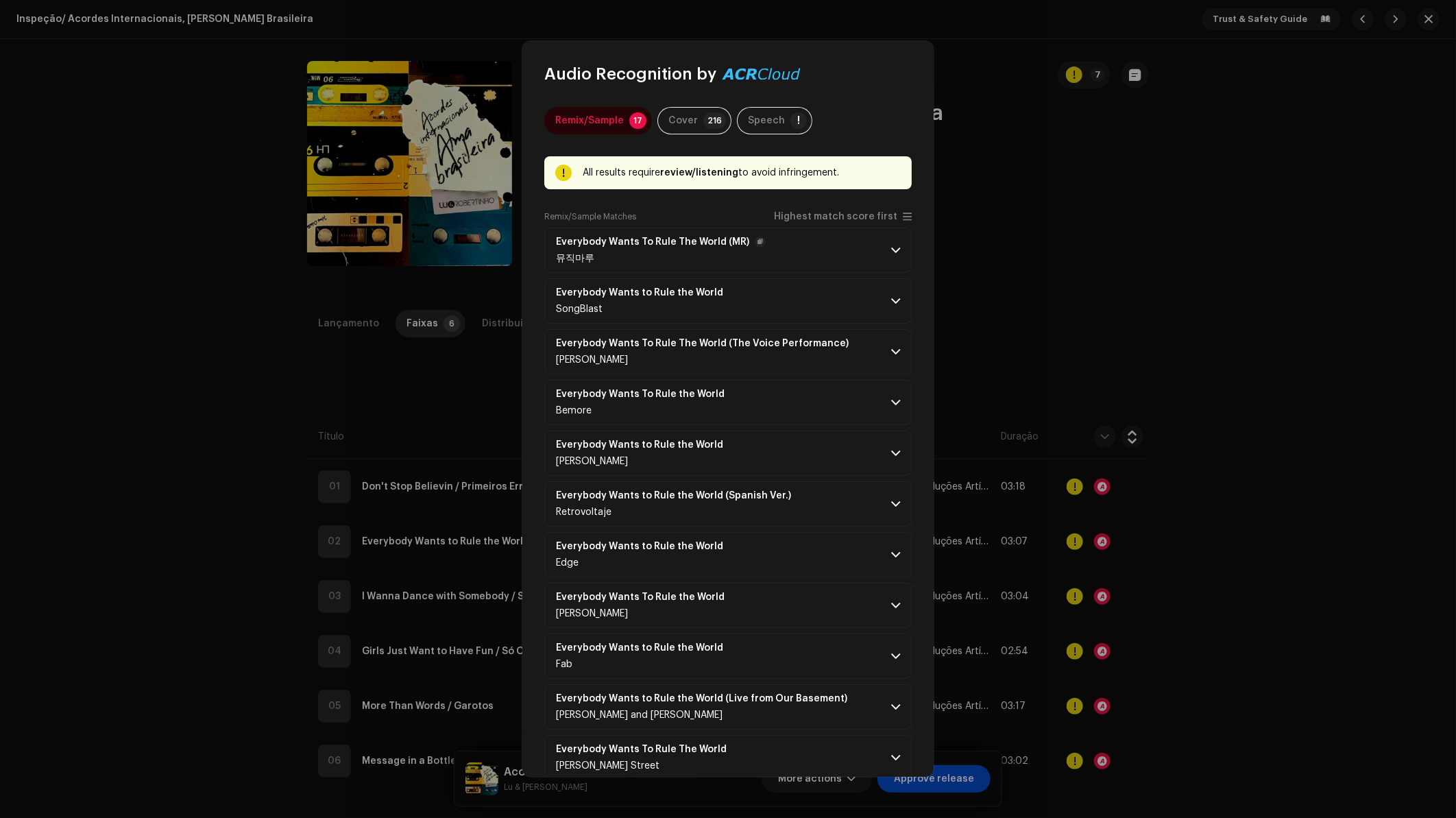
click at [797, 243] on p-accordion-header "Everybody Wants To Rule The World (MR) 뮤직마루" at bounding box center [728, 250] width 367 height 45
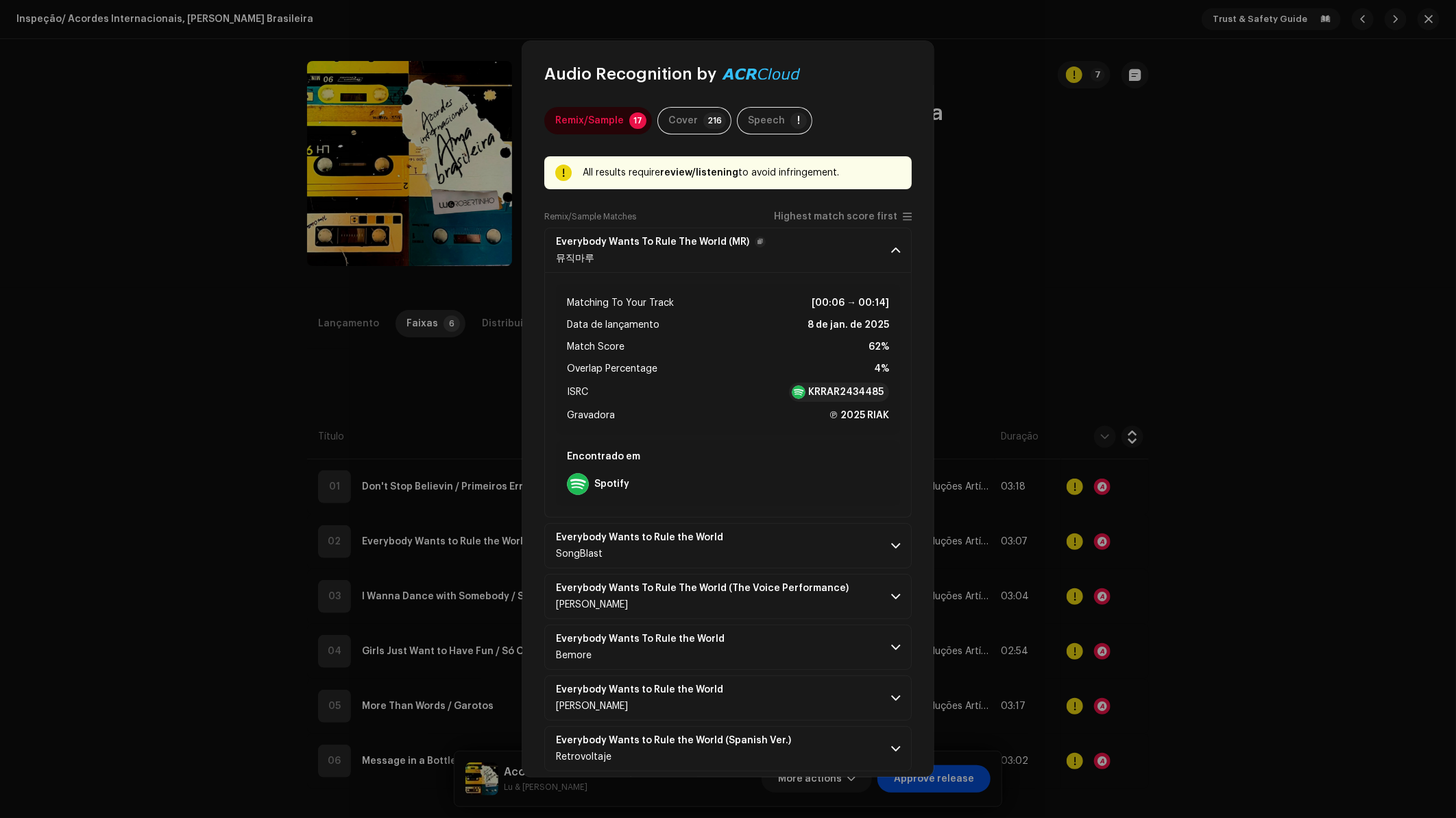
click at [852, 243] on p-accordion-header "Everybody Wants To Rule The World (MR) 뮤직마루" at bounding box center [728, 250] width 367 height 45
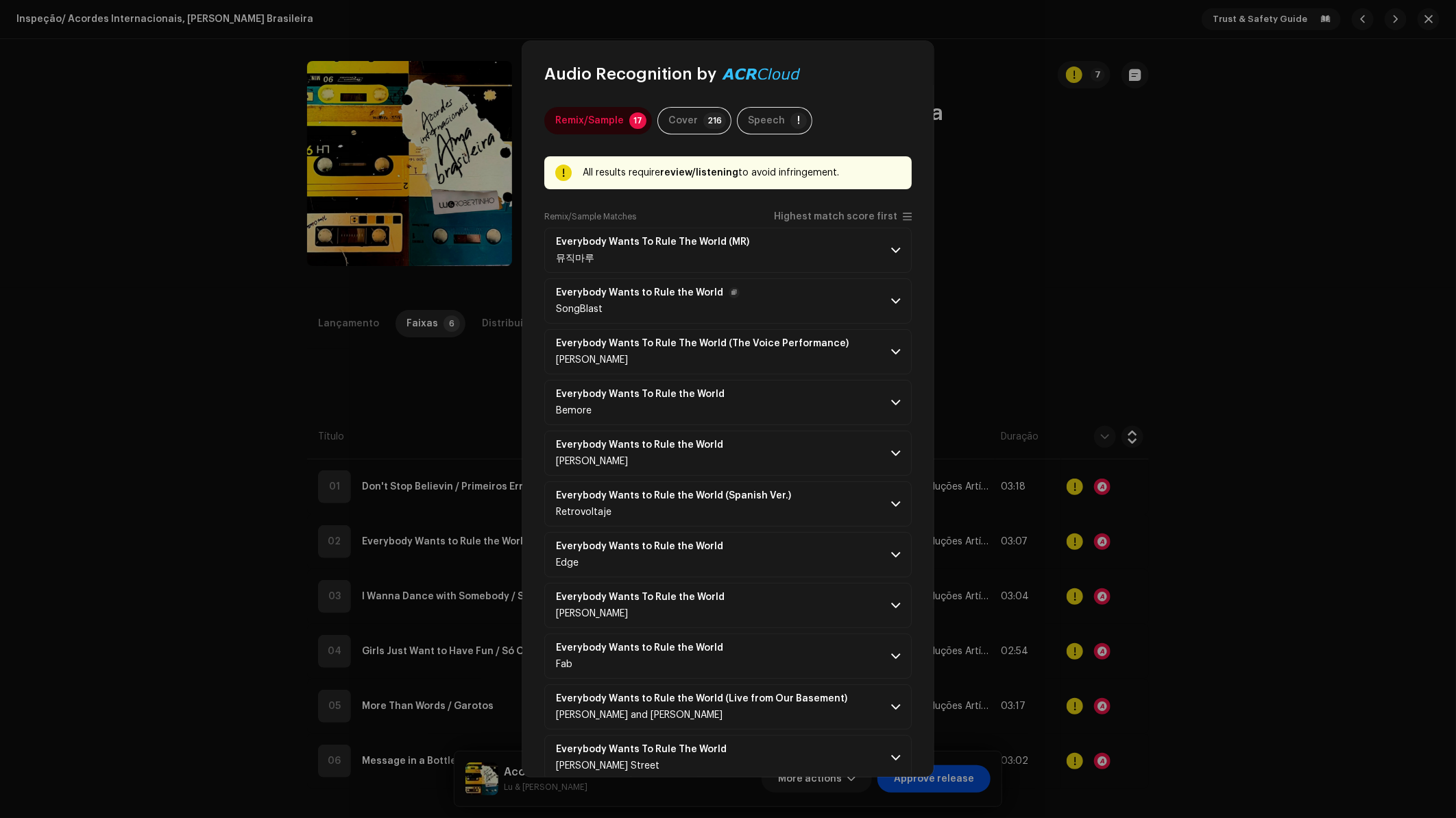
click at [826, 298] on p-accordion-header "Everybody Wants to Rule the World SongBlast" at bounding box center [728, 301] width 367 height 45
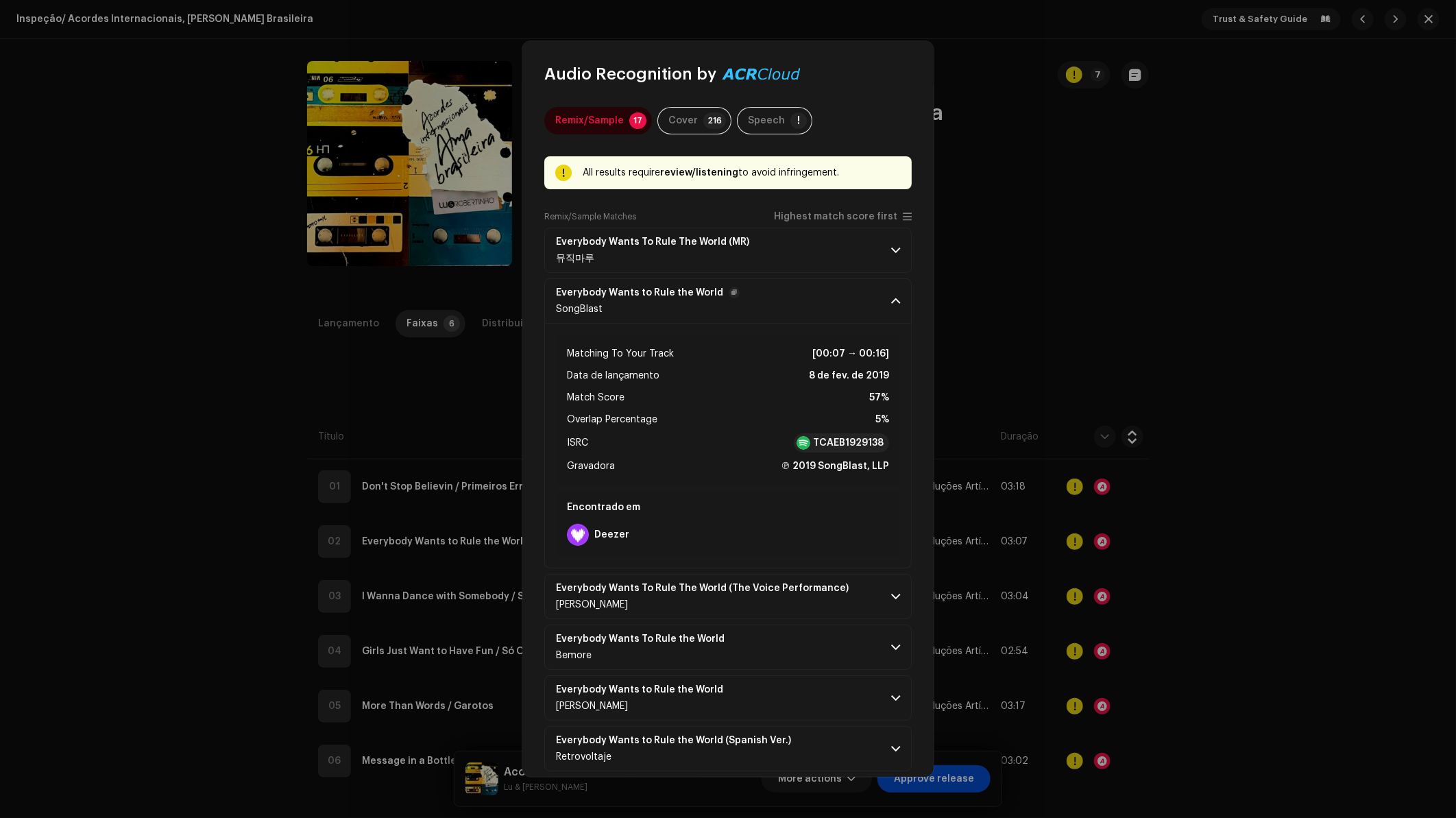
click at [862, 293] on p-accordion-header "Everybody Wants to Rule the World SongBlast" at bounding box center [728, 301] width 367 height 45
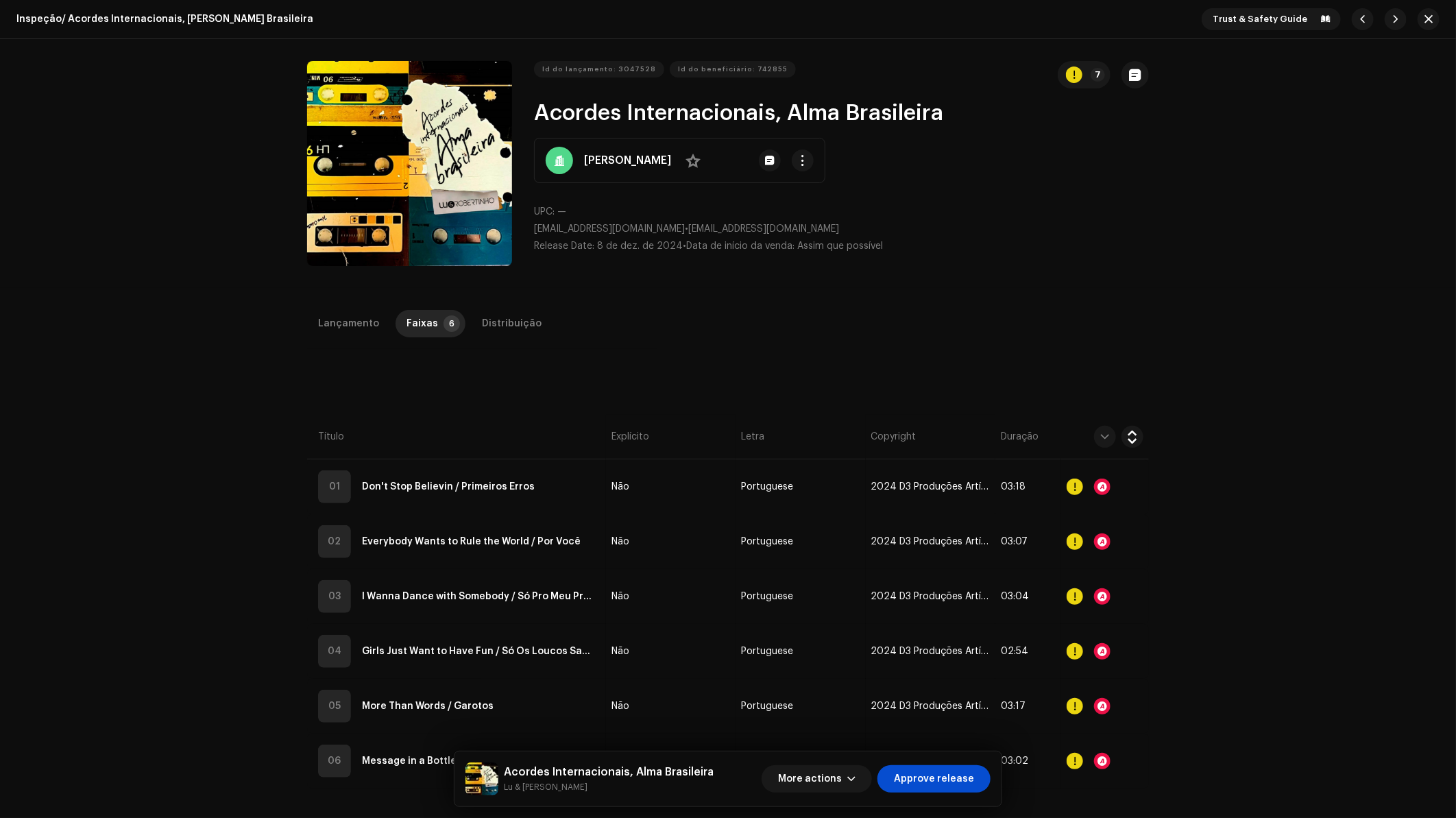
click at [1174, 448] on div "Audio Recognition by Remix/Sample 17 Cover 216 Speech ! All results require rev…" at bounding box center [728, 409] width 1456 height 818
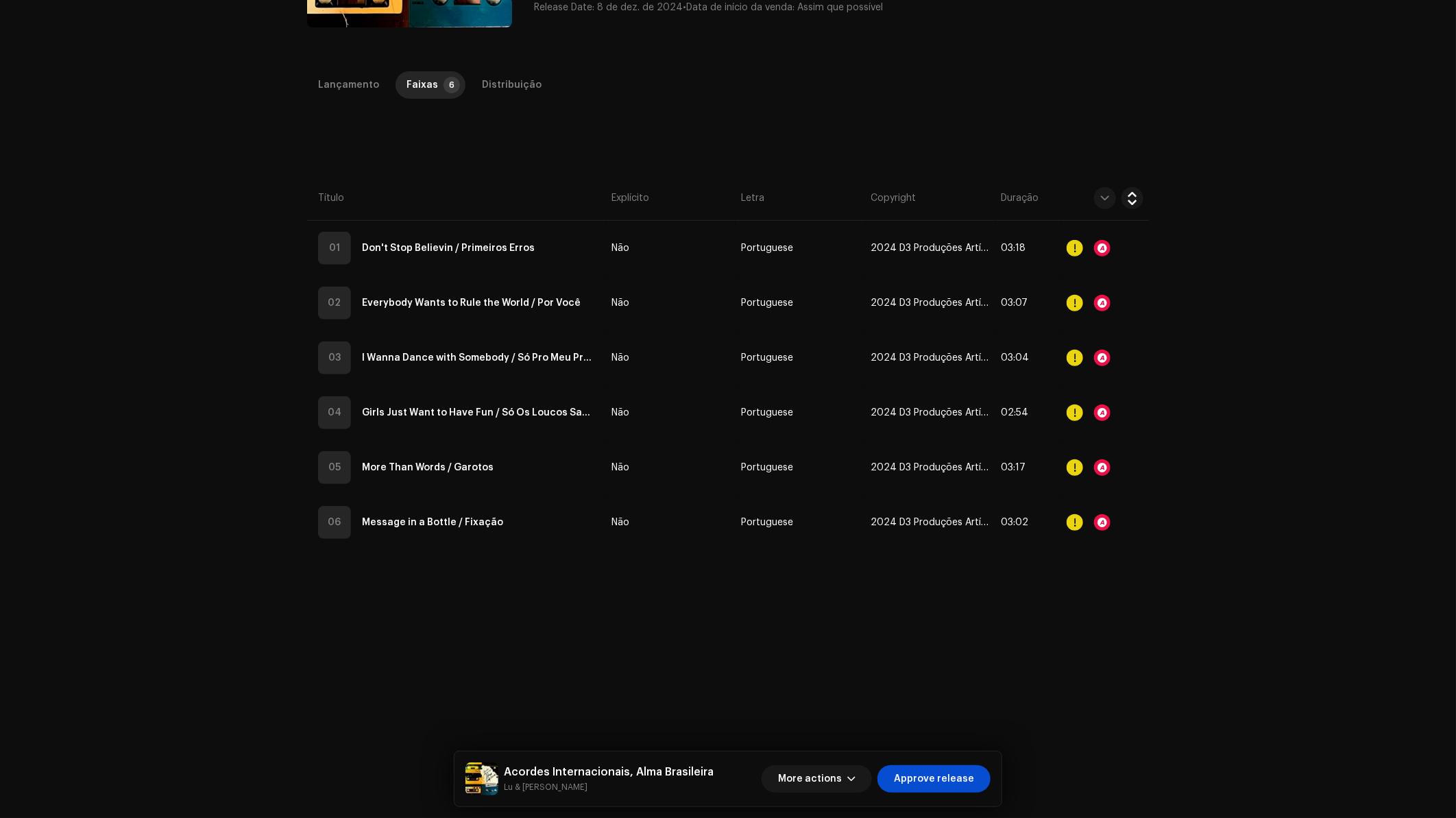
scroll to position [242, 0]
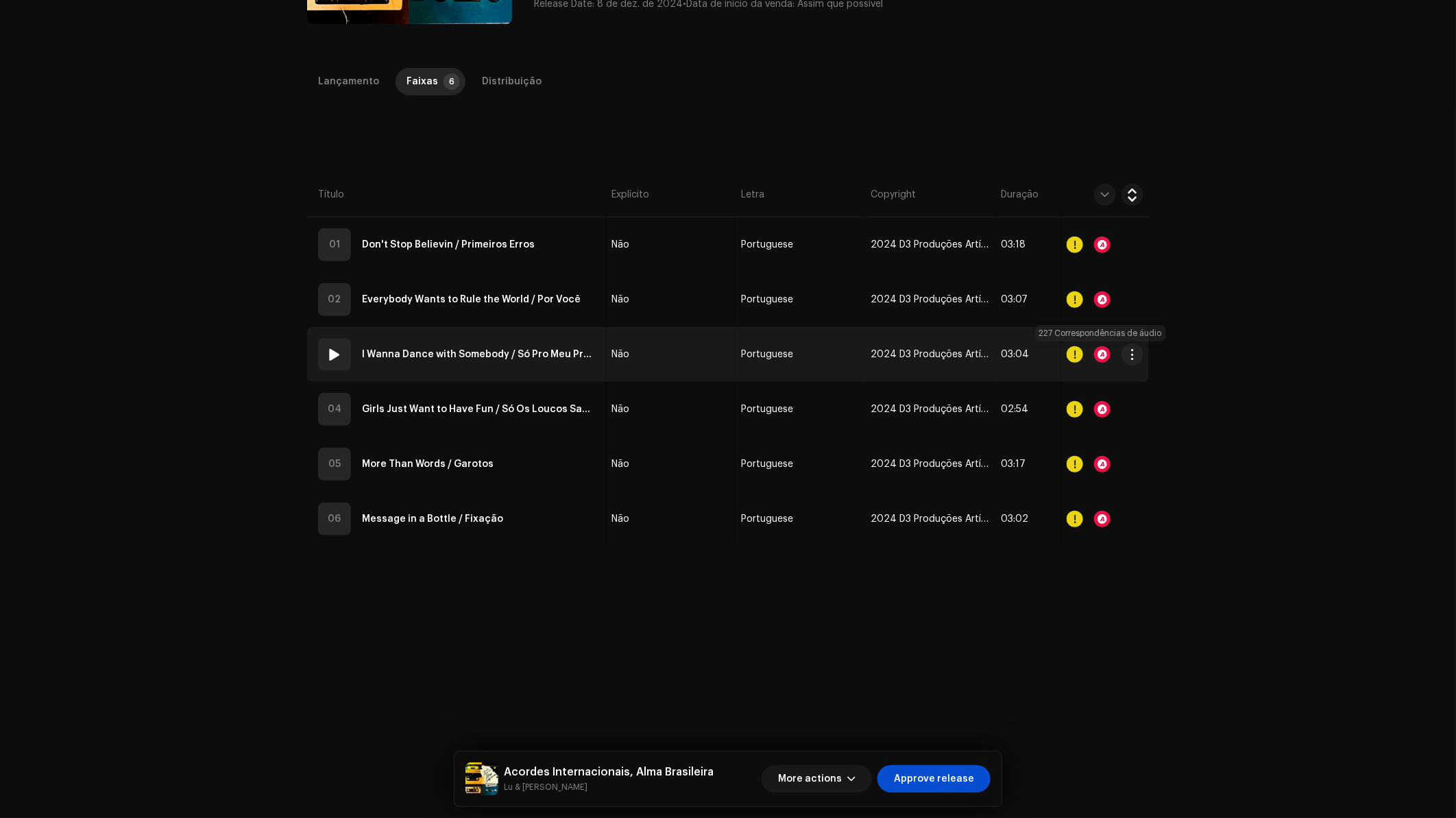
click at [1098, 353] on div at bounding box center [1102, 355] width 17 height 17
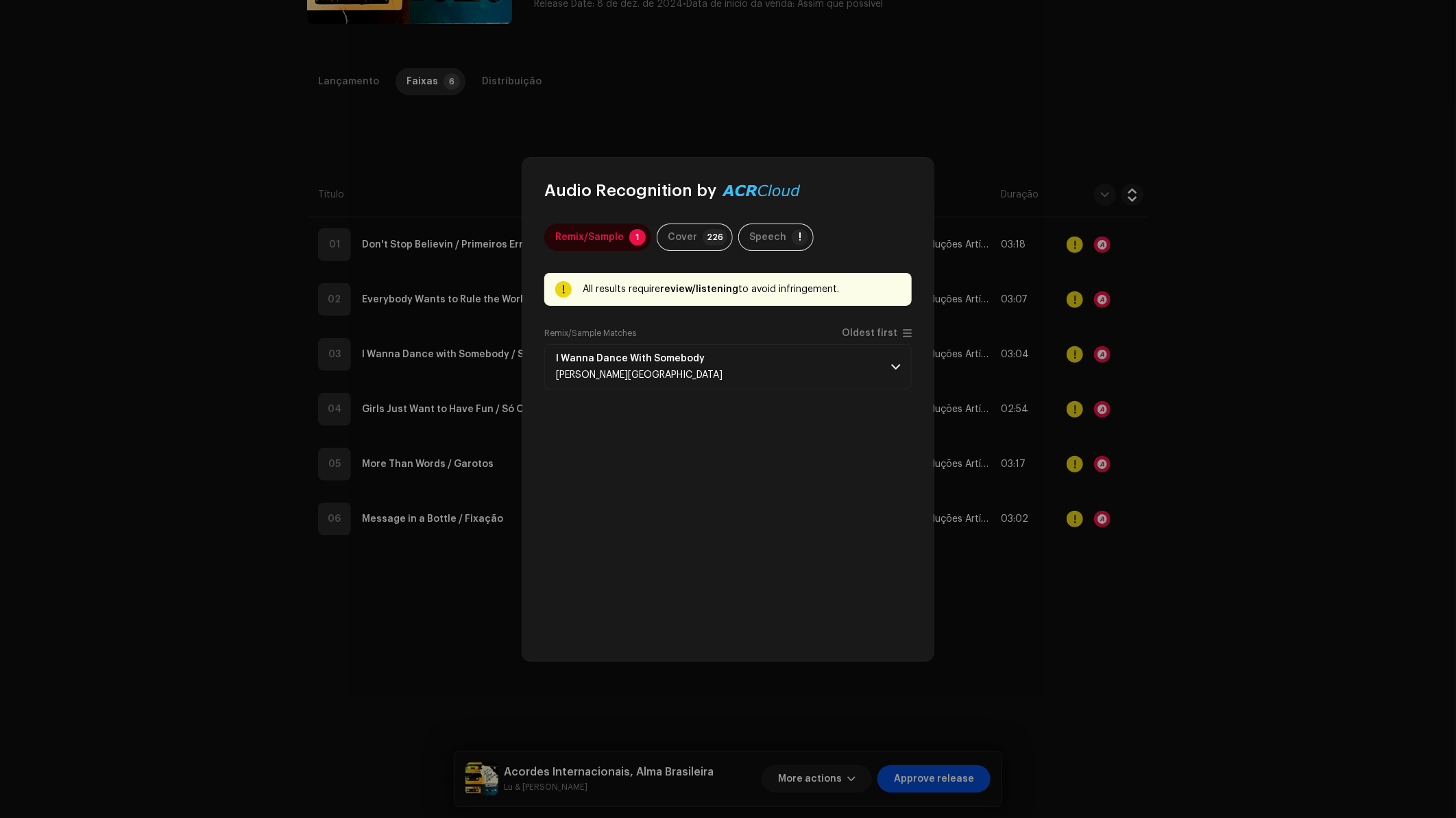
click at [869, 322] on div "Remix/Sample 1 Cover 226 Speech ! All results require review/listening to avoid…" at bounding box center [728, 431] width 367 height 415
click at [879, 339] on div "Remix/Sample Matches Oldest first" at bounding box center [728, 336] width 367 height 17
click at [872, 329] on span "Oldest first" at bounding box center [870, 333] width 56 height 10
click at [830, 358] on p-accordion-header "I Wanna Dance With Somebody [PERSON_NAME] Avenue" at bounding box center [728, 366] width 367 height 45
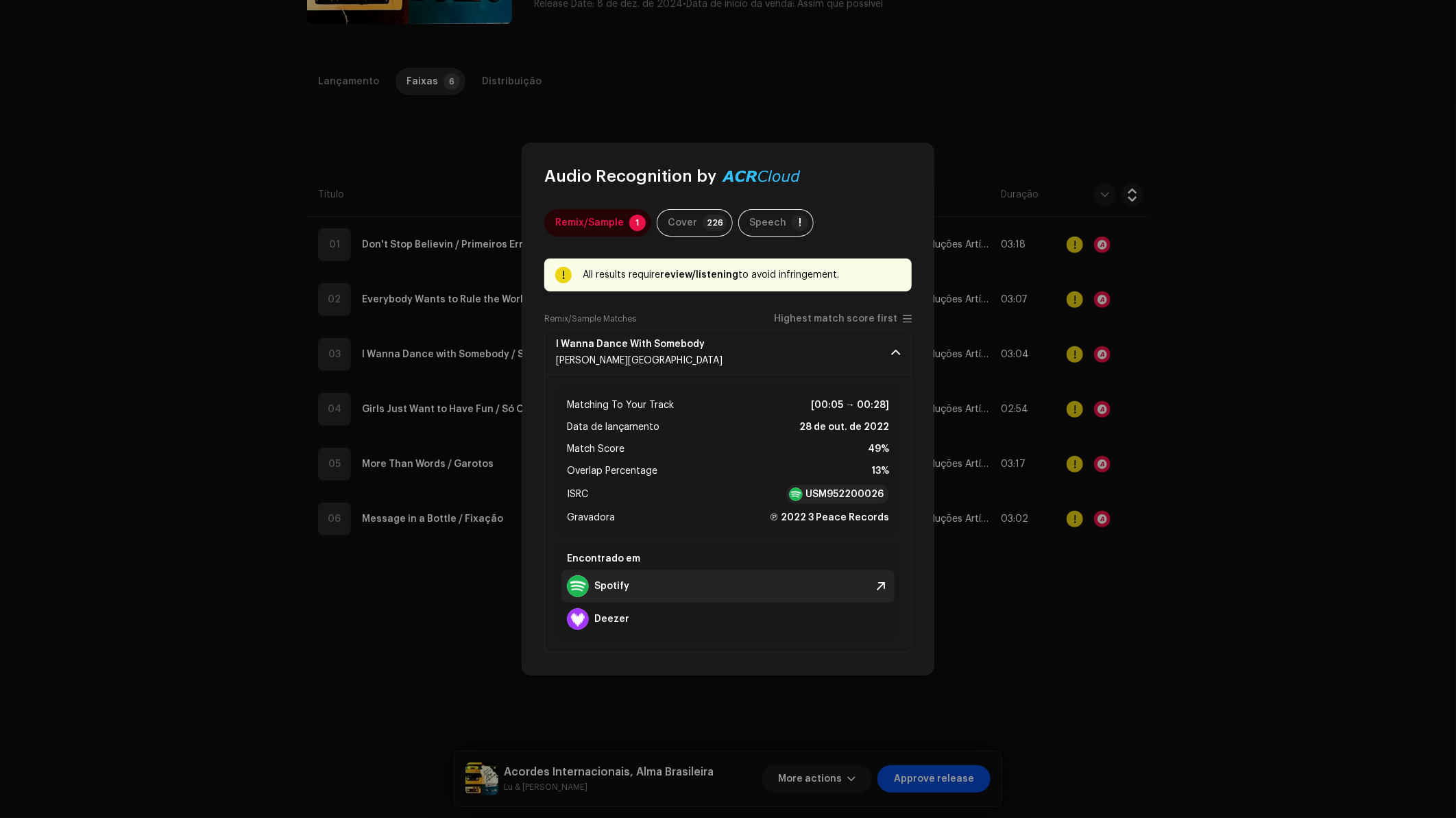
click at [620, 589] on strong "Spotify" at bounding box center [611, 586] width 35 height 11
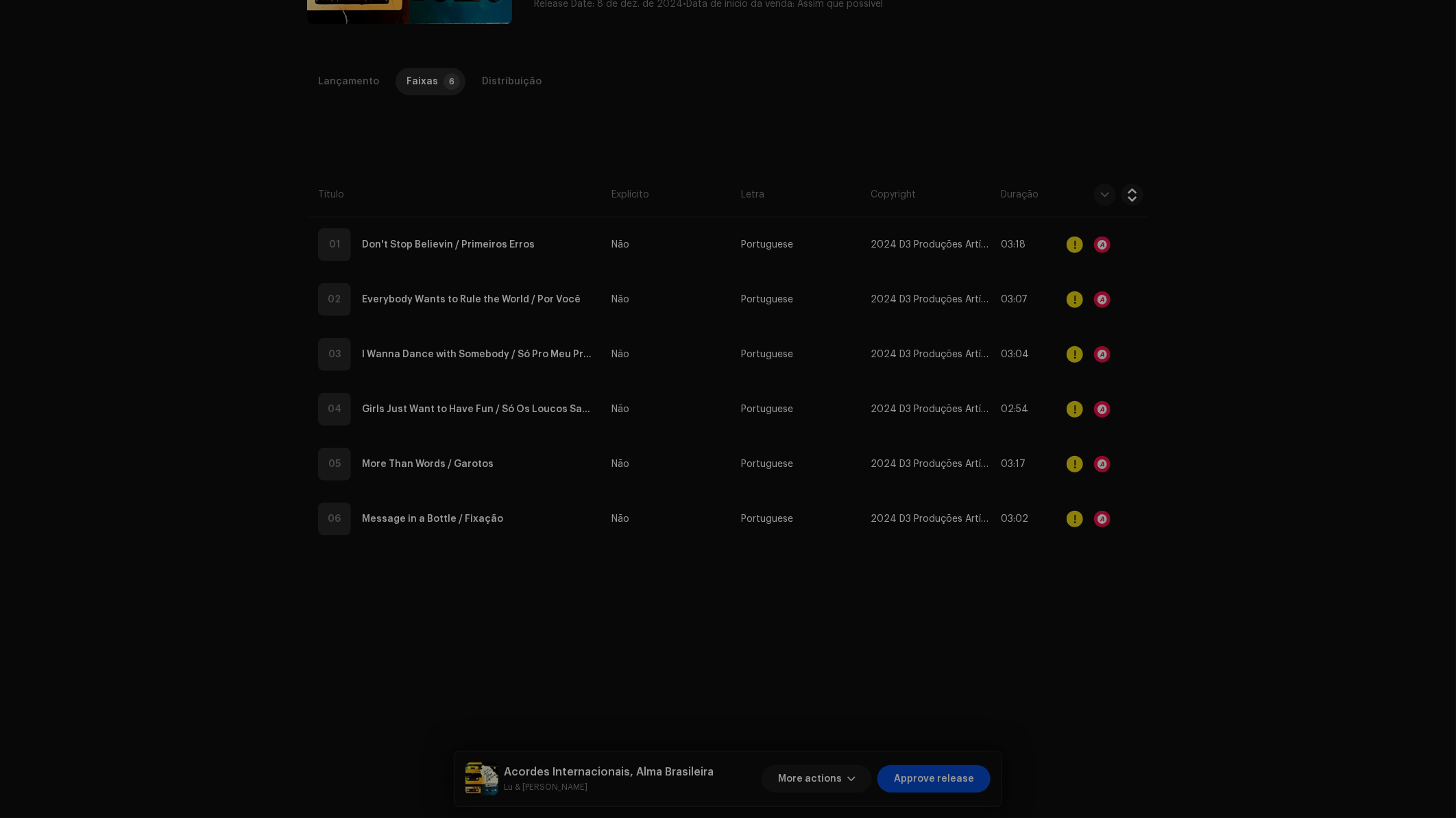
click at [1310, 336] on div "Audio Recognition by Remix/Sample 1 Cover 226 Speech ! All results require revi…" at bounding box center [728, 409] width 1456 height 818
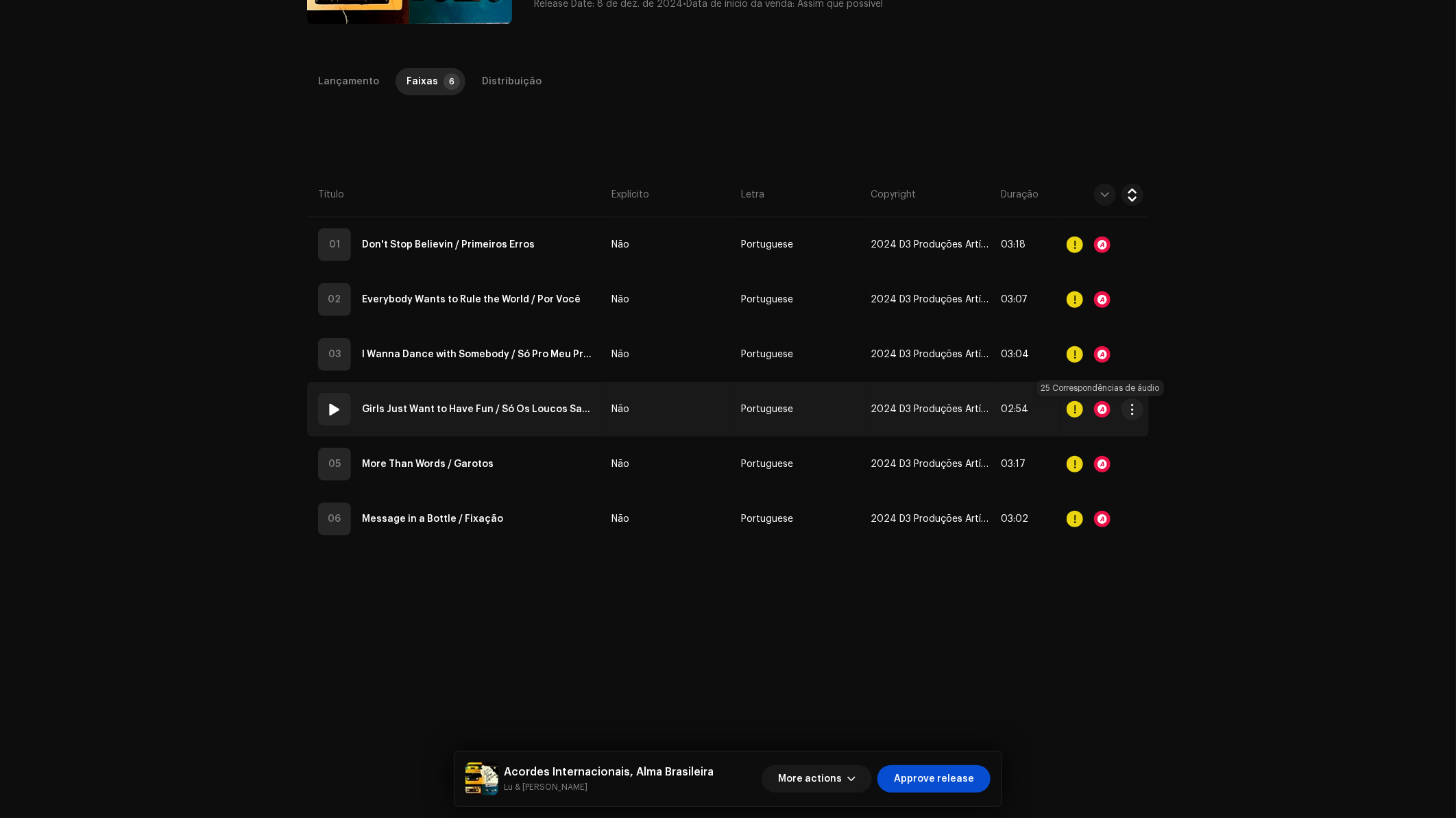
click at [1098, 411] on div at bounding box center [1102, 409] width 17 height 17
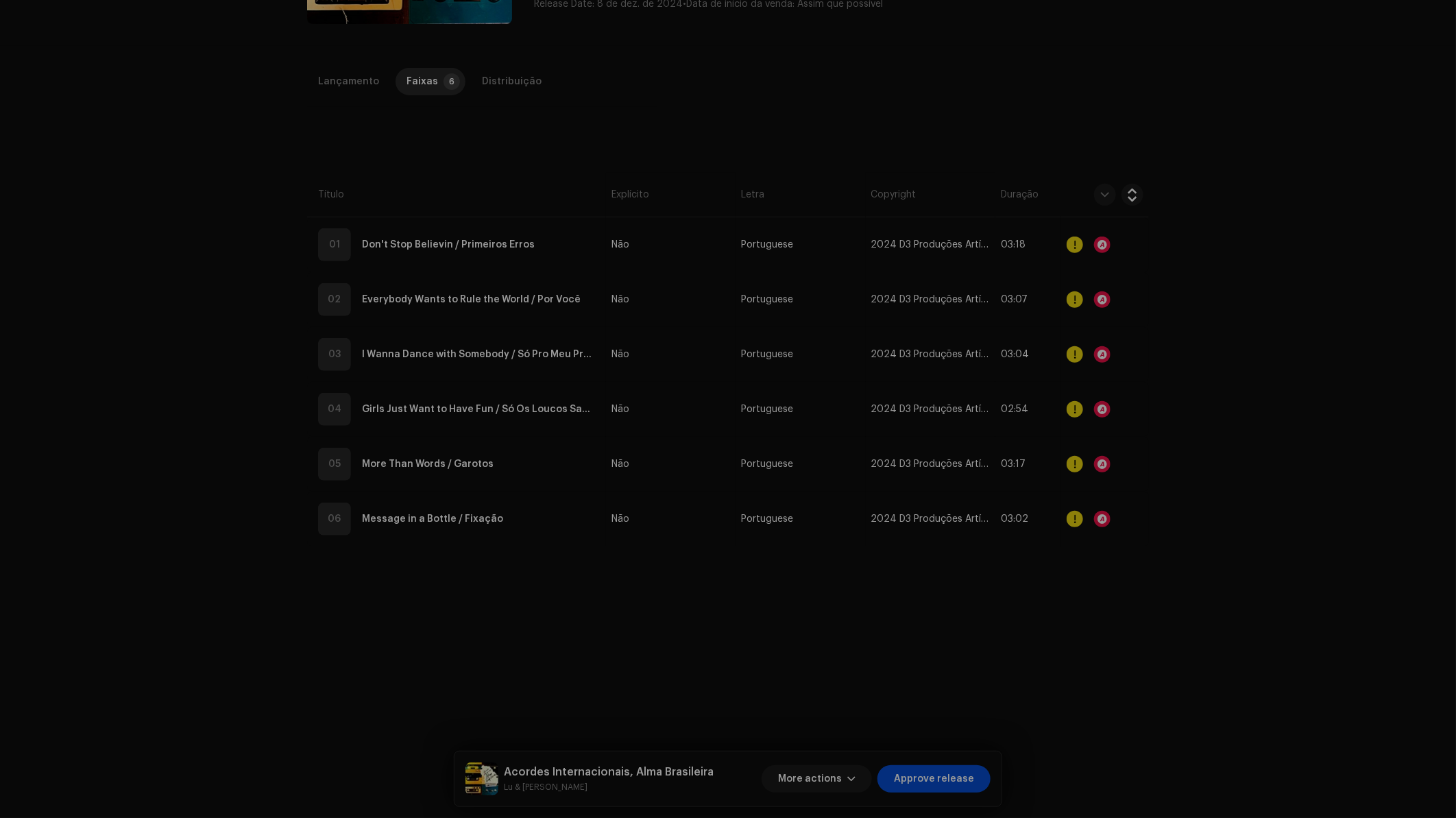
click at [1178, 484] on div "Audio Recognition by Cover 25 Speech ! All results require review/listening to …" at bounding box center [728, 409] width 1456 height 818
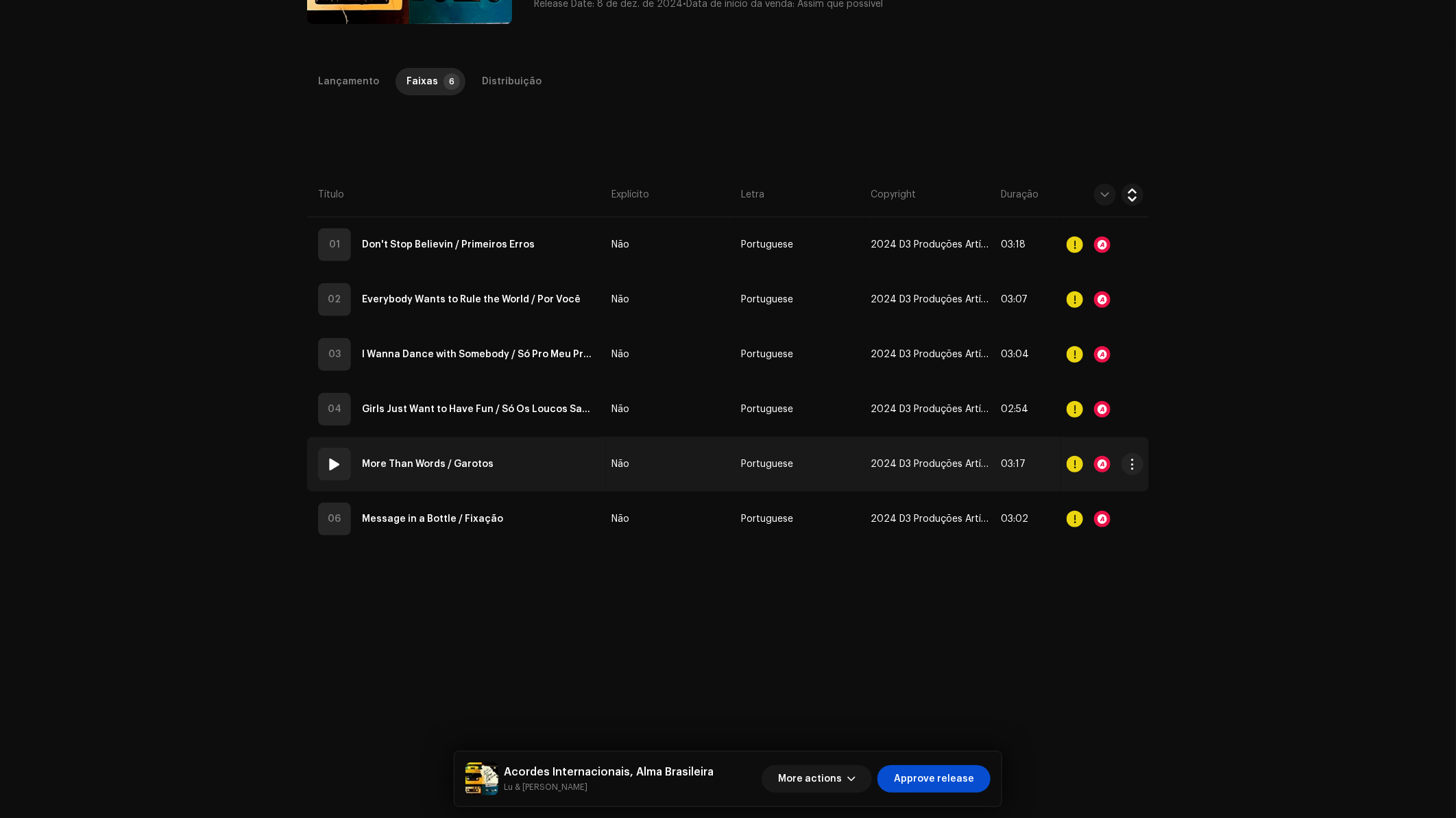
click at [1096, 459] on div at bounding box center [1102, 464] width 17 height 17
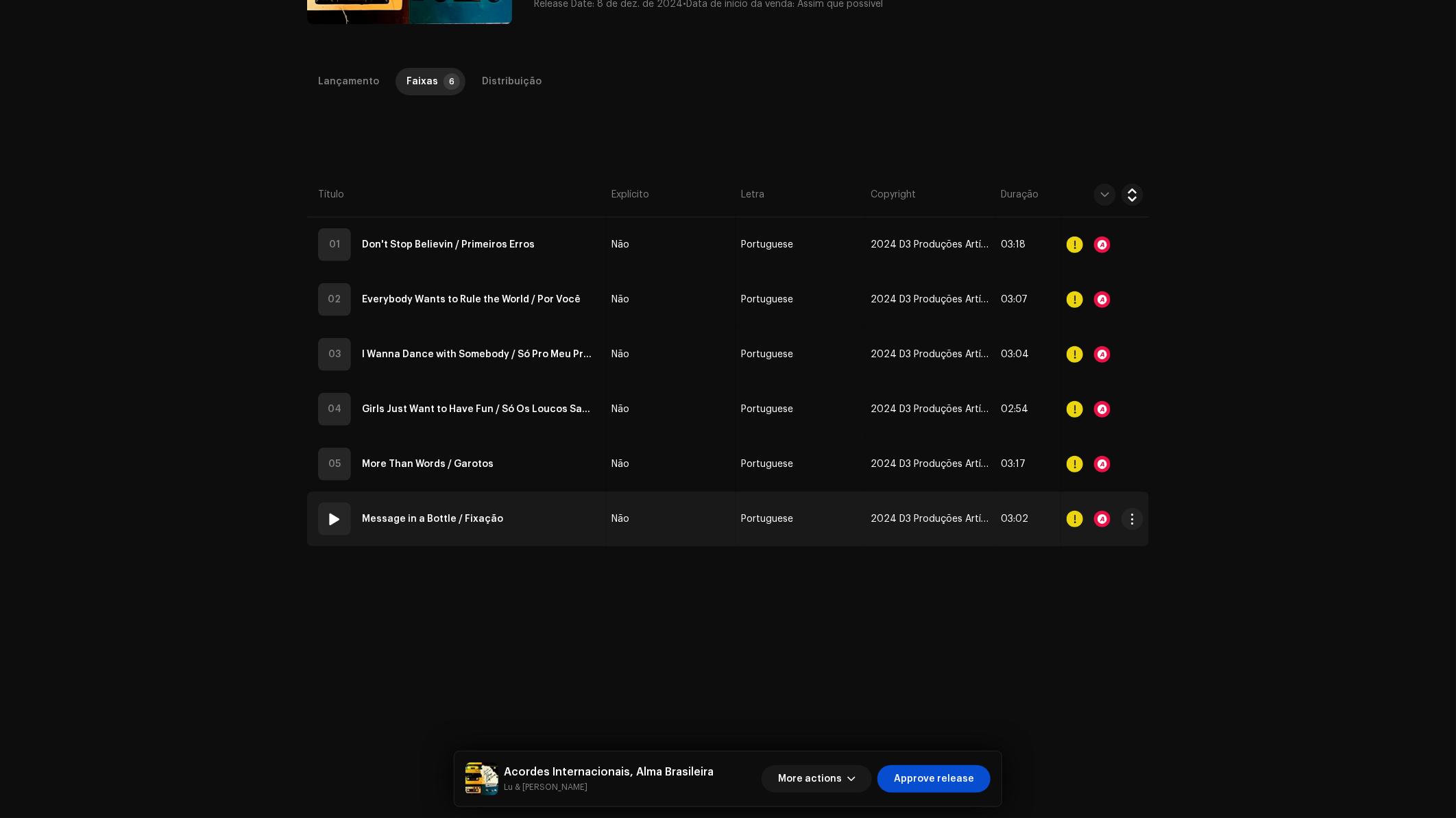
drag, startPoint x: 1178, startPoint y: 521, endPoint x: 1094, endPoint y: 520, distance: 84.0
click at [1094, 520] on div at bounding box center [1102, 519] width 17 height 17
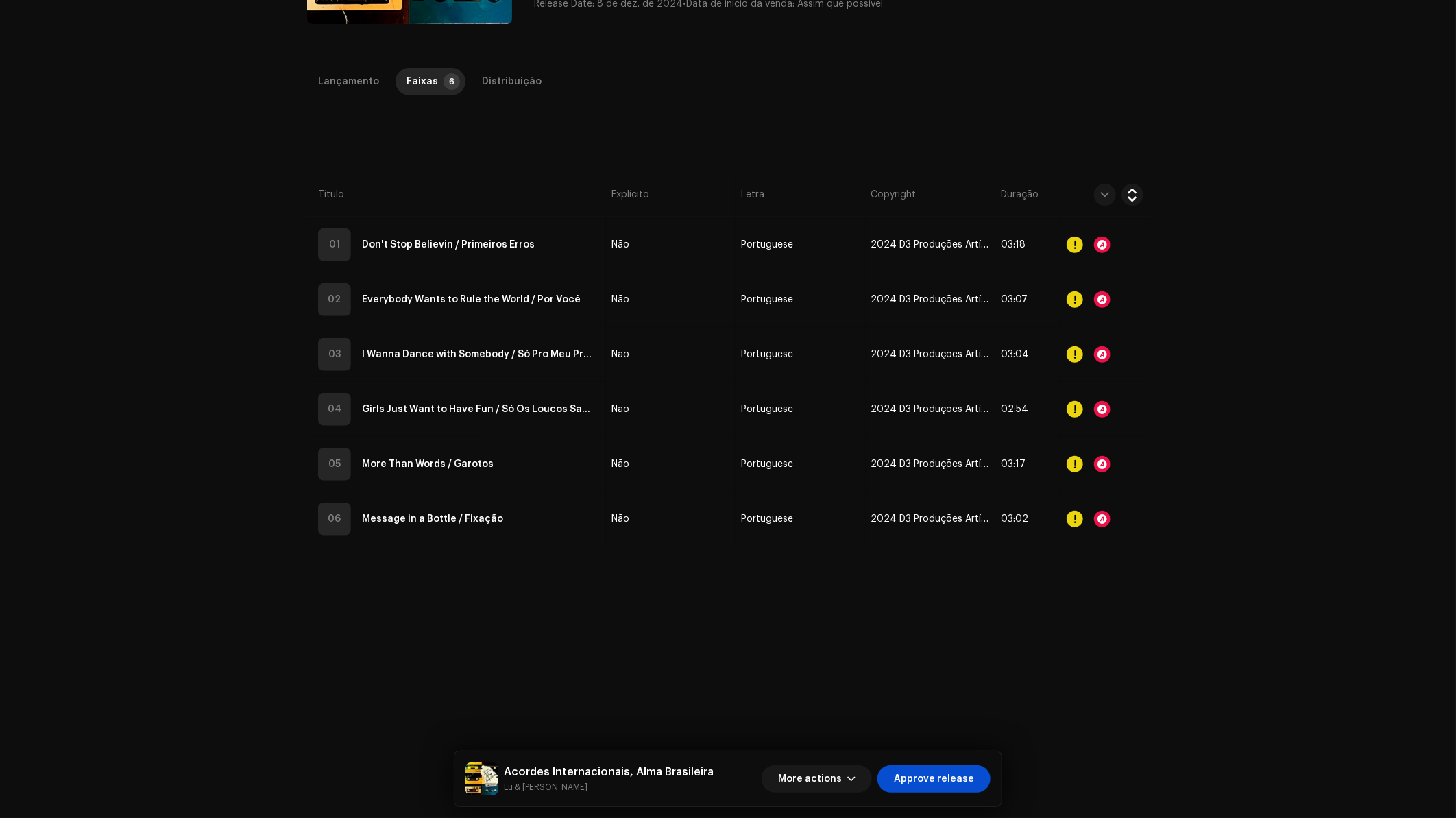
click at [1172, 485] on div "Audio Recognition by Cover 38 All results require review/listening to avoid inf…" at bounding box center [728, 409] width 1456 height 818
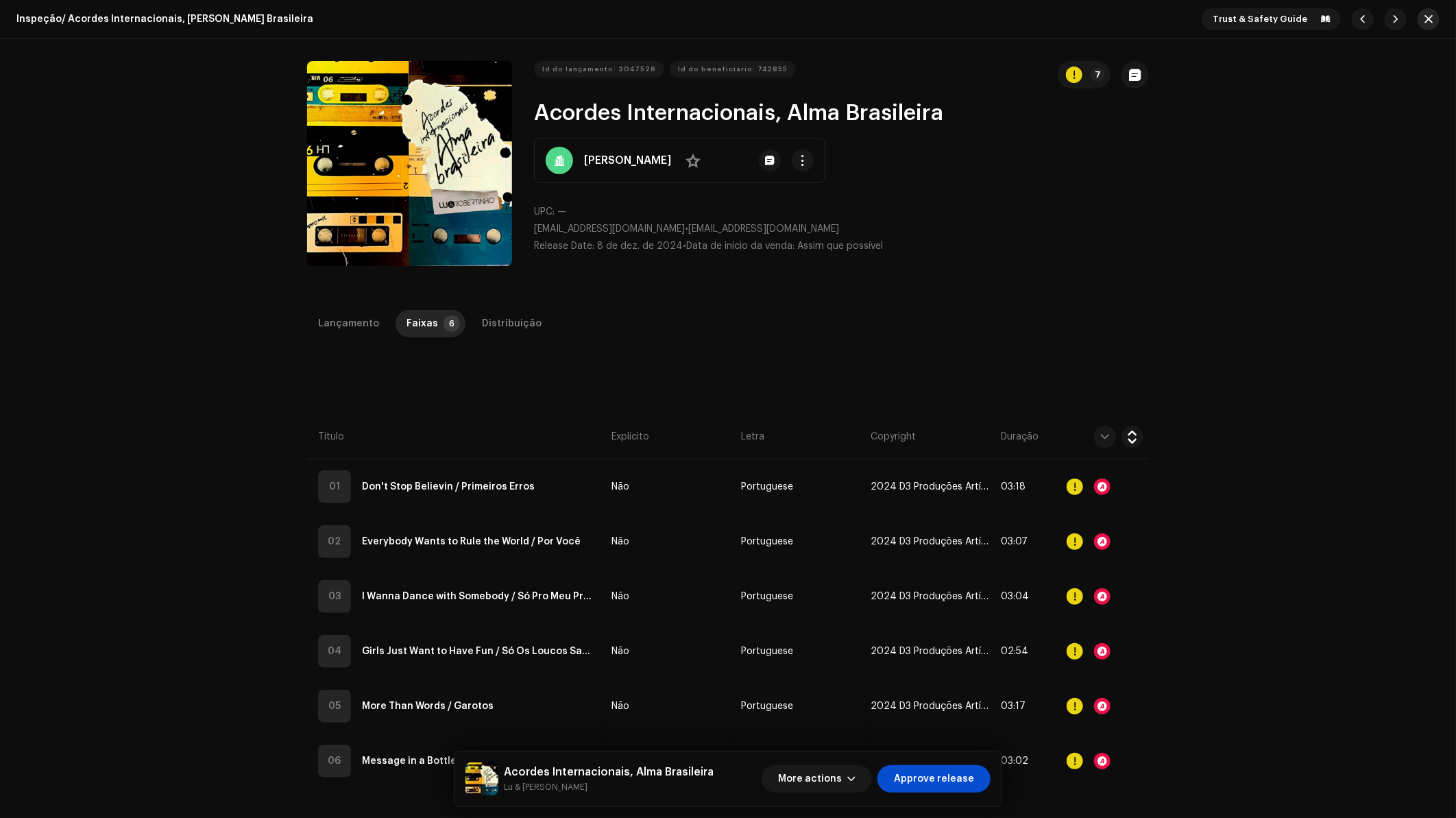
click at [1429, 19] on button "button" at bounding box center [1428, 19] width 22 height 22
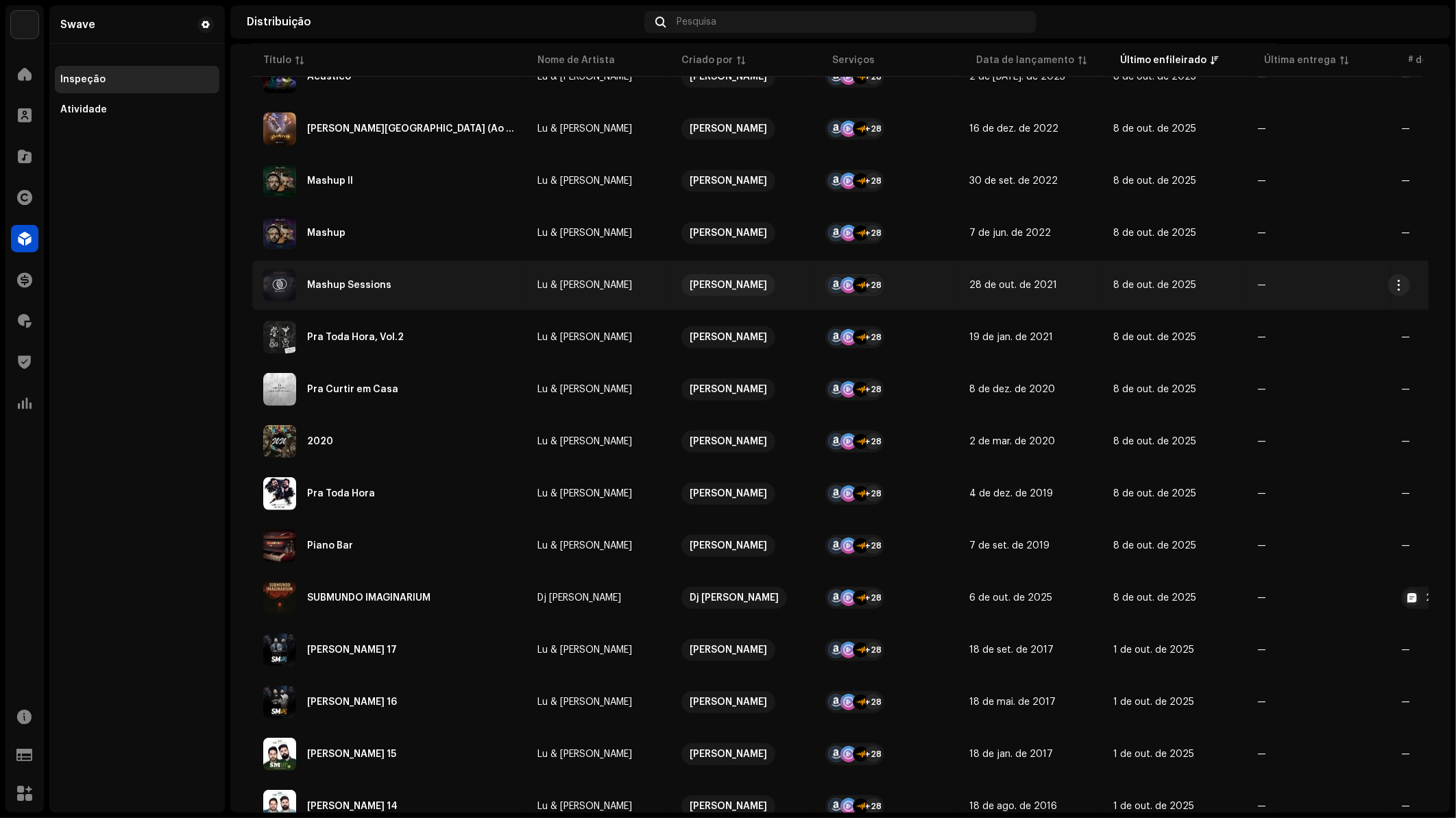
scroll to position [476, 0]
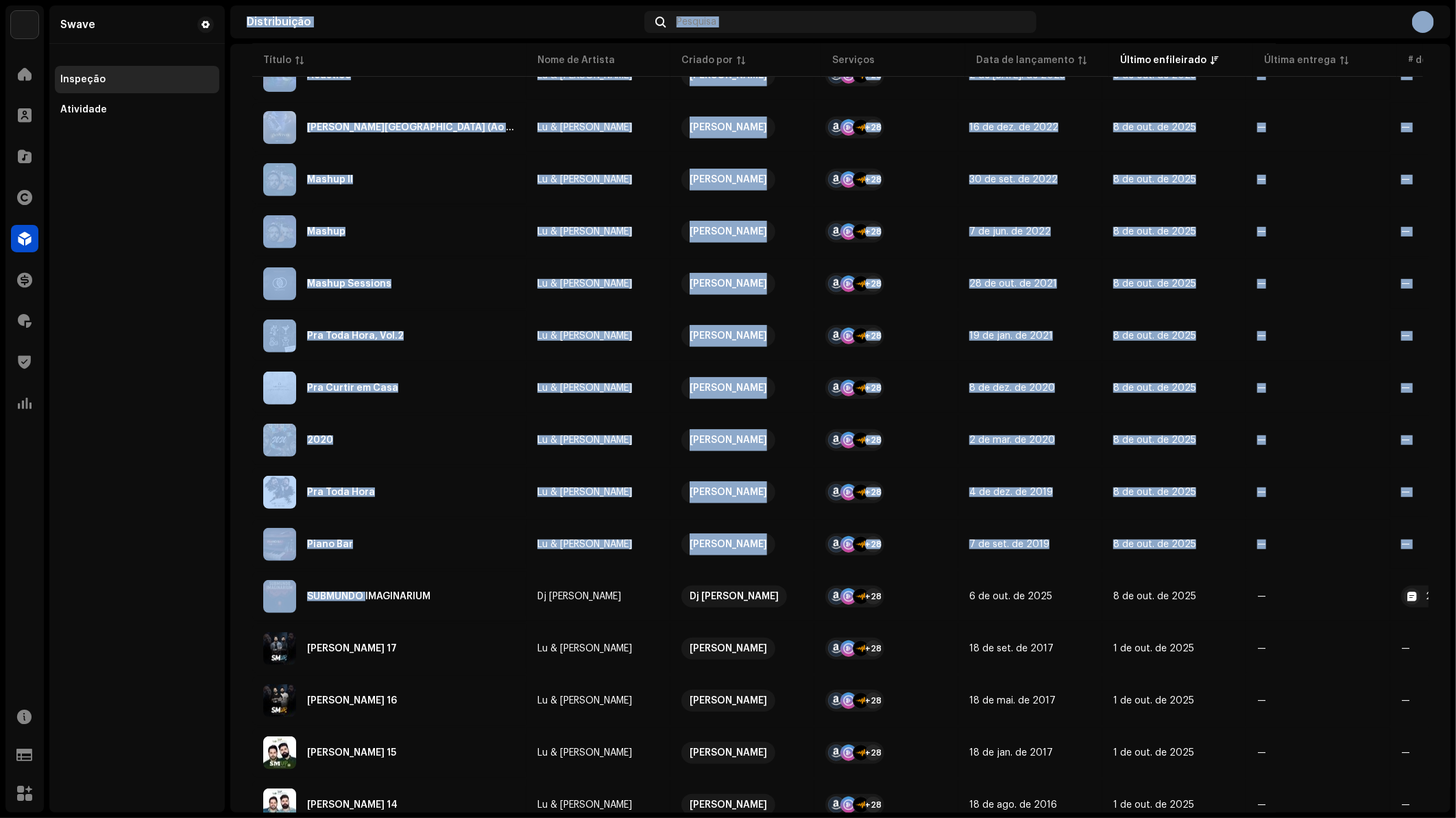
drag, startPoint x: 366, startPoint y: 593, endPoint x: 151, endPoint y: 560, distance: 217.5
click at [151, 560] on div "Swave Home Clientes Catálogo Direitos Distribuição Finanças Royalties Trust & S…" at bounding box center [728, 409] width 1456 height 818
click at [151, 560] on div "Swave Inspeção Atividade" at bounding box center [137, 409] width 175 height 807
click at [235, 646] on div "Inspeção Remoção em lote Distribuir em lote Para inspecionar 22 Estacionado 10 …" at bounding box center [840, 279] width 1220 height 1380
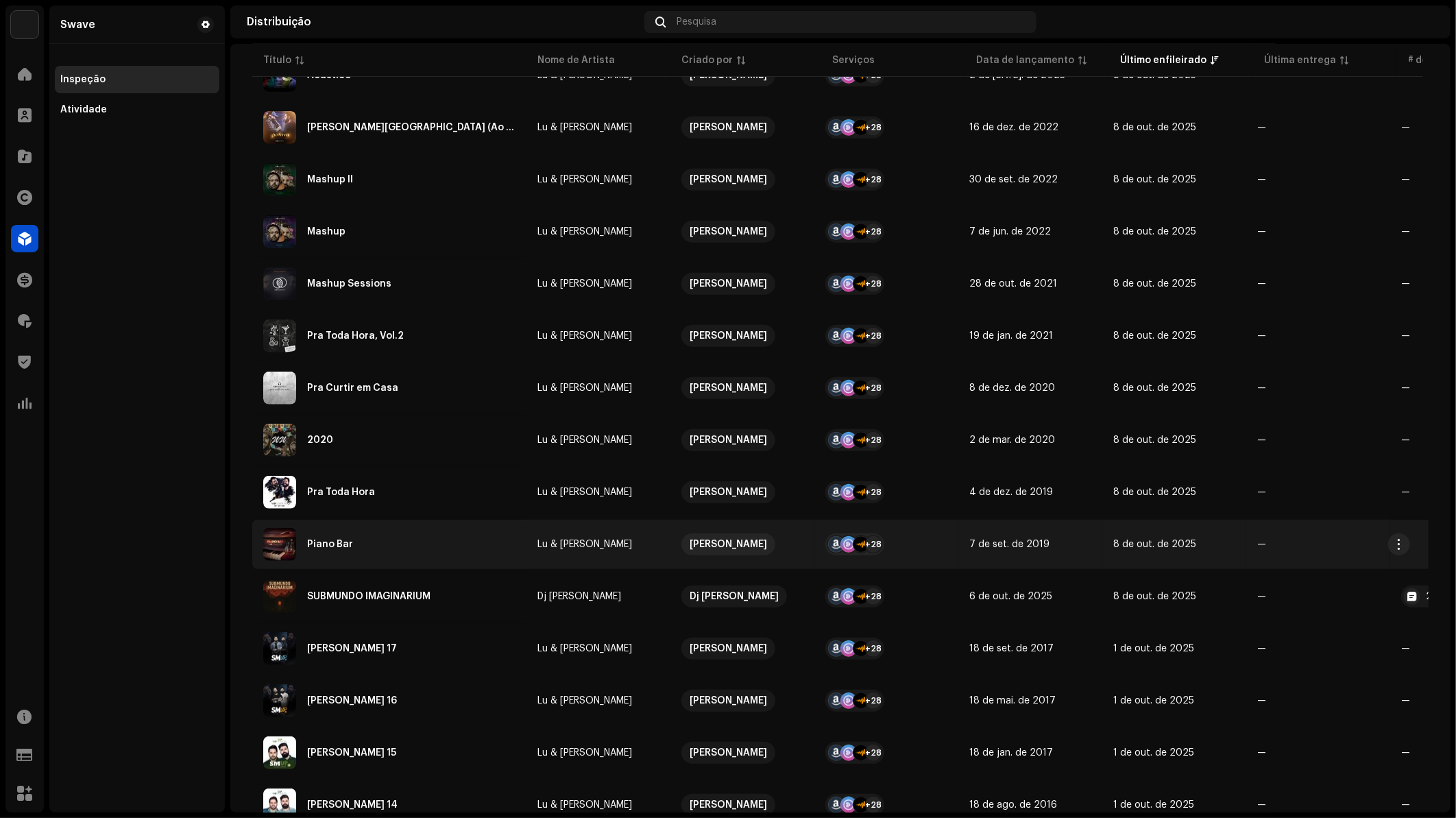
click at [367, 542] on div "Piano Bar" at bounding box center [389, 544] width 252 height 33
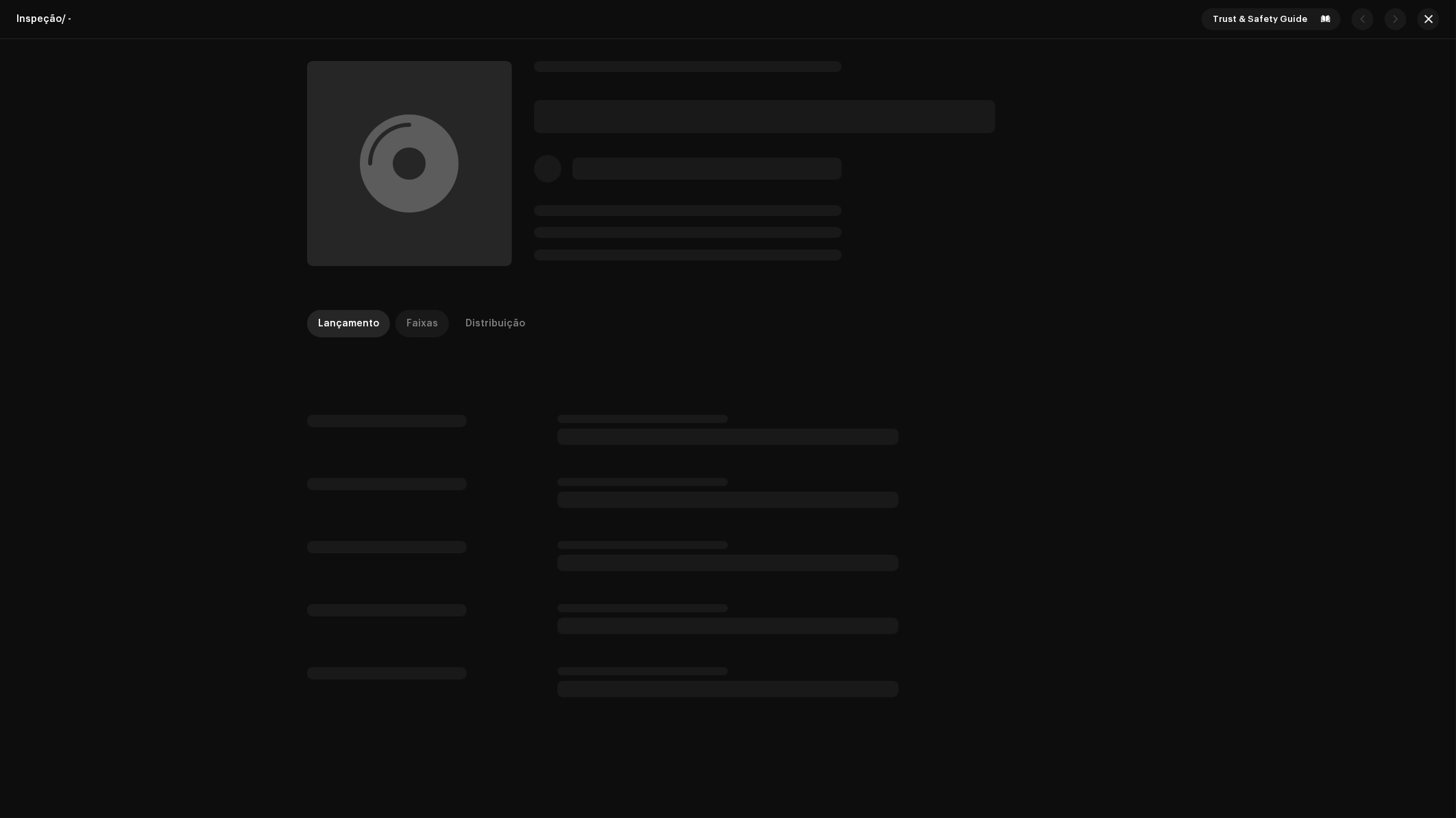
click at [429, 327] on p-tab "Faixas" at bounding box center [422, 323] width 54 height 27
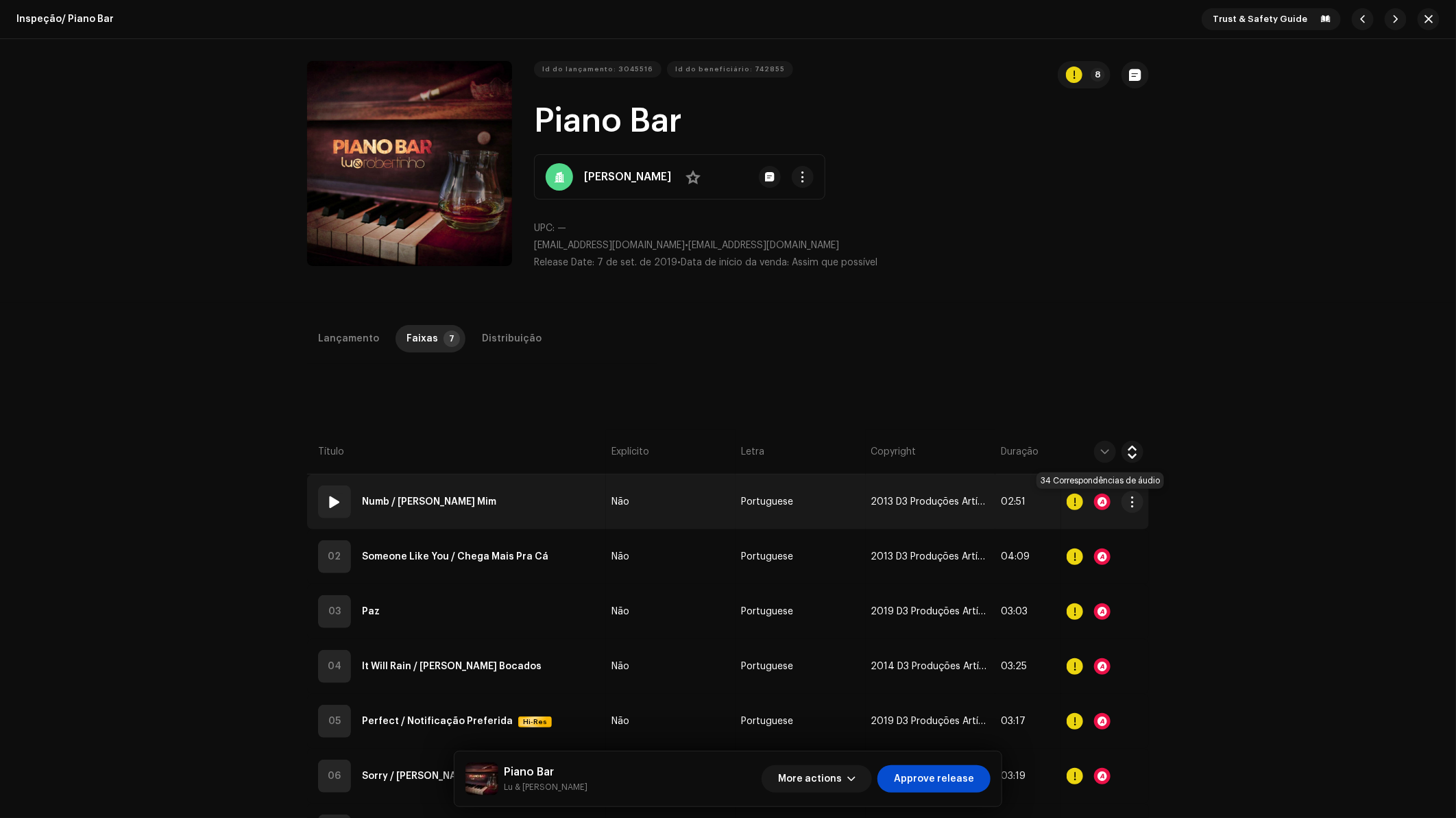
click at [1098, 500] on div at bounding box center [1102, 502] width 17 height 17
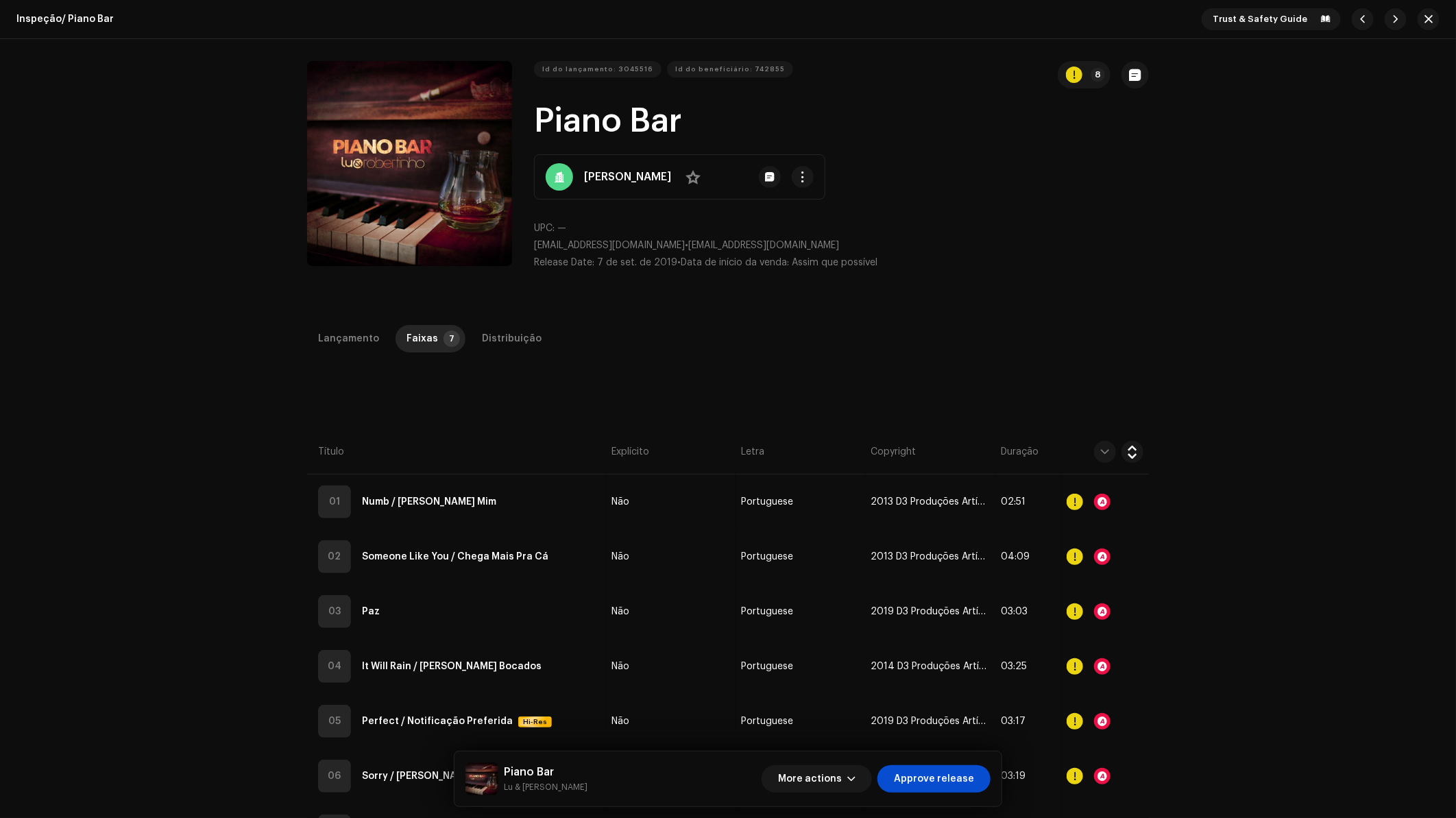
click at [1154, 452] on div "Audio Recognition by Cover 34 All results require review/listening to avoid inf…" at bounding box center [728, 409] width 1456 height 818
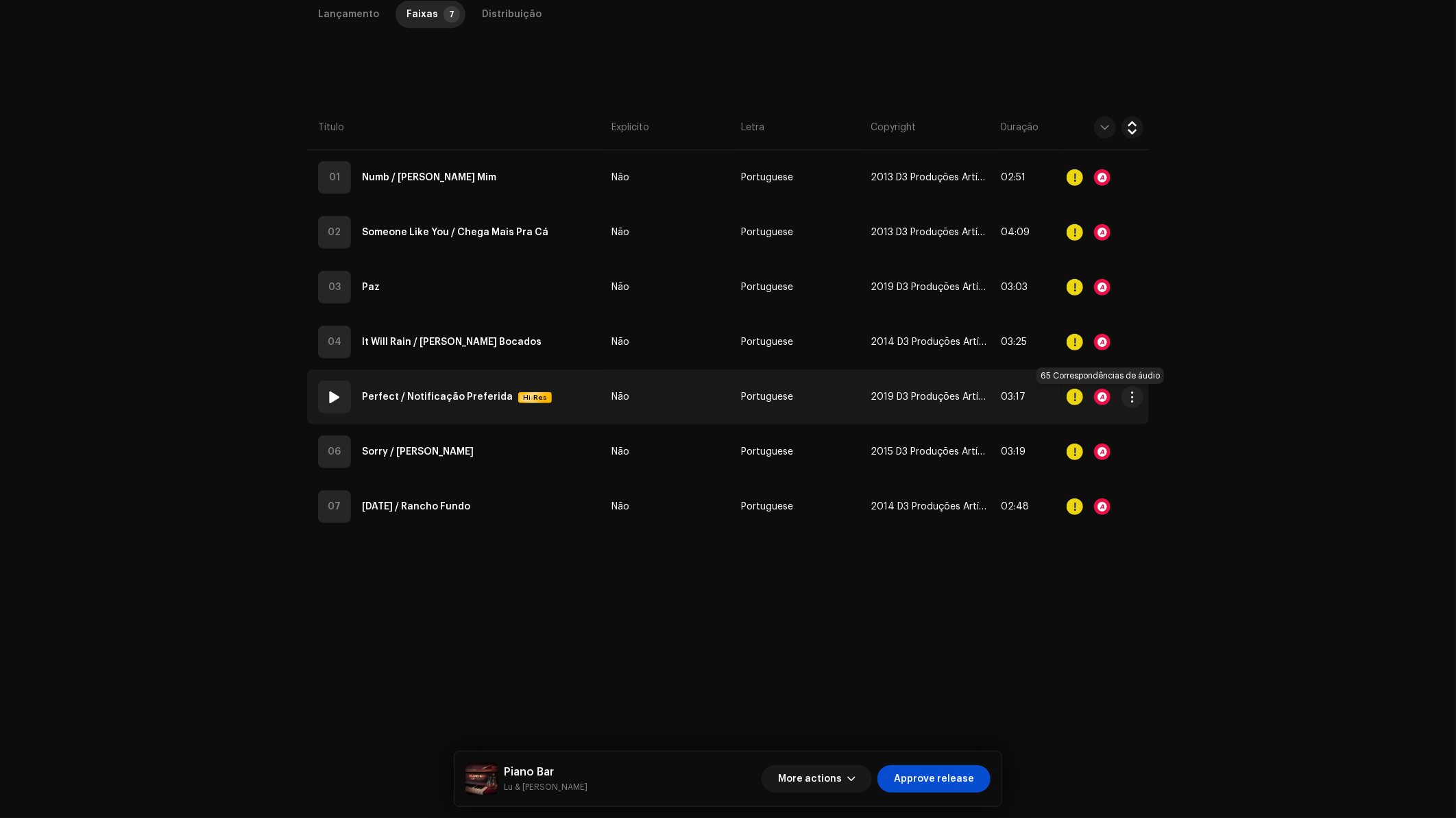
click at [1098, 397] on div at bounding box center [1102, 397] width 17 height 17
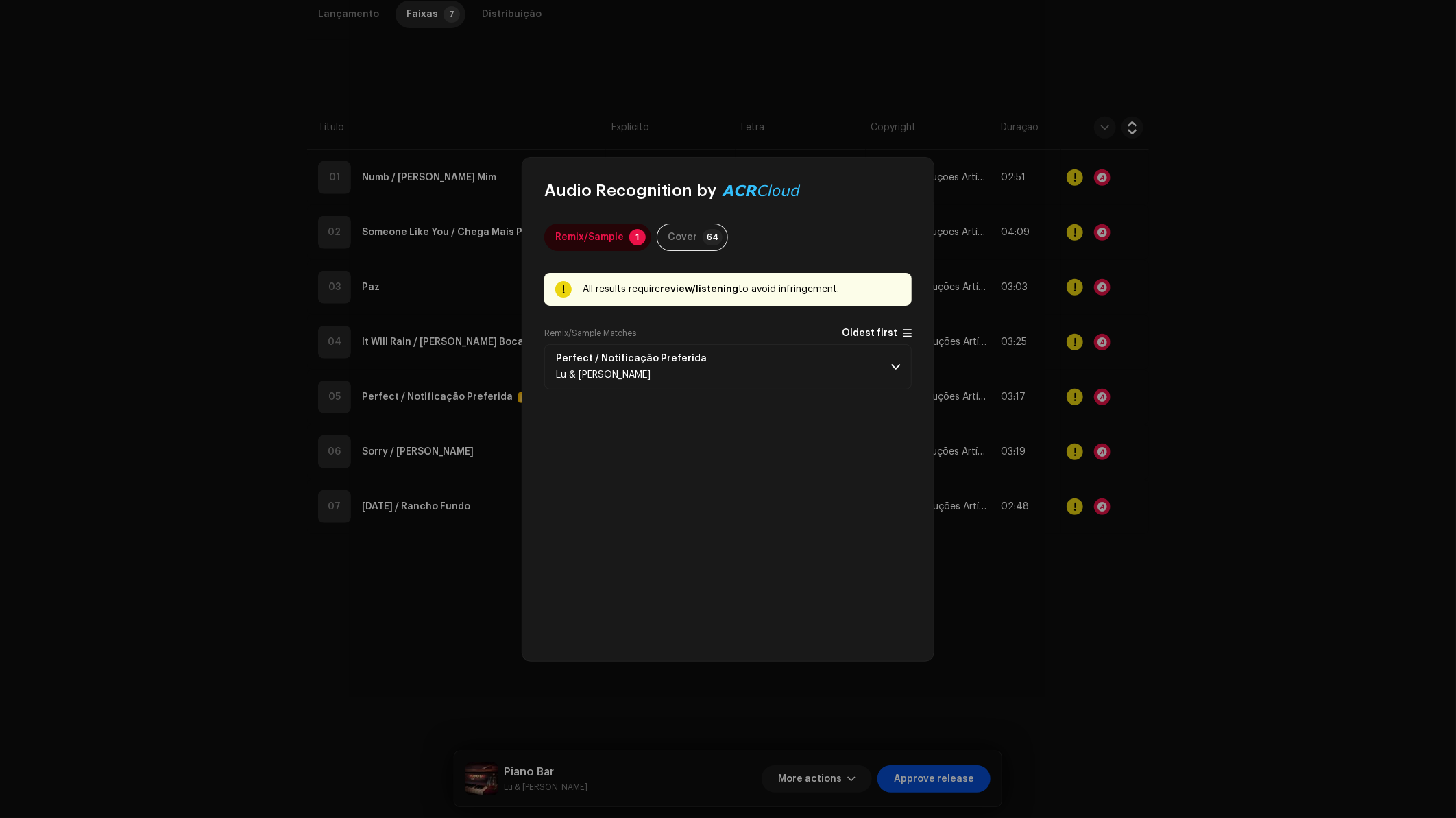
click at [869, 328] on span "Oldest first" at bounding box center [870, 333] width 56 height 10
click at [820, 362] on p-accordion-header "Perfect / Notificação Preferida [PERSON_NAME] & [PERSON_NAME]" at bounding box center [728, 366] width 367 height 45
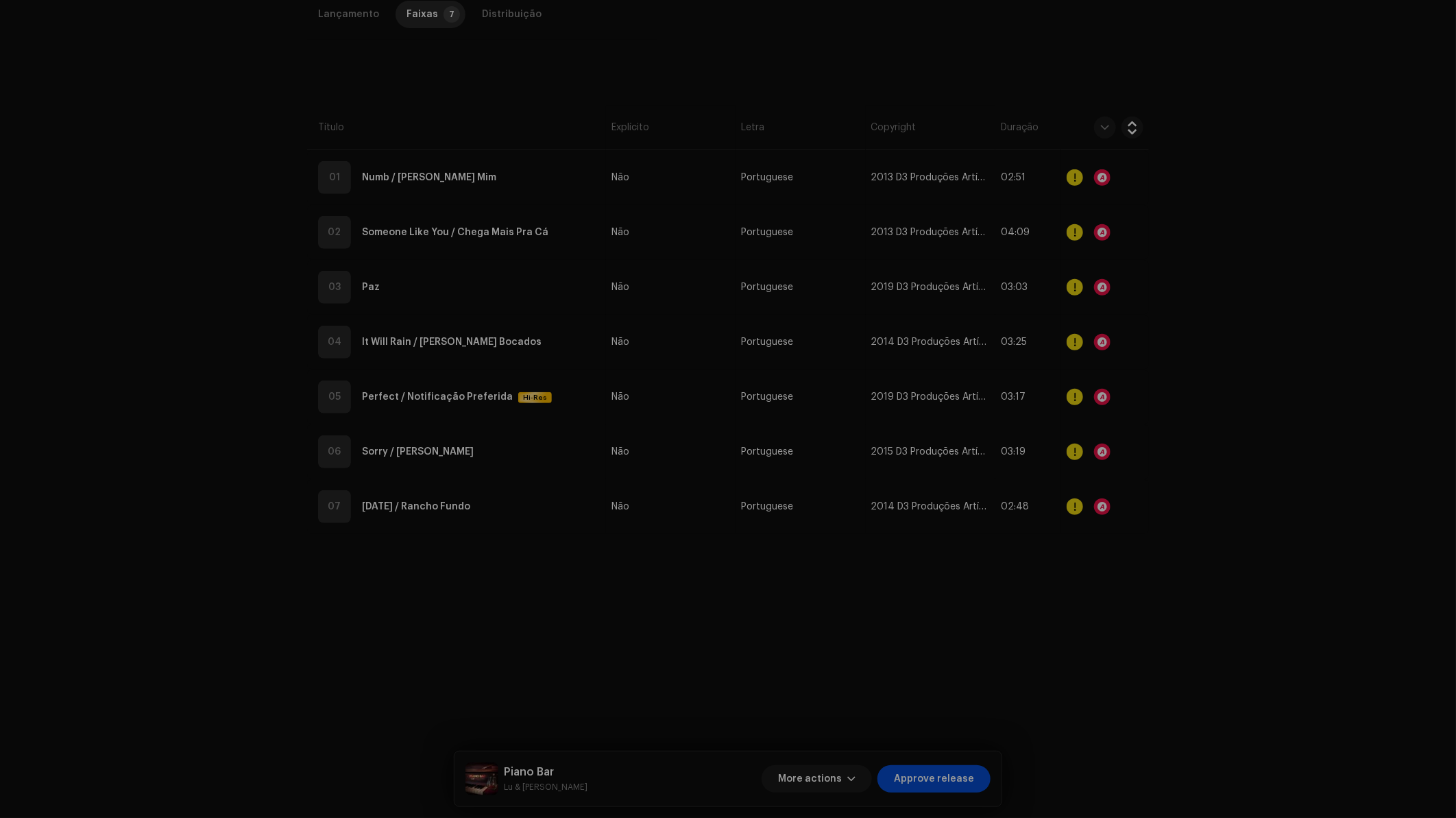
click at [1192, 399] on div "Audio Recognition by Remix/Sample 1 Cover 64 All results require review/listeni…" at bounding box center [728, 409] width 1456 height 818
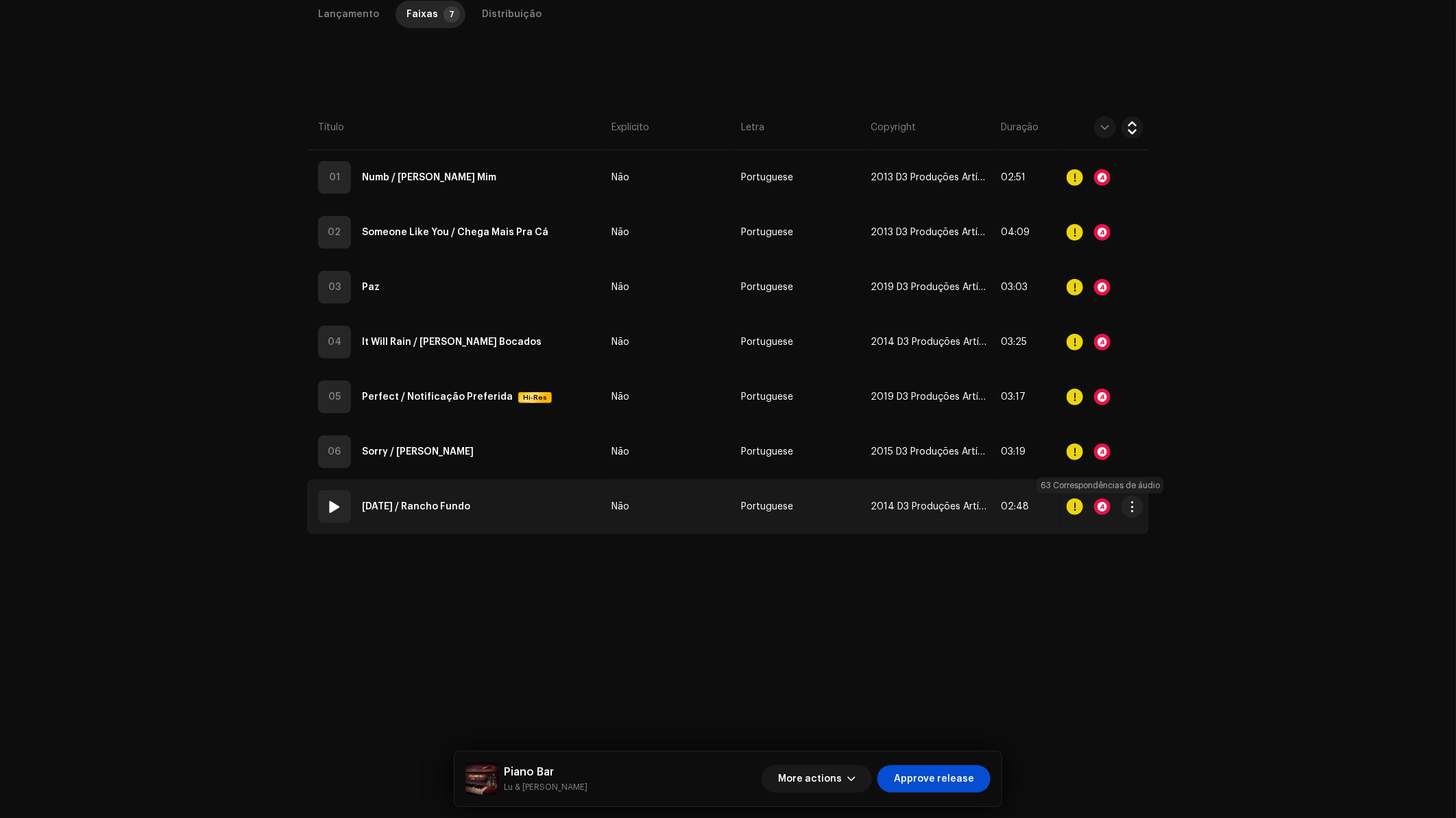
click at [1094, 507] on div at bounding box center [1102, 507] width 17 height 17
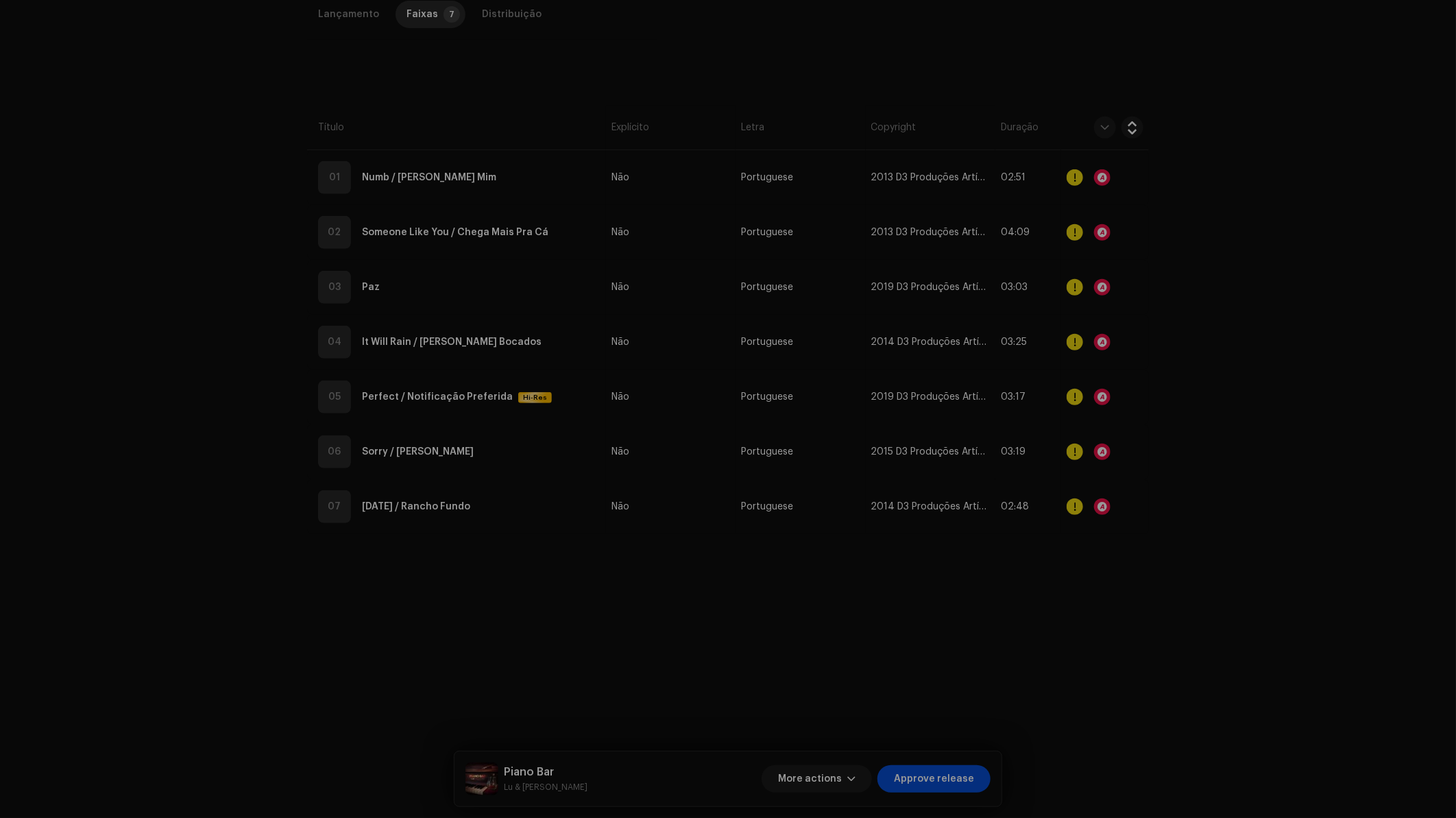
click at [1146, 394] on div "Audio Recognition by Cover 63 All results require review/listening to avoid inf…" at bounding box center [728, 409] width 1456 height 818
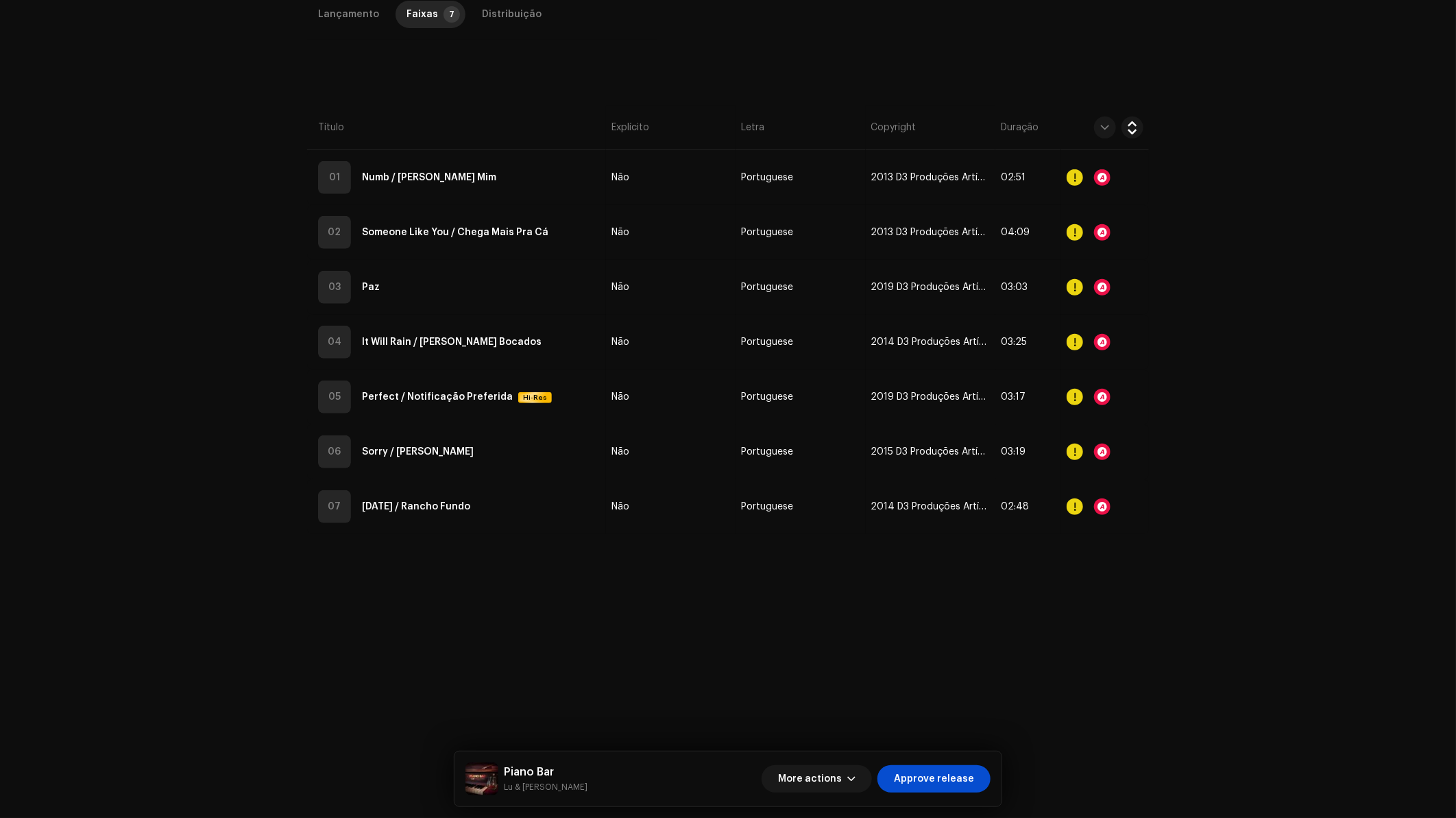
scroll to position [0, 0]
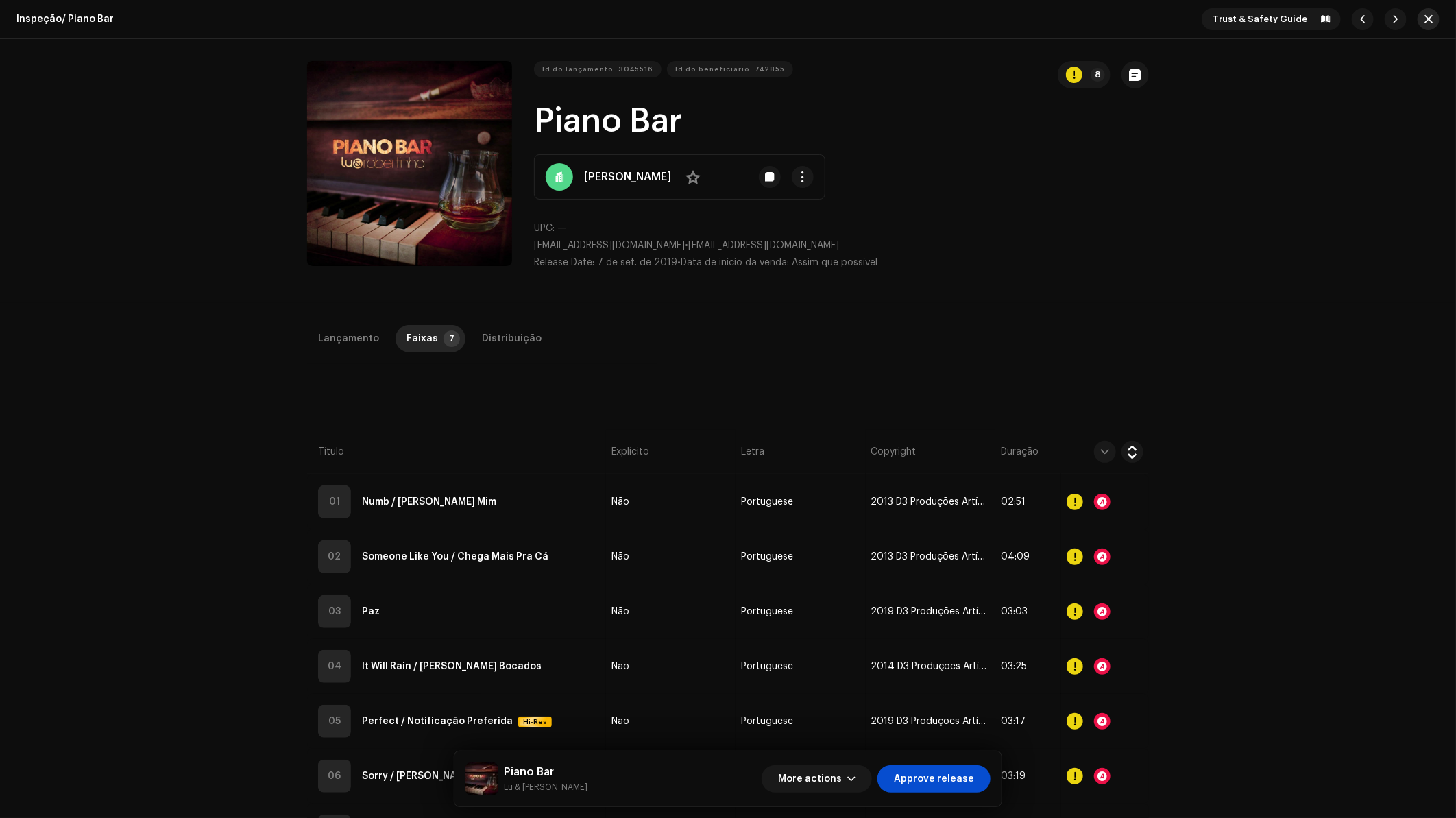
click at [1430, 24] on button "button" at bounding box center [1428, 19] width 22 height 22
